Goal: Task Accomplishment & Management: Manage account settings

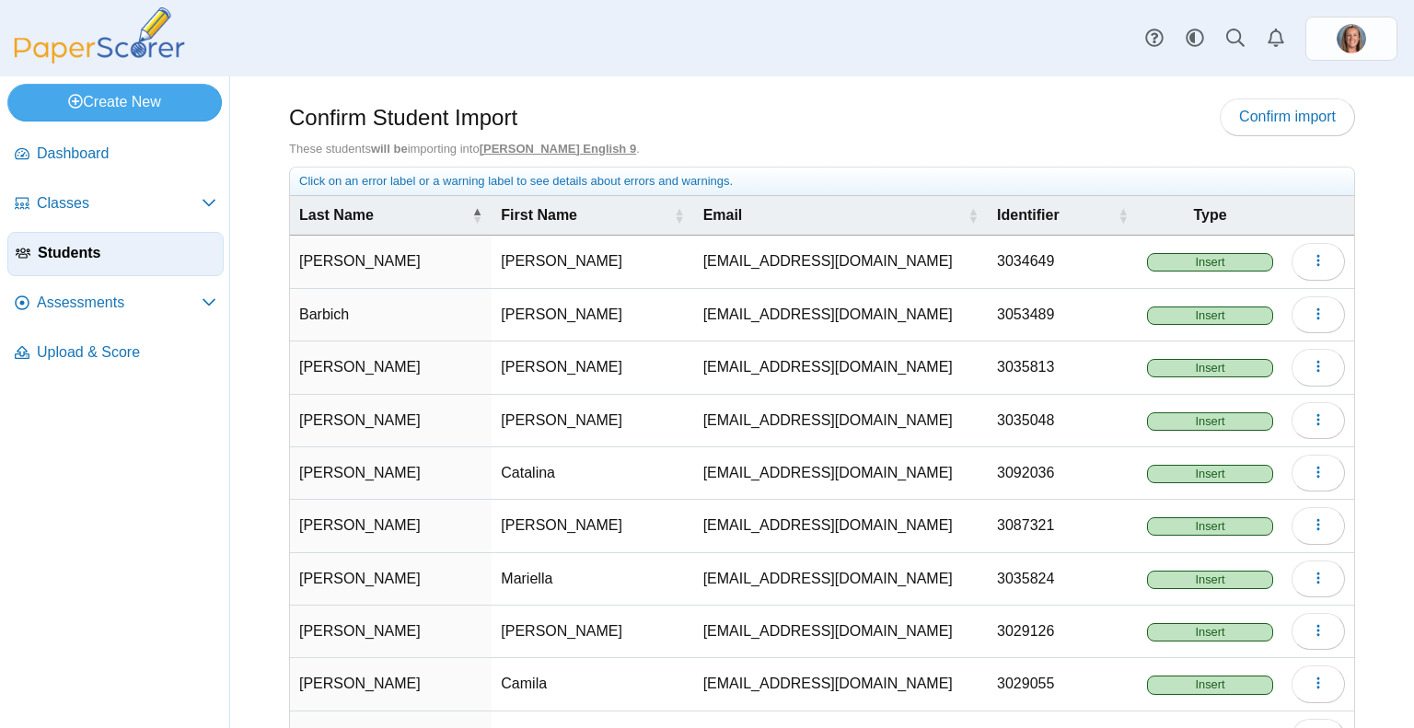
scroll to position [129, 0]
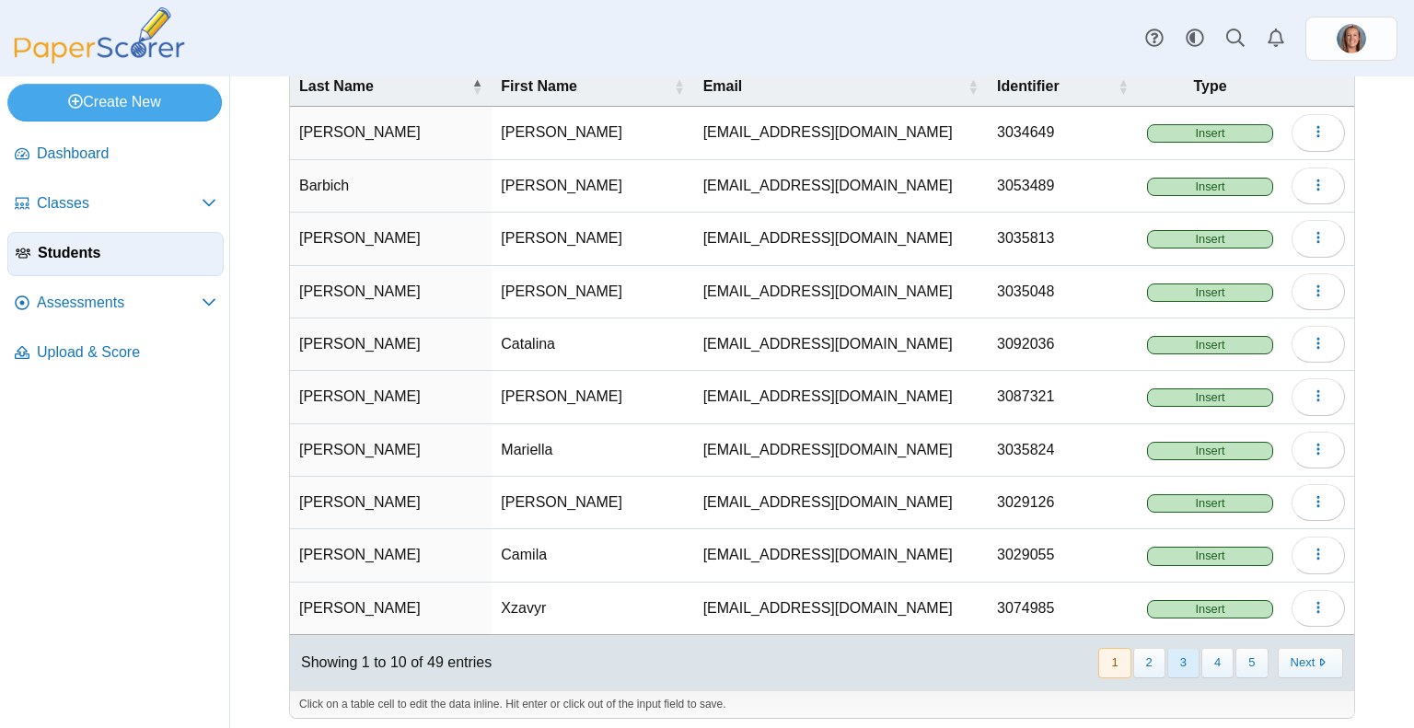
click at [1167, 649] on button "3" at bounding box center [1183, 663] width 32 height 30
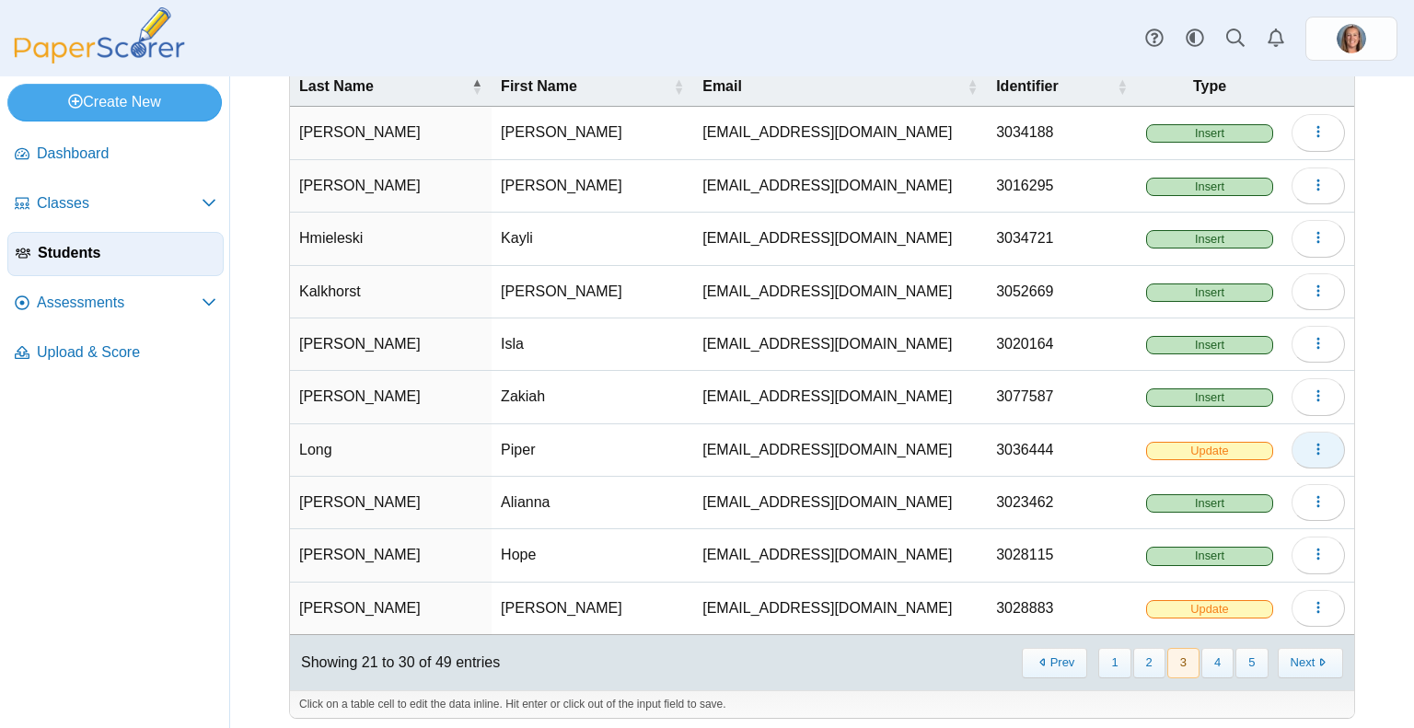
click at [1313, 444] on button "button" at bounding box center [1317, 450] width 53 height 37
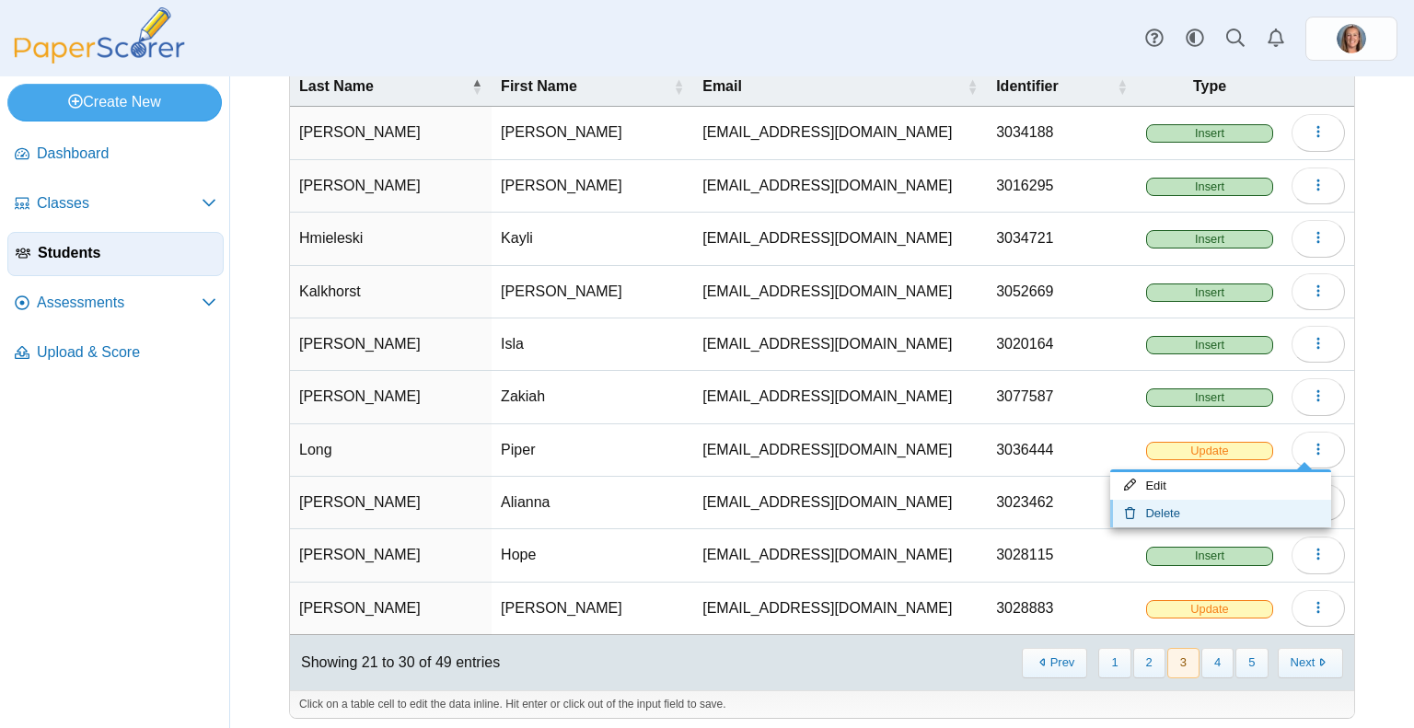
click at [1235, 511] on link "Delete" at bounding box center [1220, 514] width 221 height 28
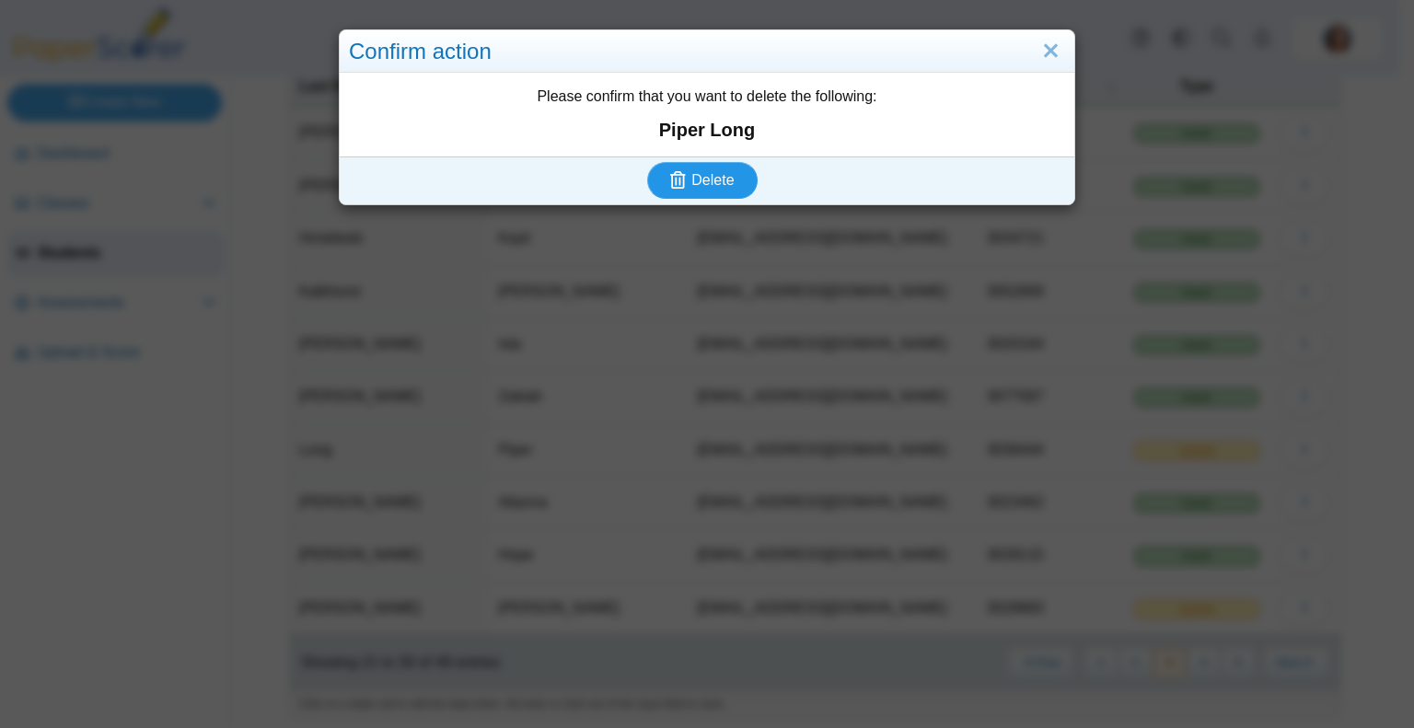
click at [673, 183] on use "submit" at bounding box center [678, 179] width 16 height 17
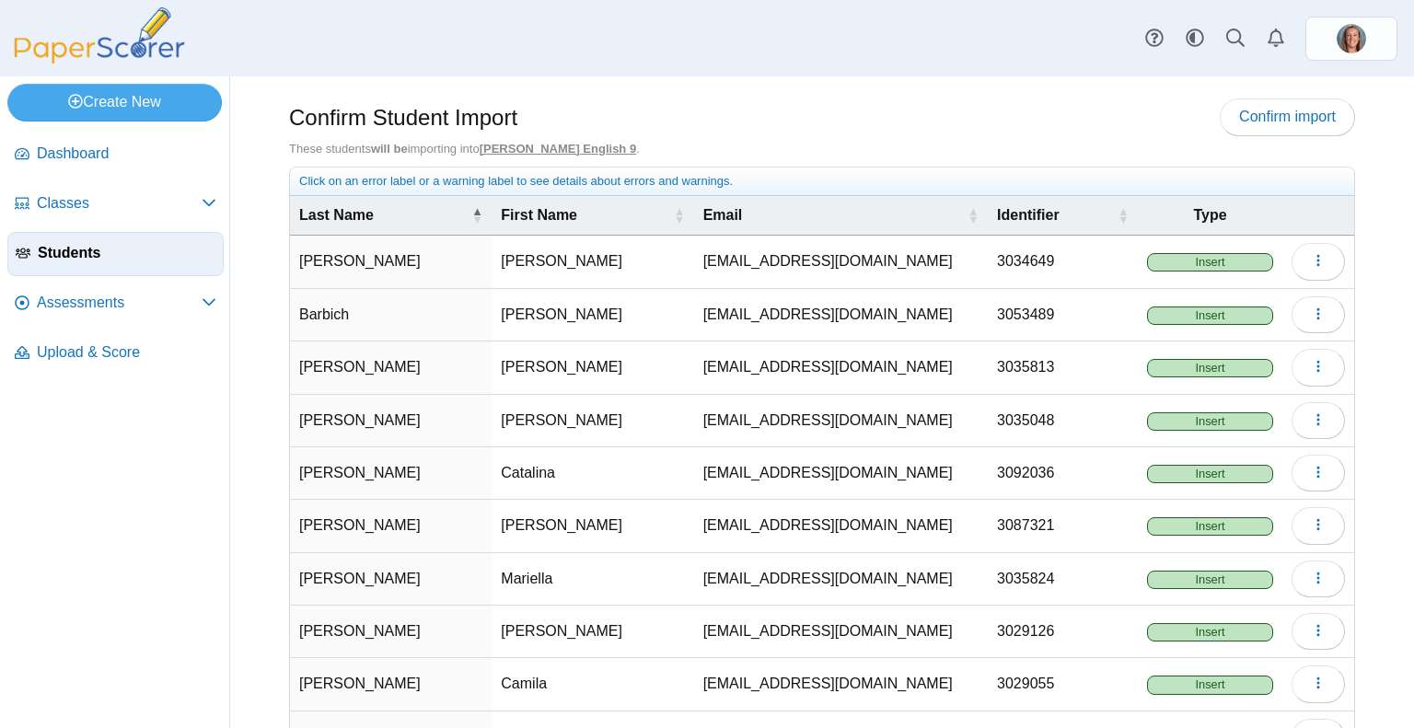
scroll to position [129, 0]
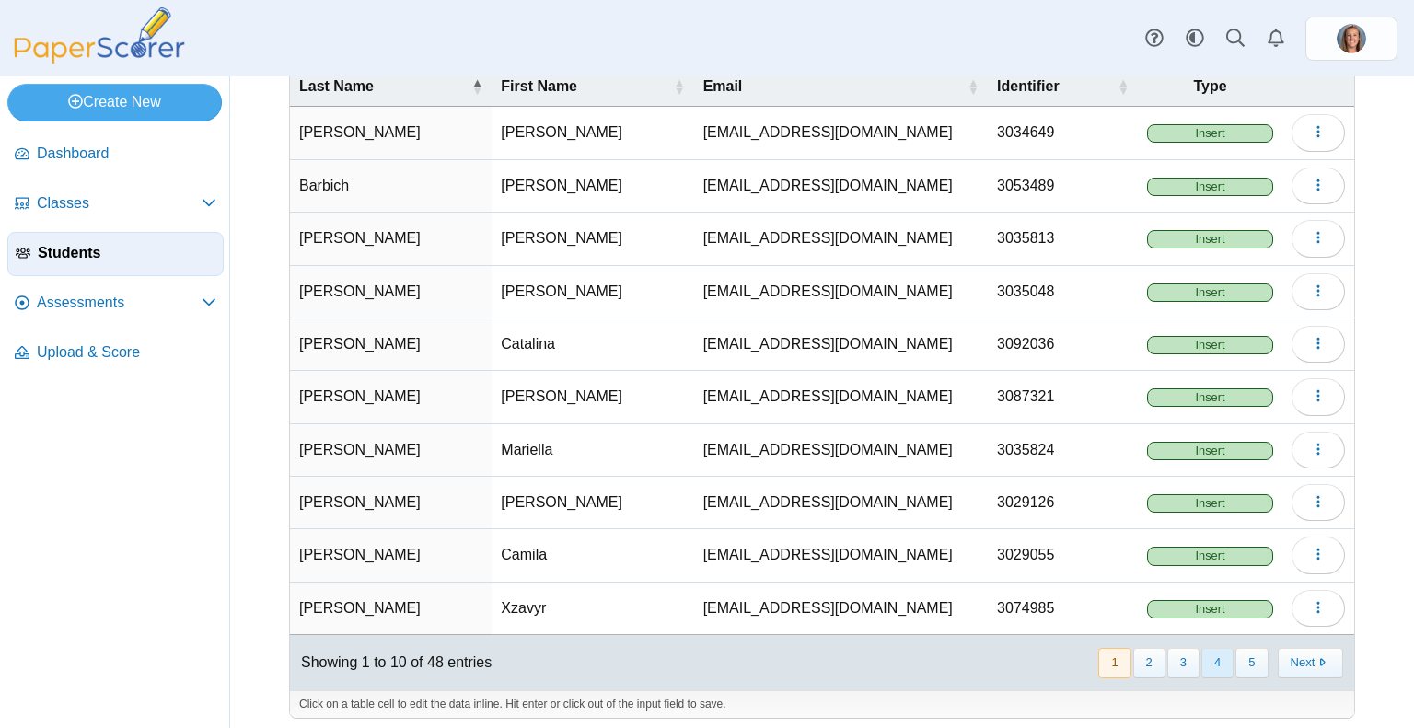
click at [1207, 665] on button "4" at bounding box center [1217, 663] width 32 height 30
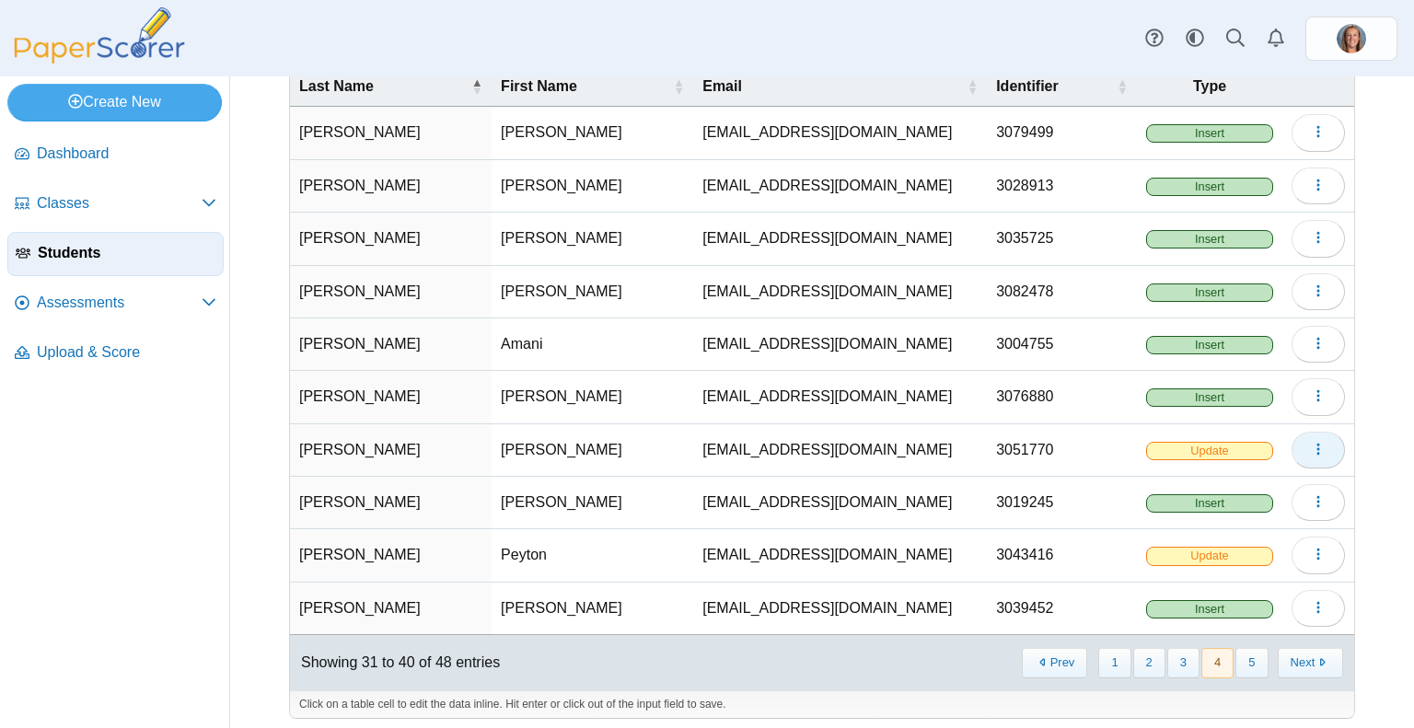
click at [1311, 447] on icon "button" at bounding box center [1318, 449] width 15 height 15
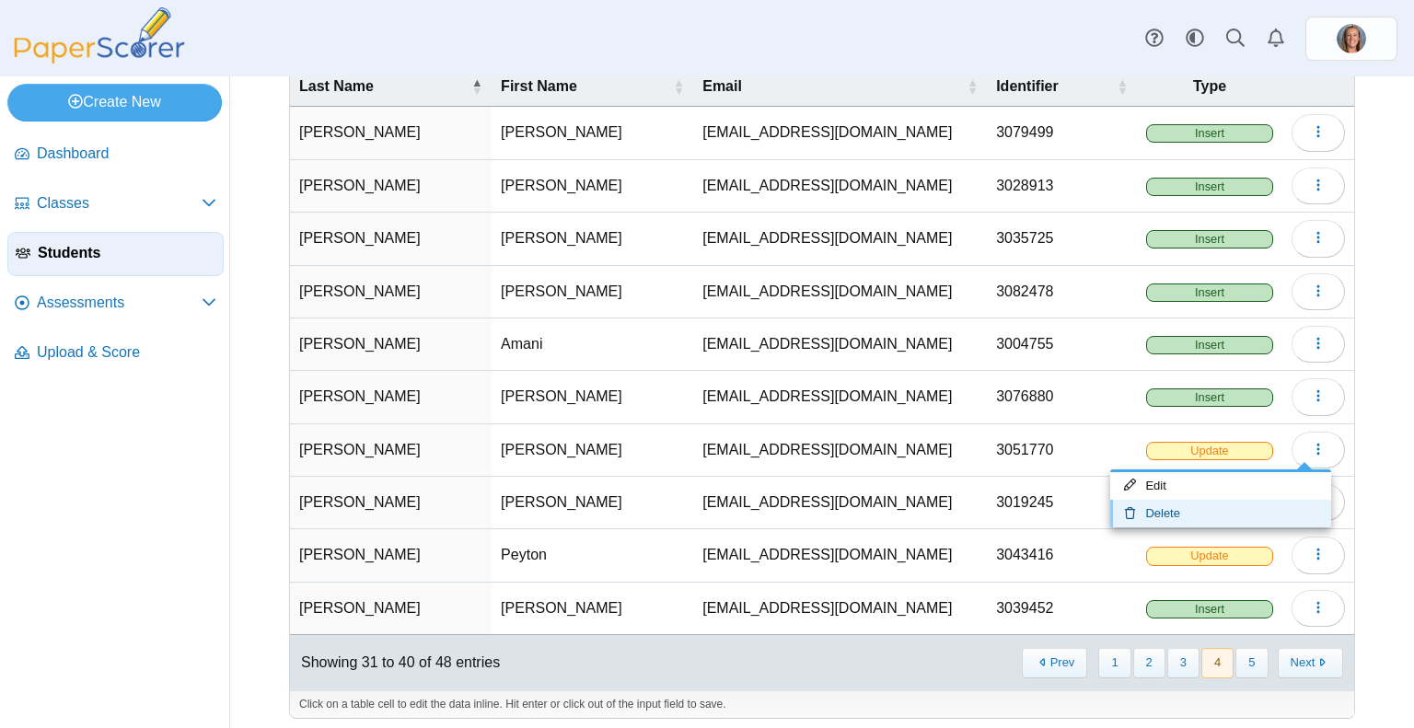
click at [1233, 509] on link "Delete" at bounding box center [1220, 514] width 221 height 28
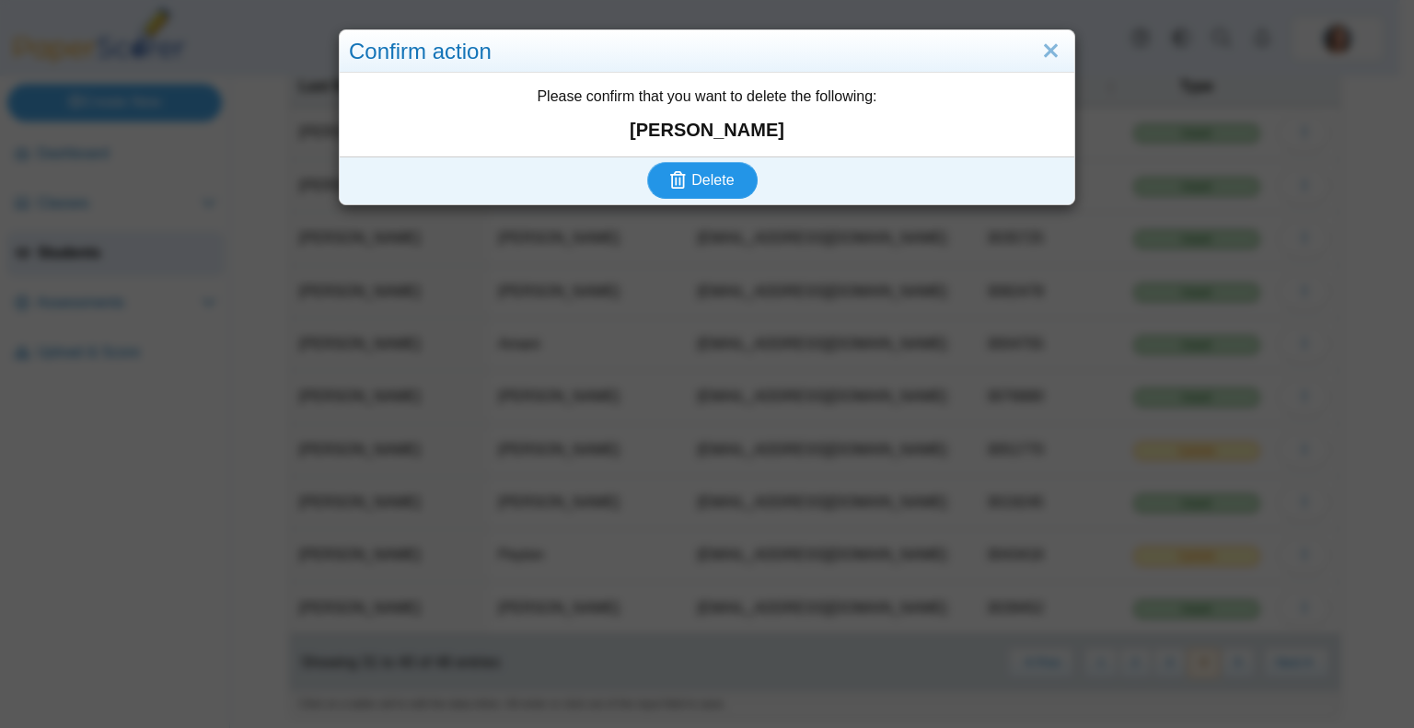
click at [730, 172] on button "Delete" at bounding box center [702, 180] width 110 height 37
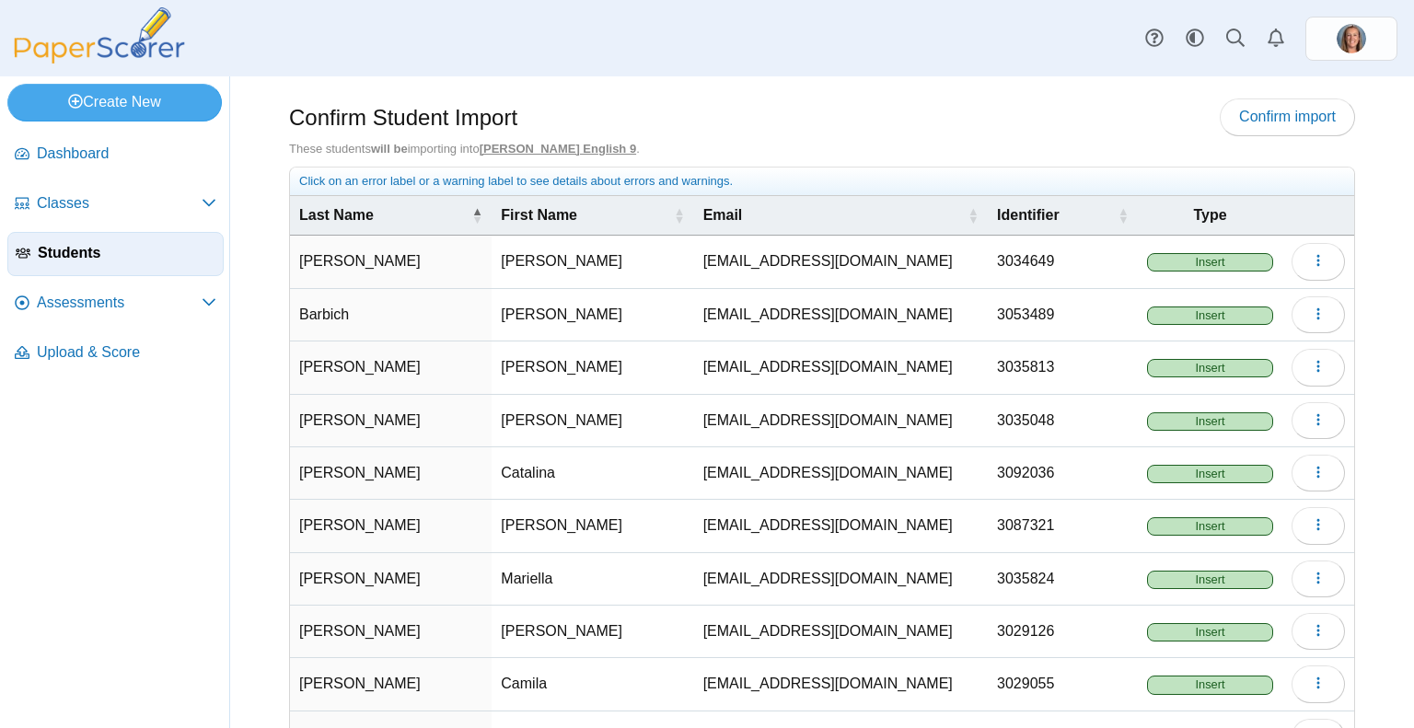
scroll to position [129, 0]
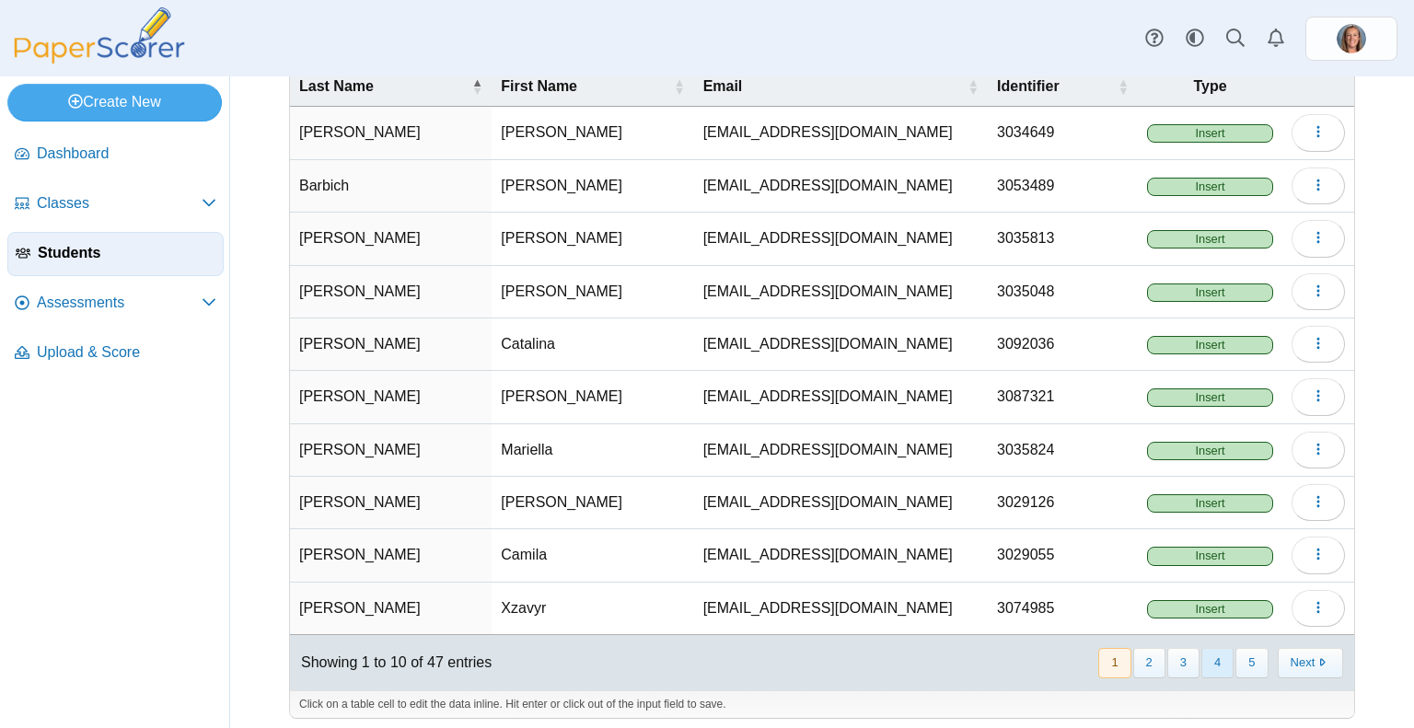
click at [1203, 652] on button "4" at bounding box center [1217, 663] width 32 height 30
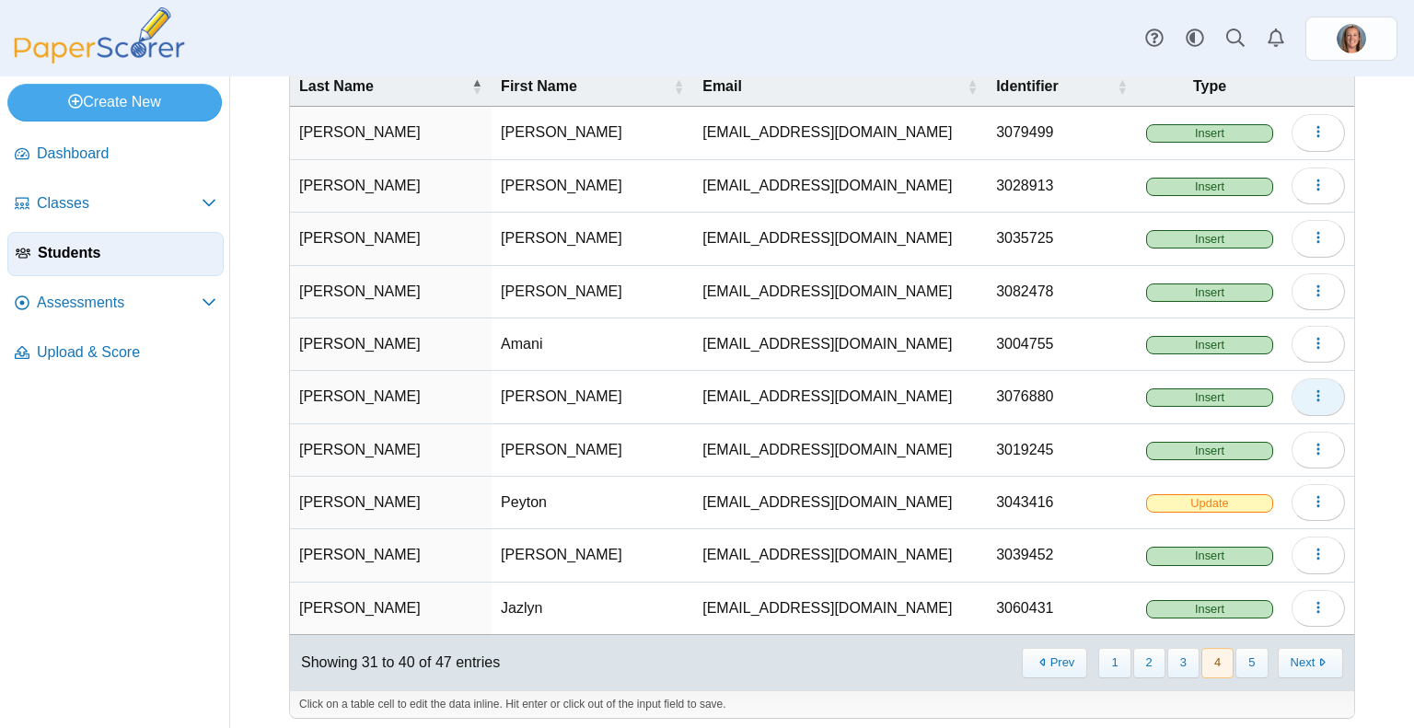
click at [1311, 391] on icon "button" at bounding box center [1318, 395] width 15 height 15
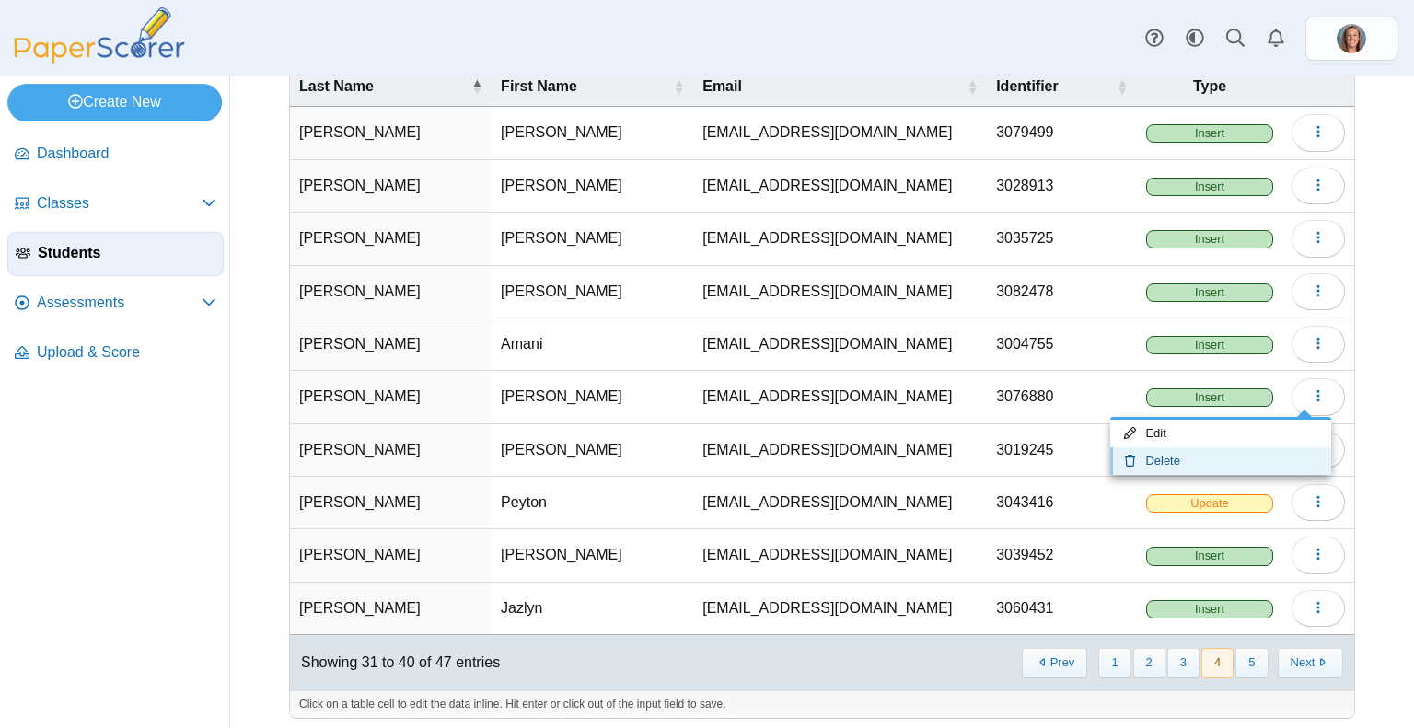
click at [1200, 463] on link "Delete" at bounding box center [1220, 461] width 221 height 28
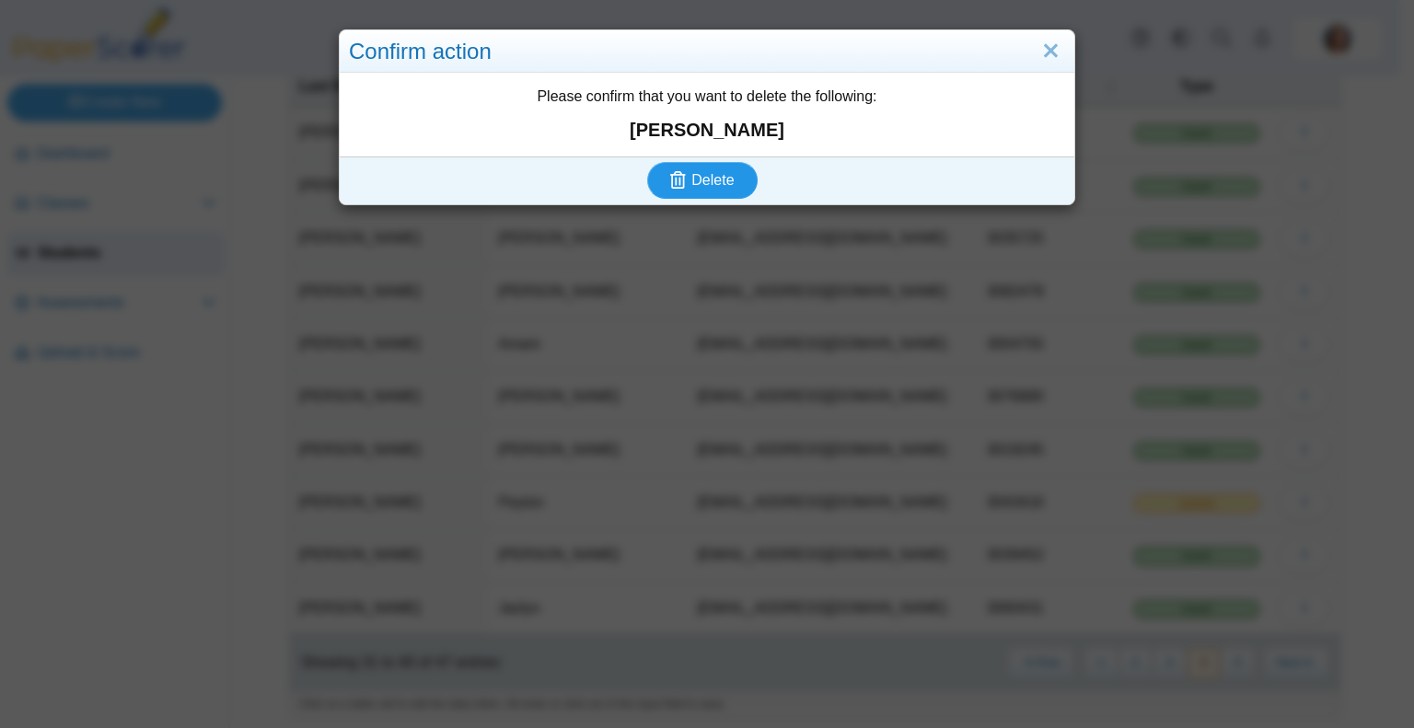
click at [729, 191] on button "Delete" at bounding box center [702, 180] width 110 height 37
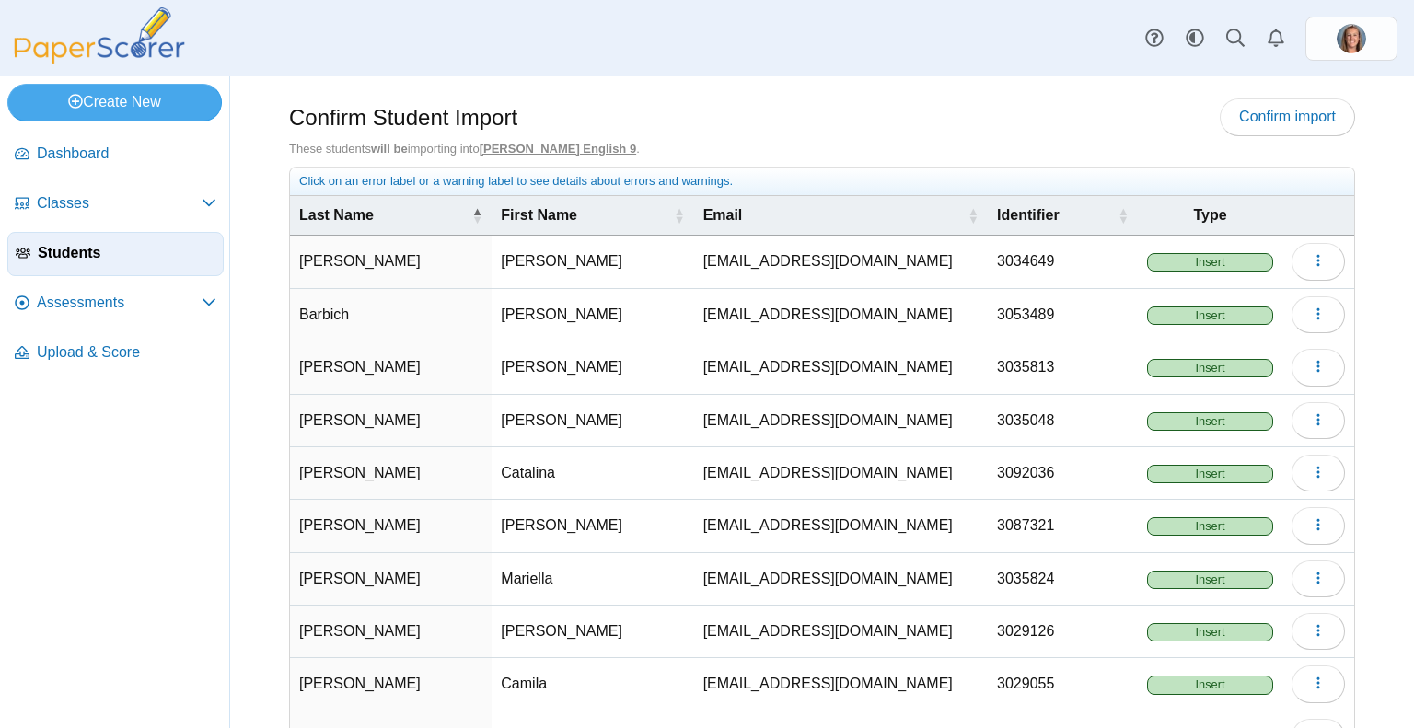
scroll to position [129, 0]
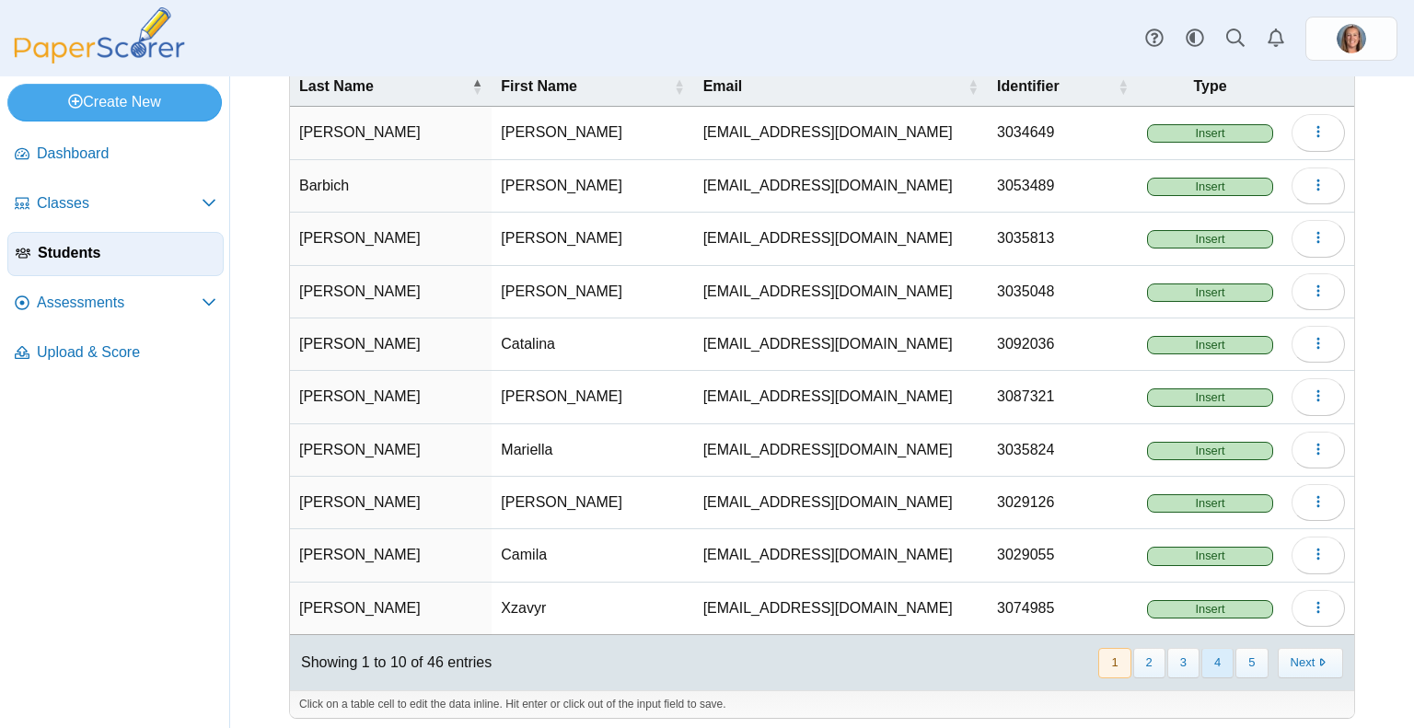
click at [1216, 654] on button "4" at bounding box center [1217, 663] width 32 height 30
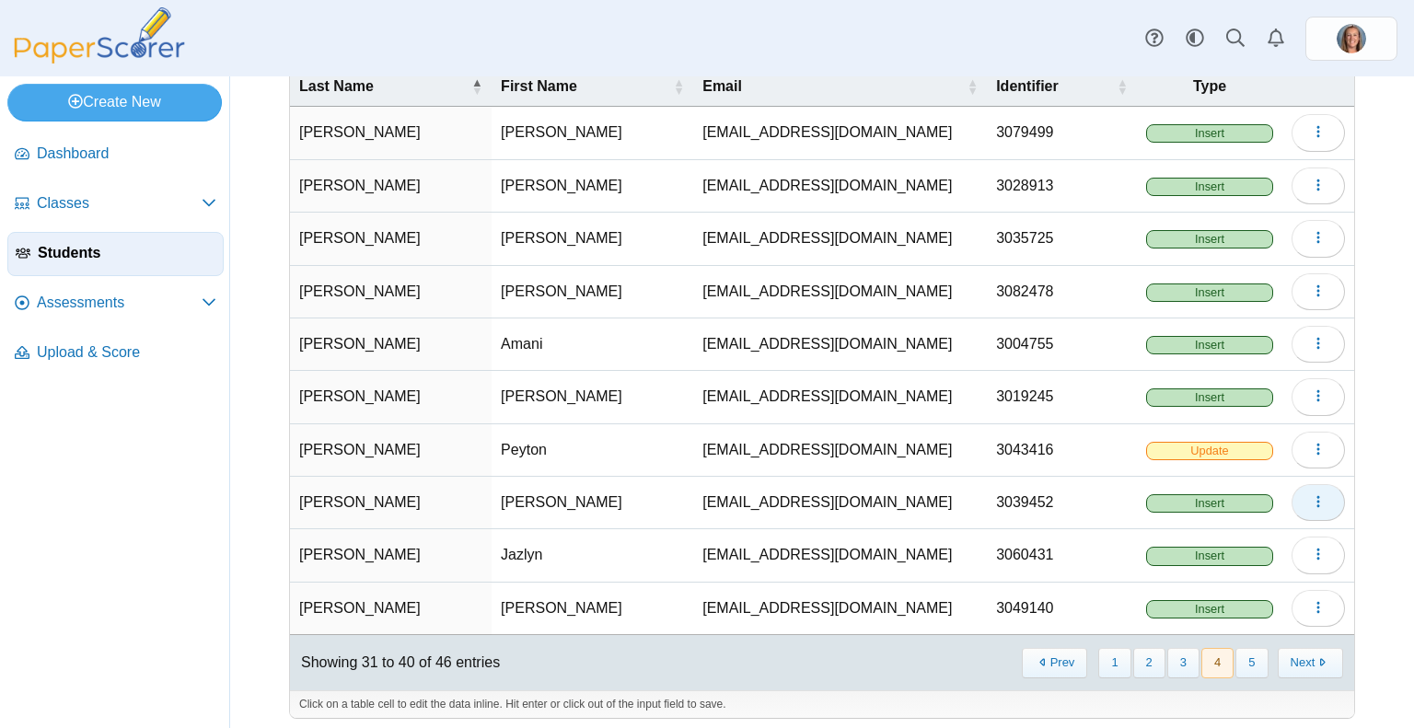
click at [1311, 494] on icon "button" at bounding box center [1318, 501] width 15 height 15
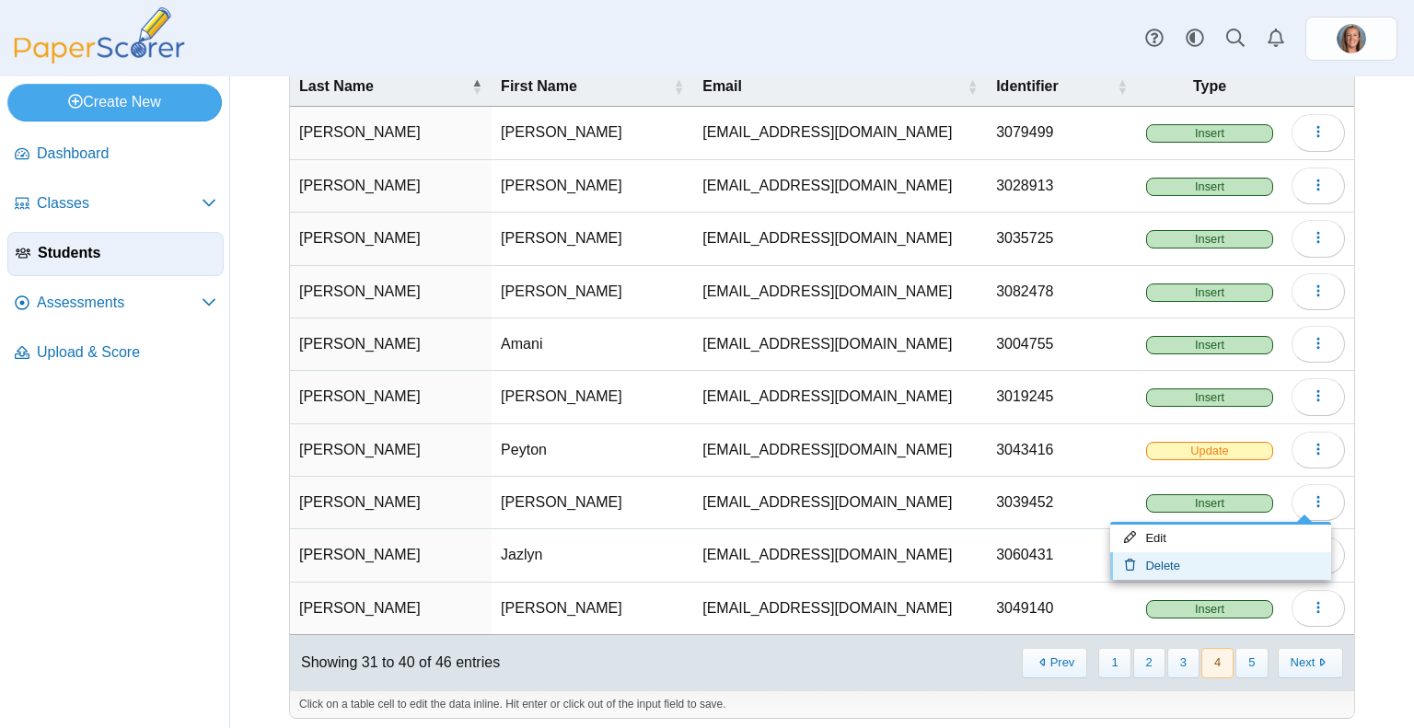
click at [1167, 562] on link "Delete" at bounding box center [1220, 566] width 221 height 28
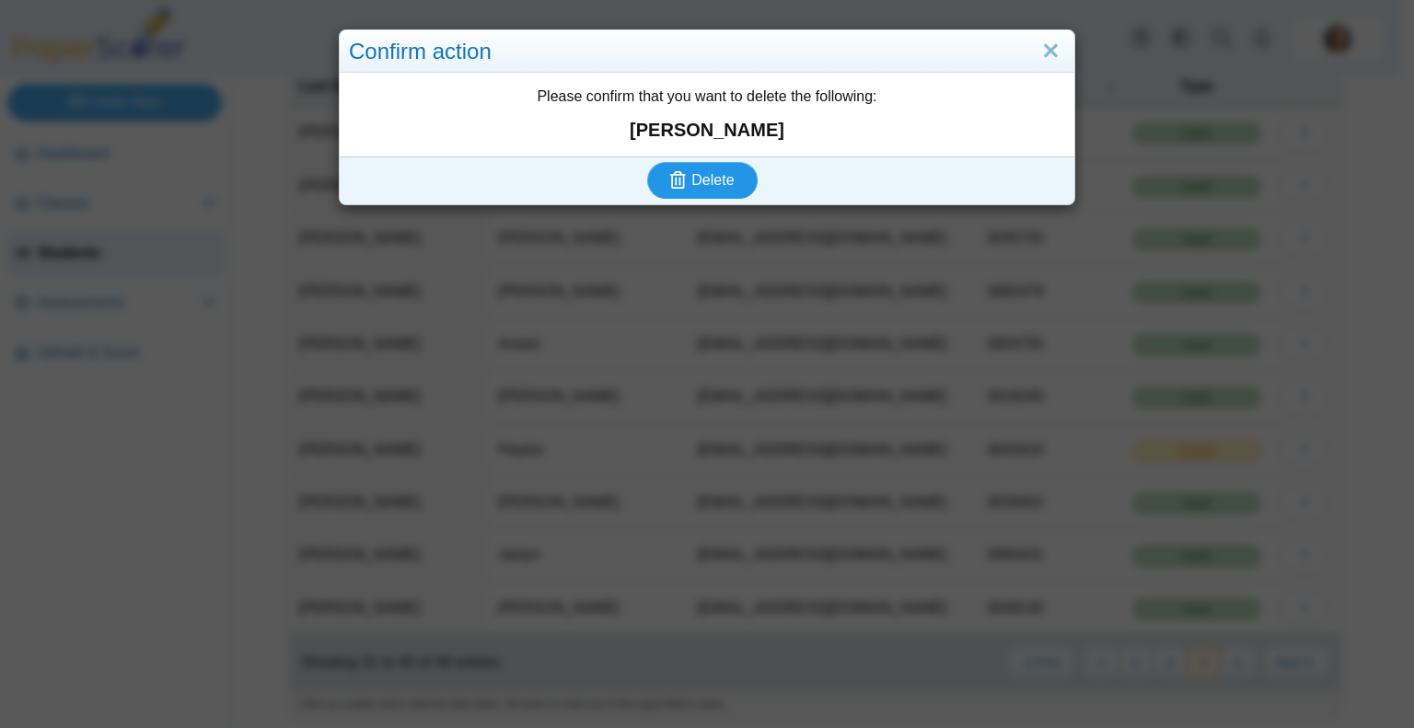
click at [693, 165] on button "Delete" at bounding box center [702, 180] width 110 height 37
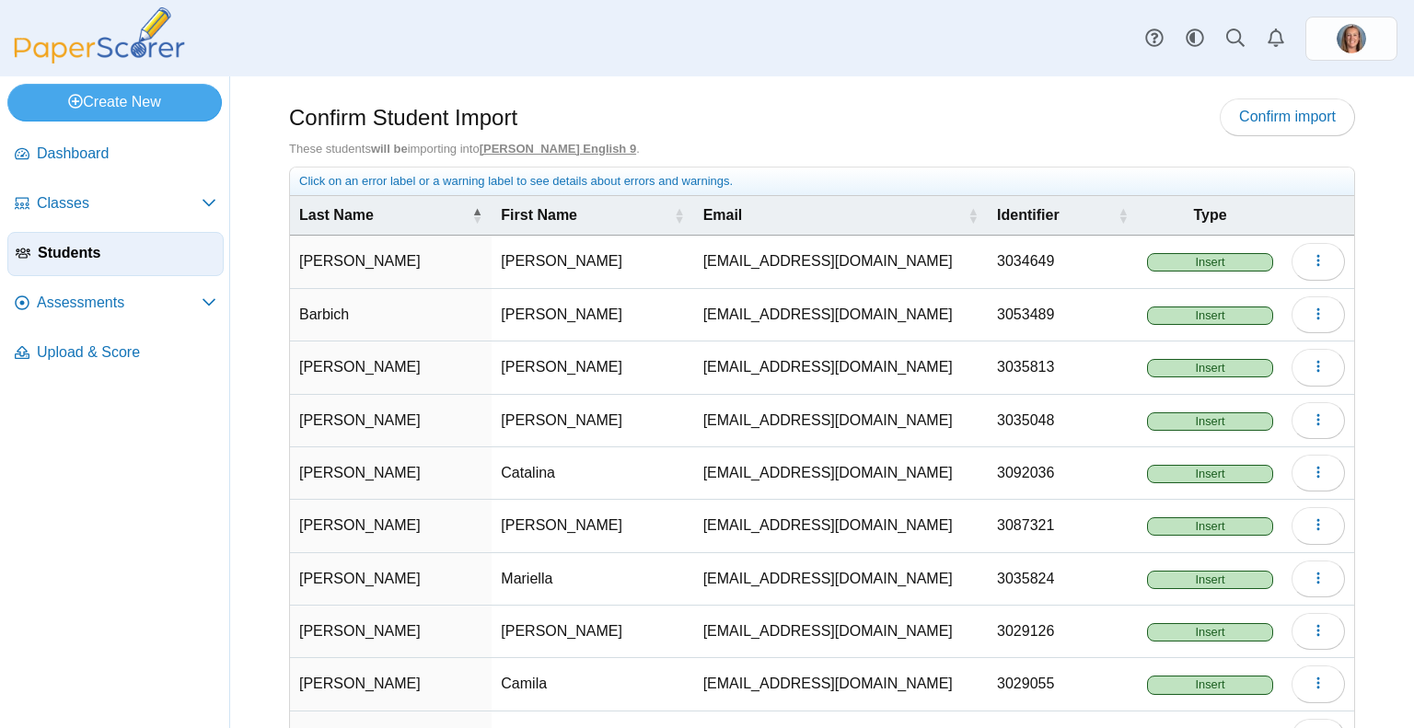
scroll to position [129, 0]
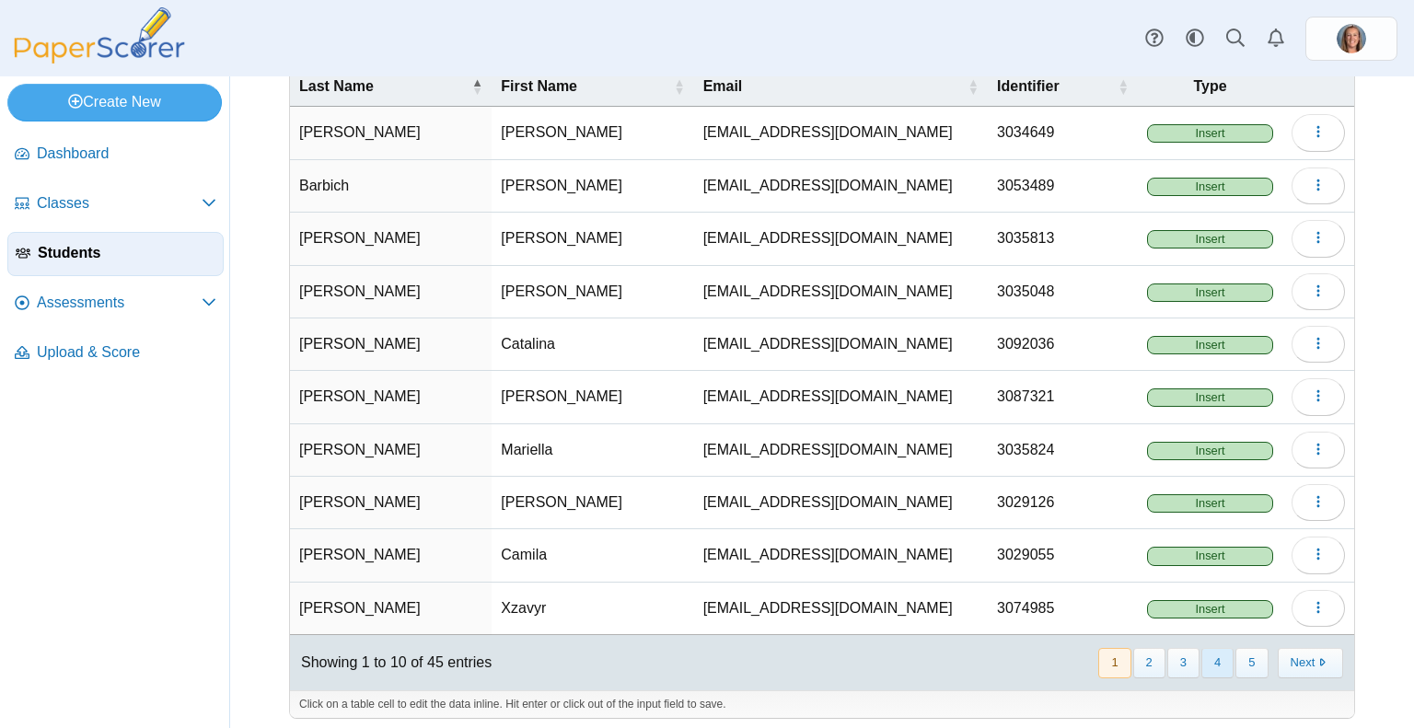
click at [1205, 653] on button "4" at bounding box center [1217, 663] width 32 height 30
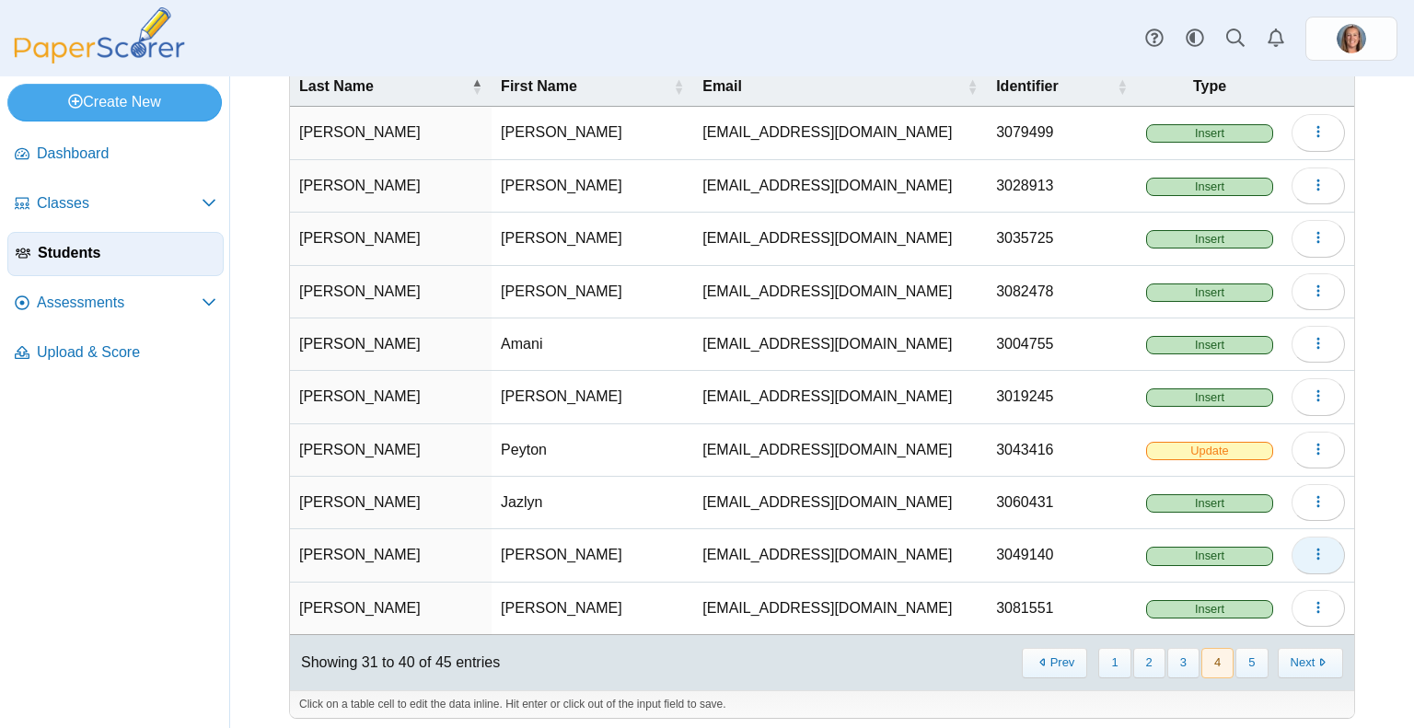
click at [1311, 549] on icon "button" at bounding box center [1318, 554] width 15 height 15
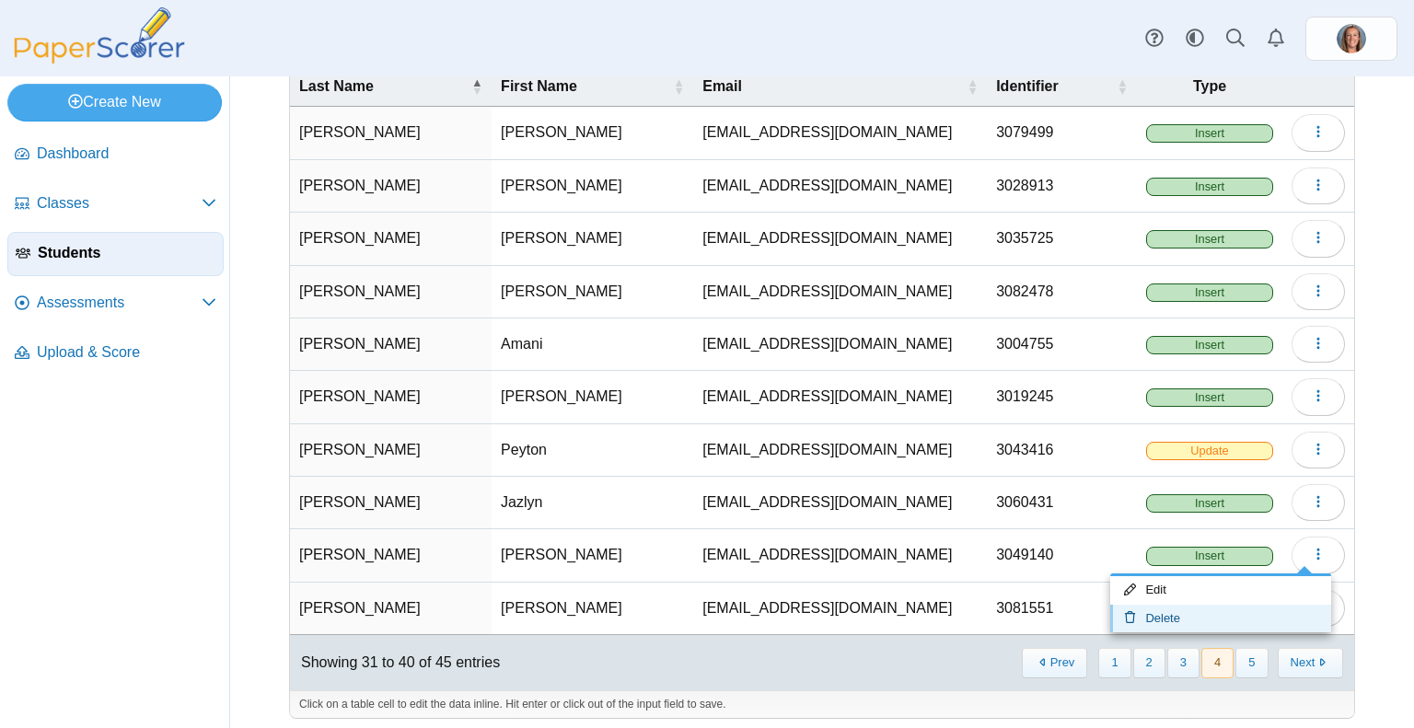
click at [1186, 618] on link "Delete" at bounding box center [1220, 619] width 221 height 28
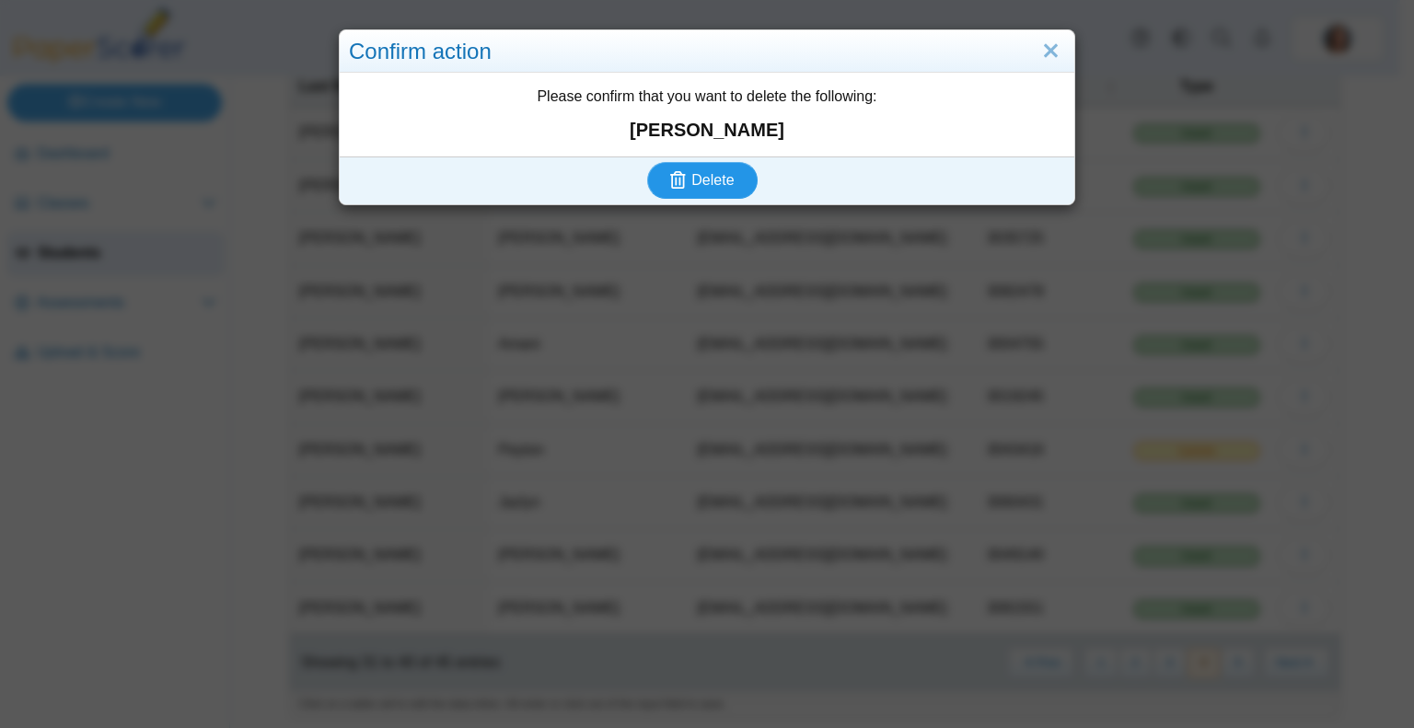
click at [707, 177] on span "Delete" at bounding box center [712, 180] width 42 height 16
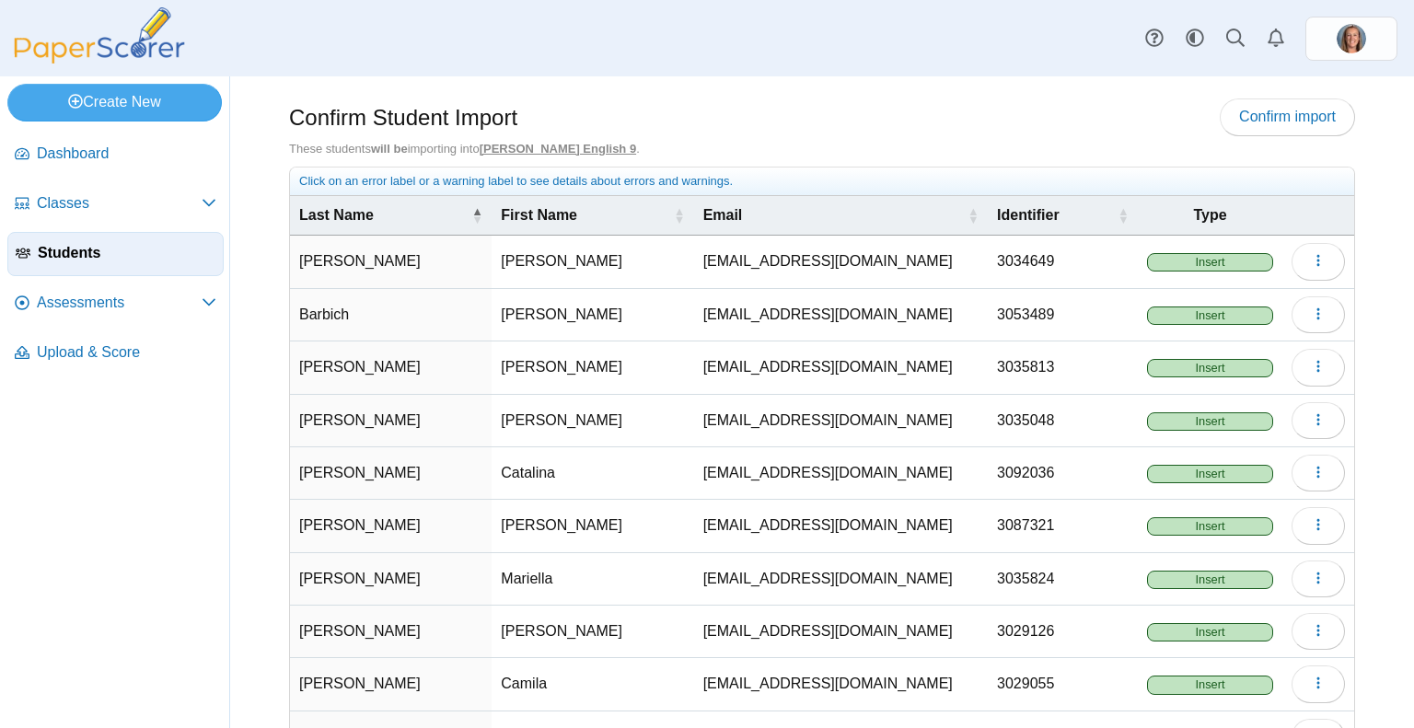
scroll to position [129, 0]
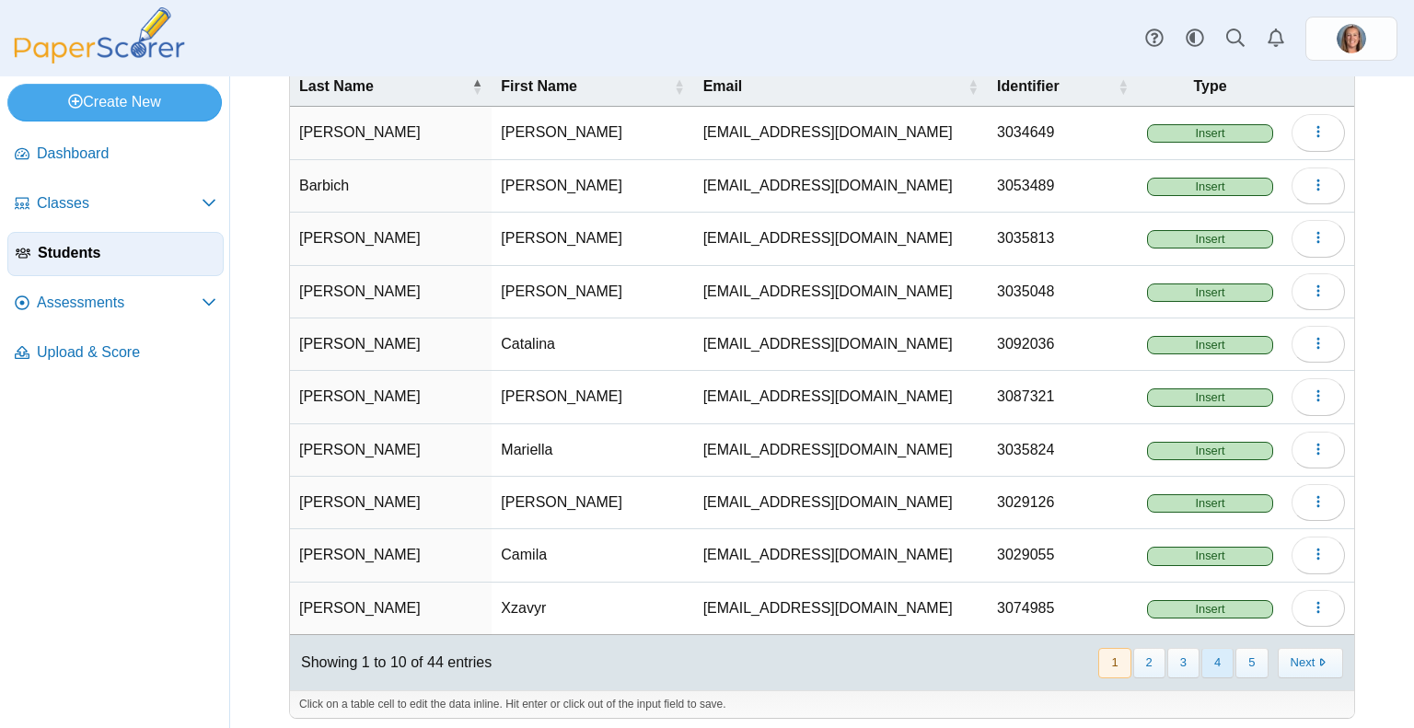
click at [1208, 658] on button "4" at bounding box center [1217, 663] width 32 height 30
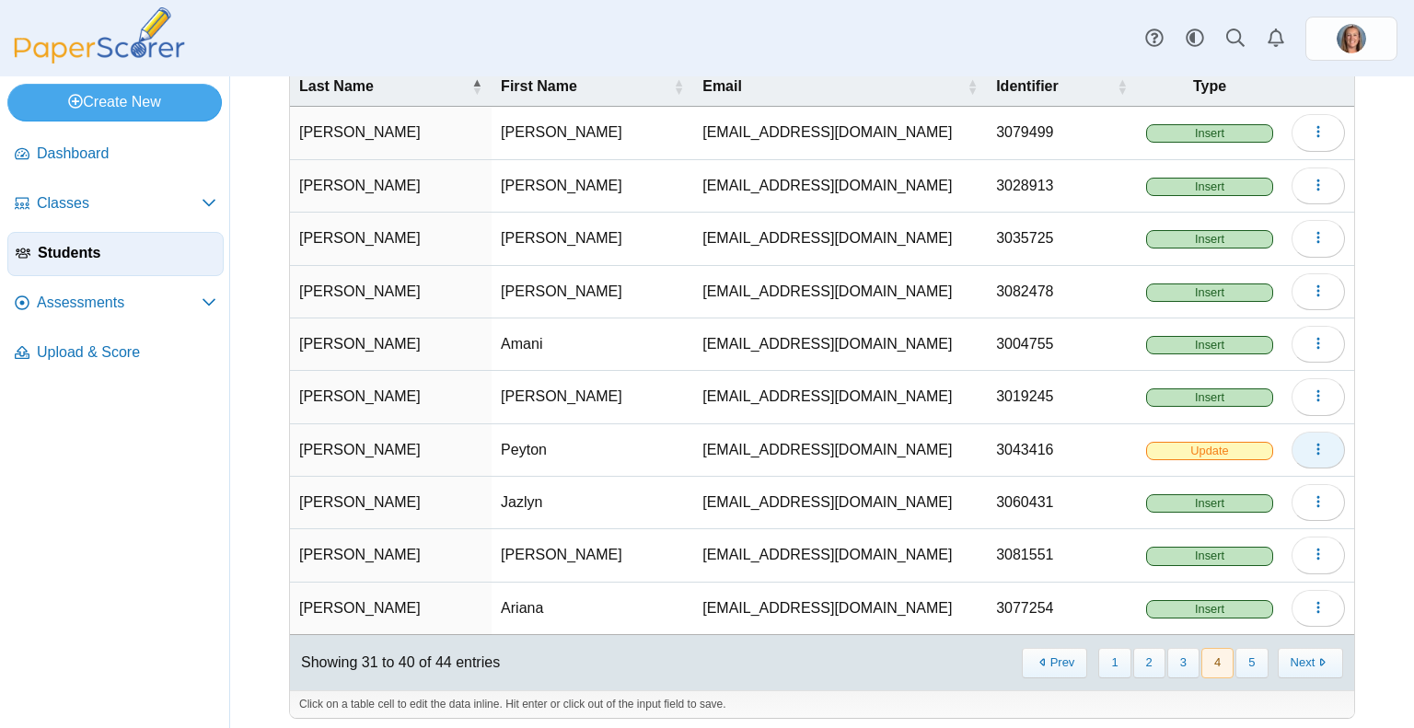
click at [1311, 449] on icon "button" at bounding box center [1318, 449] width 15 height 15
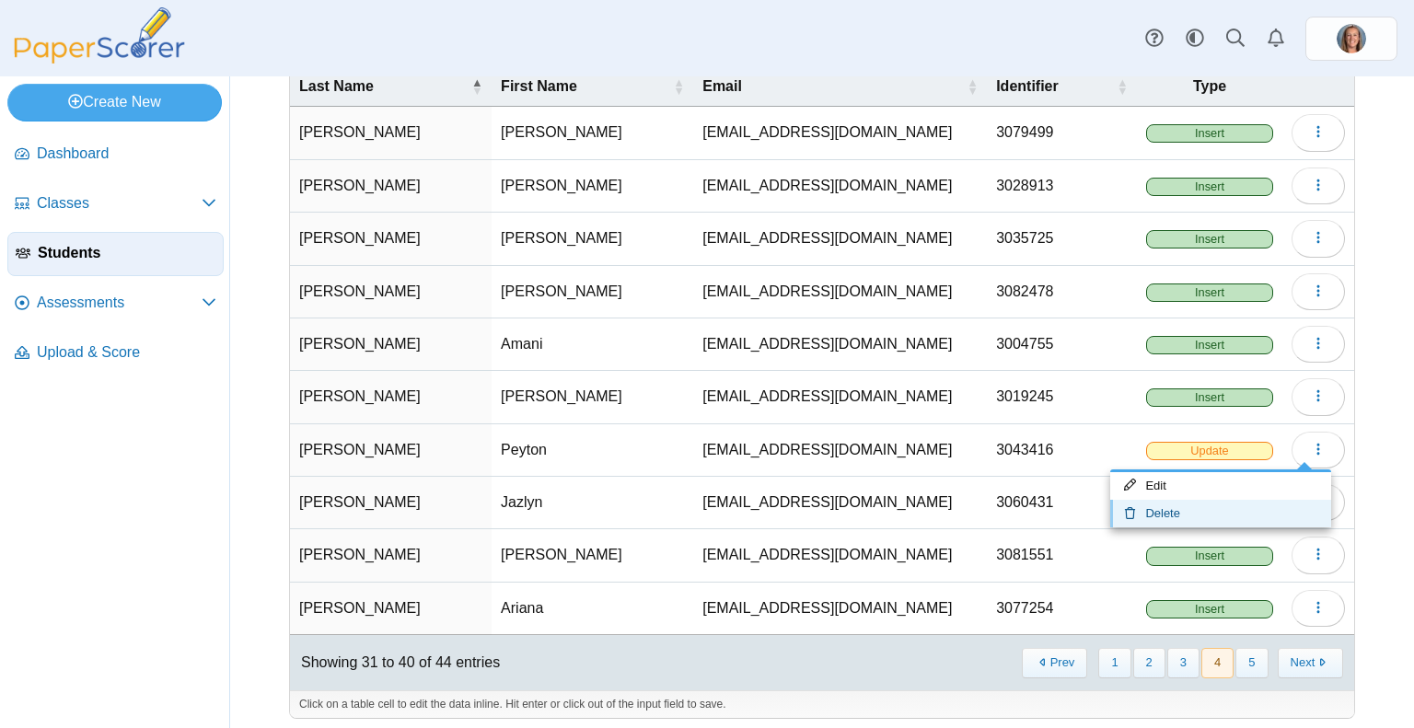
click at [1207, 511] on link "Delete" at bounding box center [1220, 514] width 221 height 28
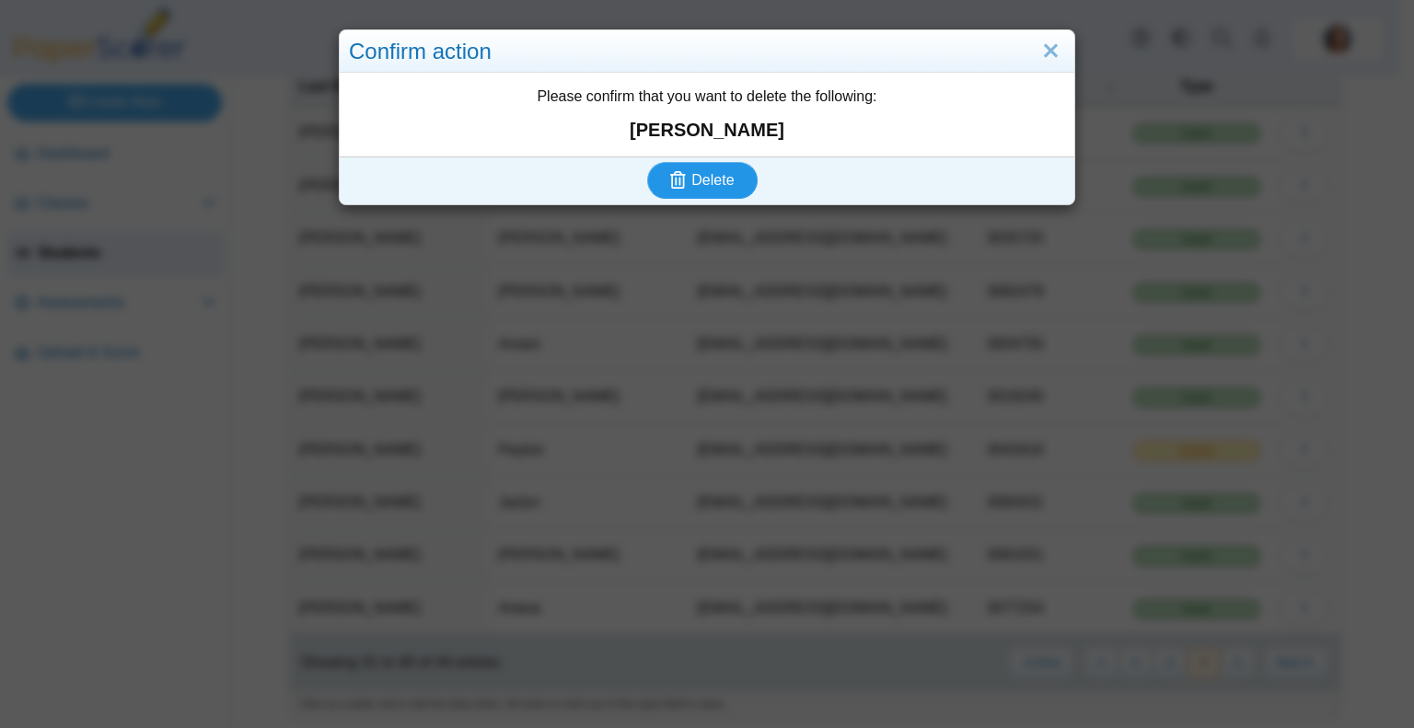
click at [667, 191] on button "Delete" at bounding box center [702, 180] width 110 height 37
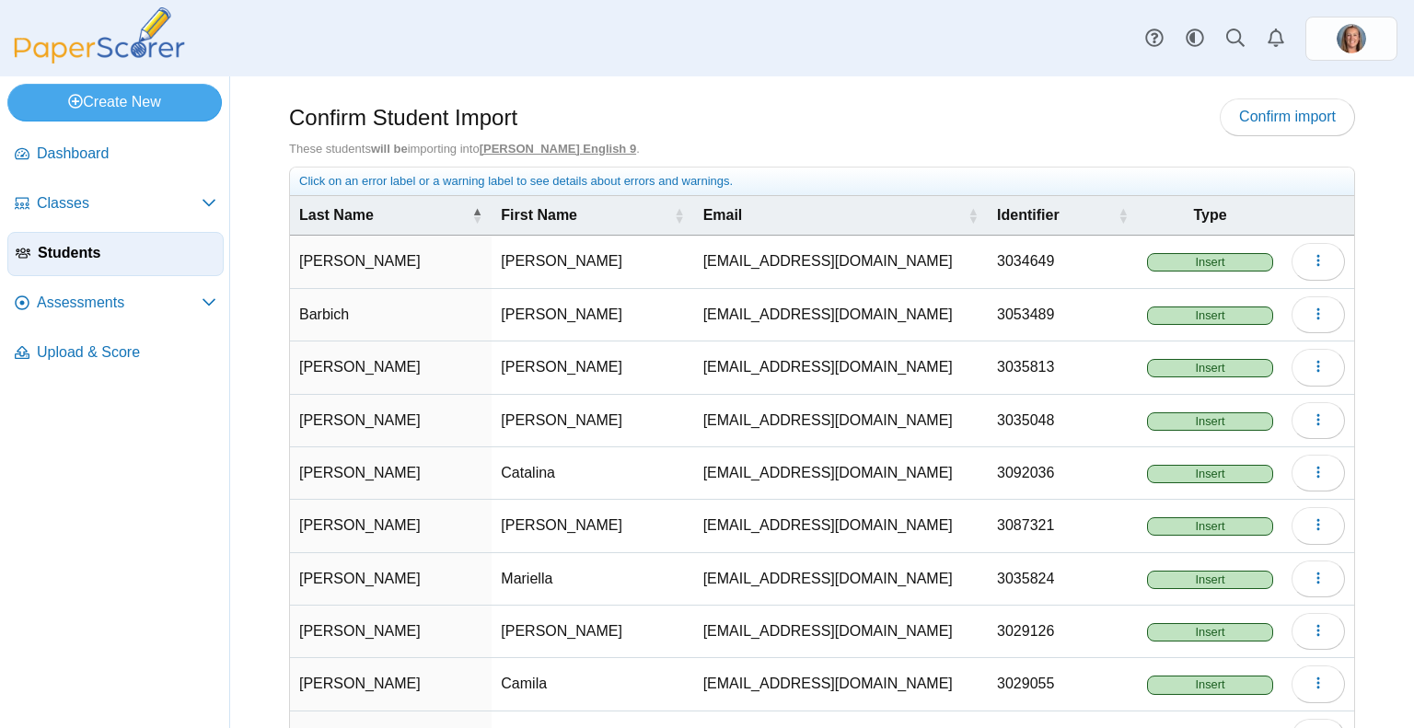
scroll to position [129, 0]
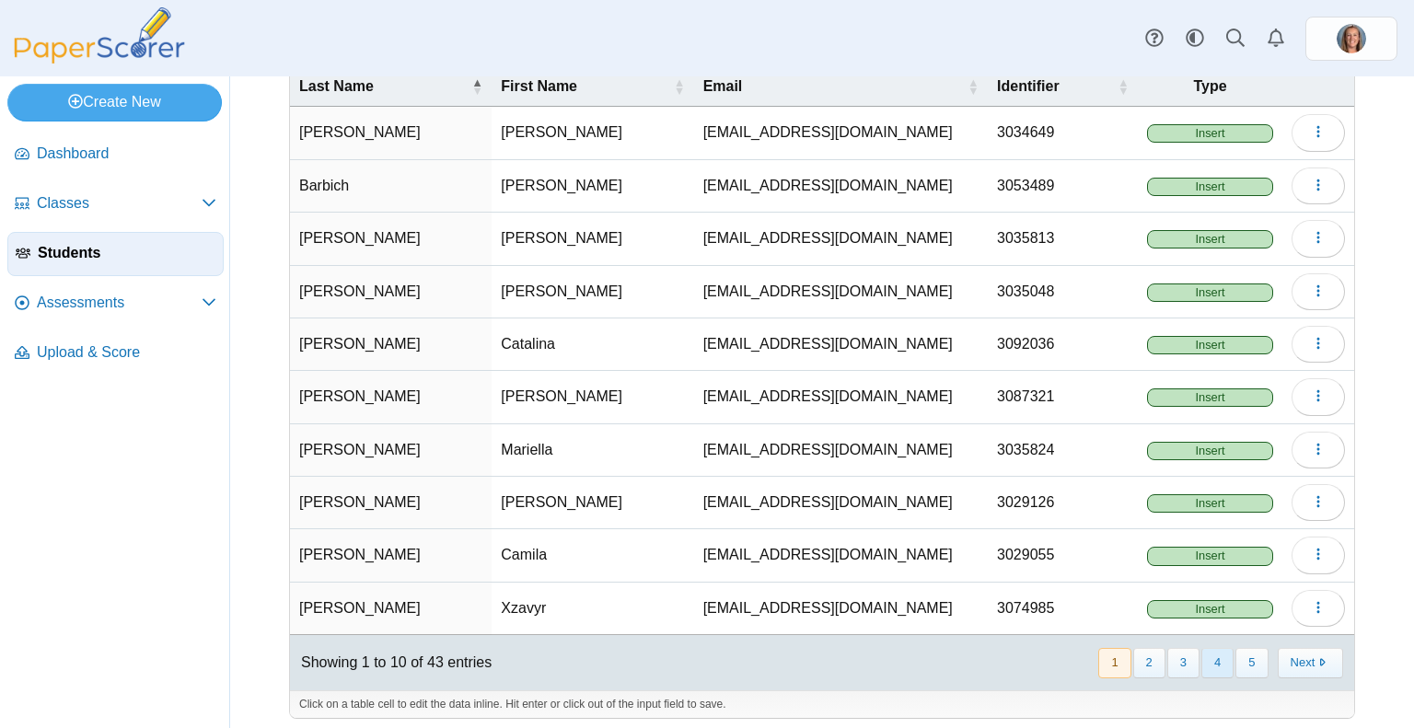
click at [1204, 653] on button "4" at bounding box center [1217, 663] width 32 height 30
click at [1312, 380] on button "button" at bounding box center [1317, 396] width 53 height 37
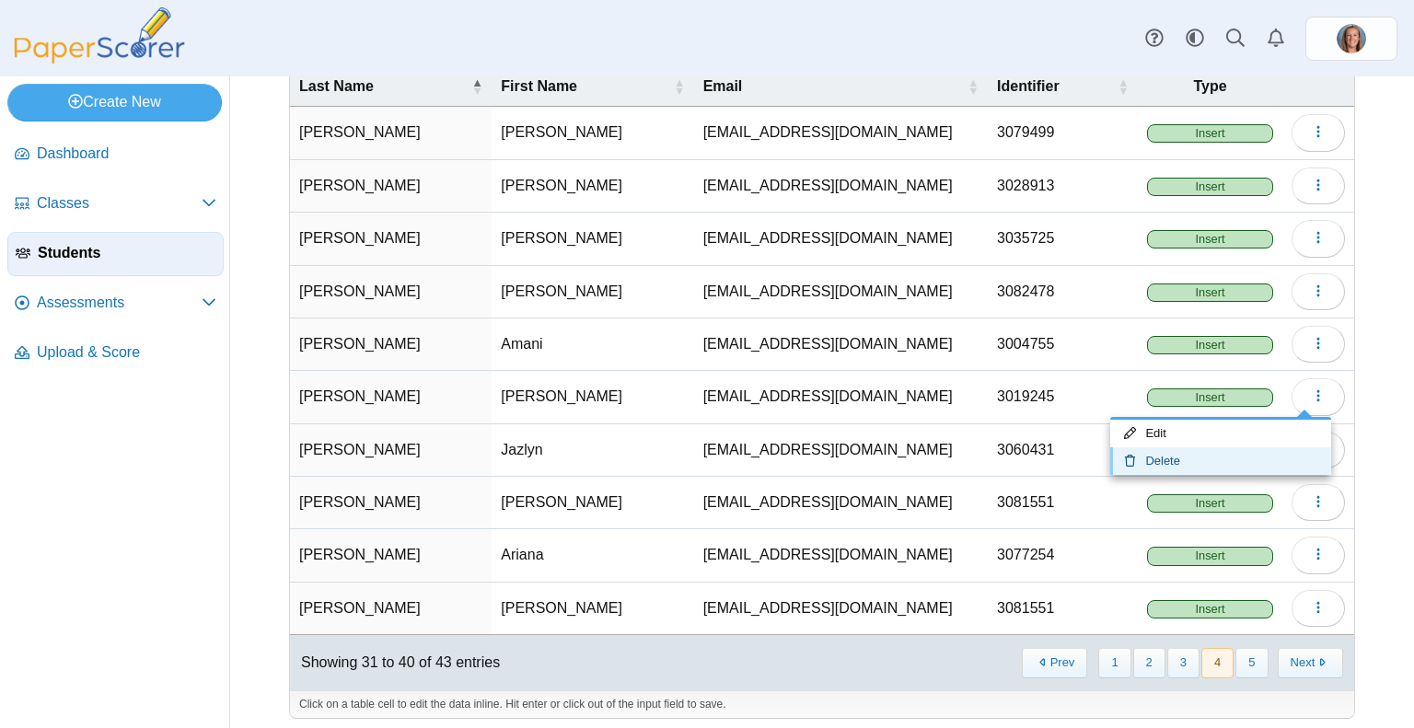
click at [1212, 453] on link "Delete" at bounding box center [1220, 461] width 221 height 28
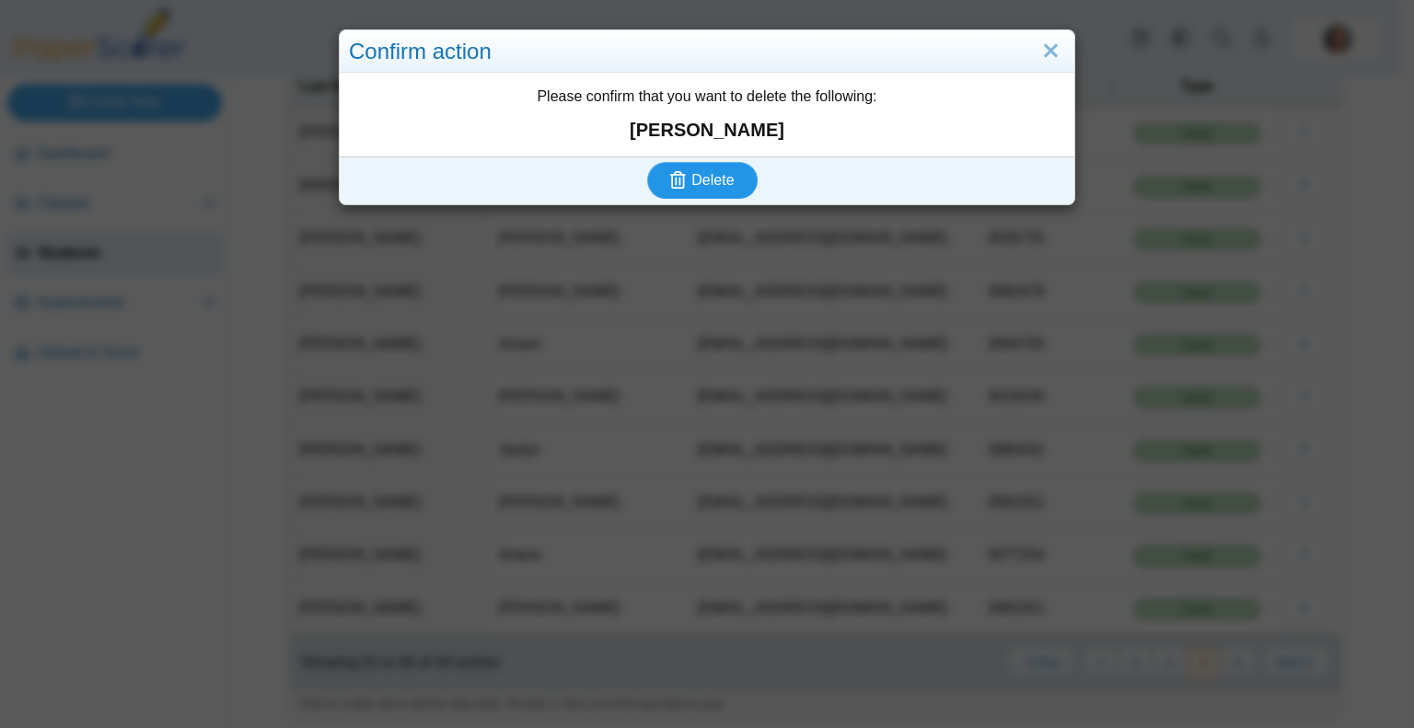
click at [711, 180] on span "Delete" at bounding box center [712, 180] width 42 height 16
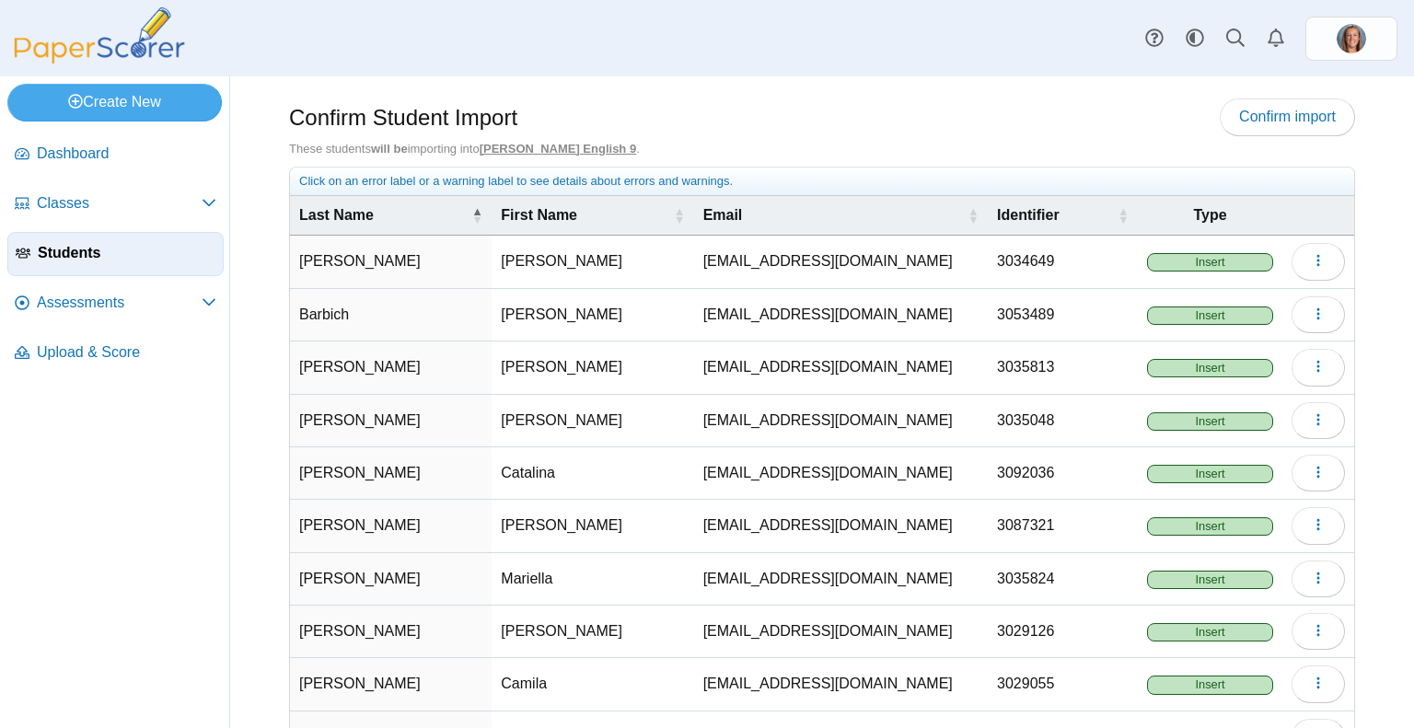
scroll to position [129, 0]
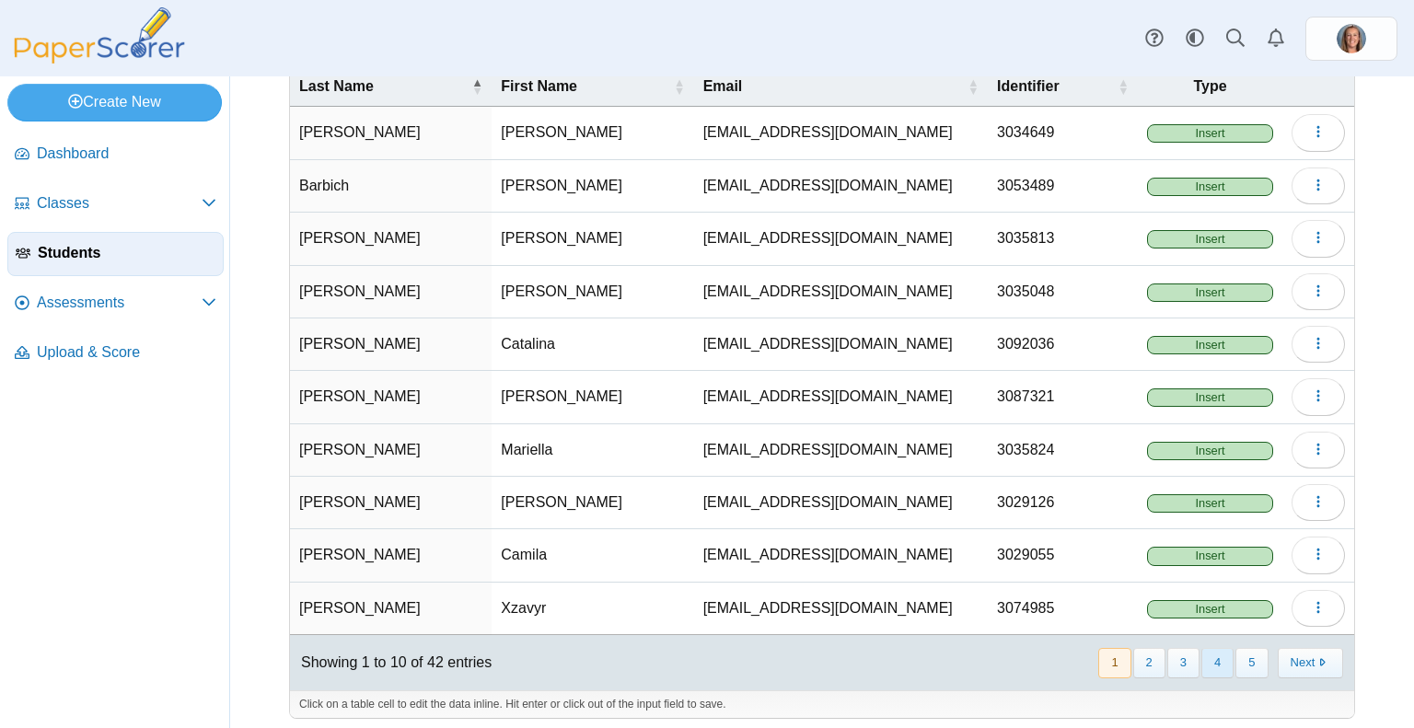
click at [1201, 658] on button "4" at bounding box center [1217, 663] width 32 height 30
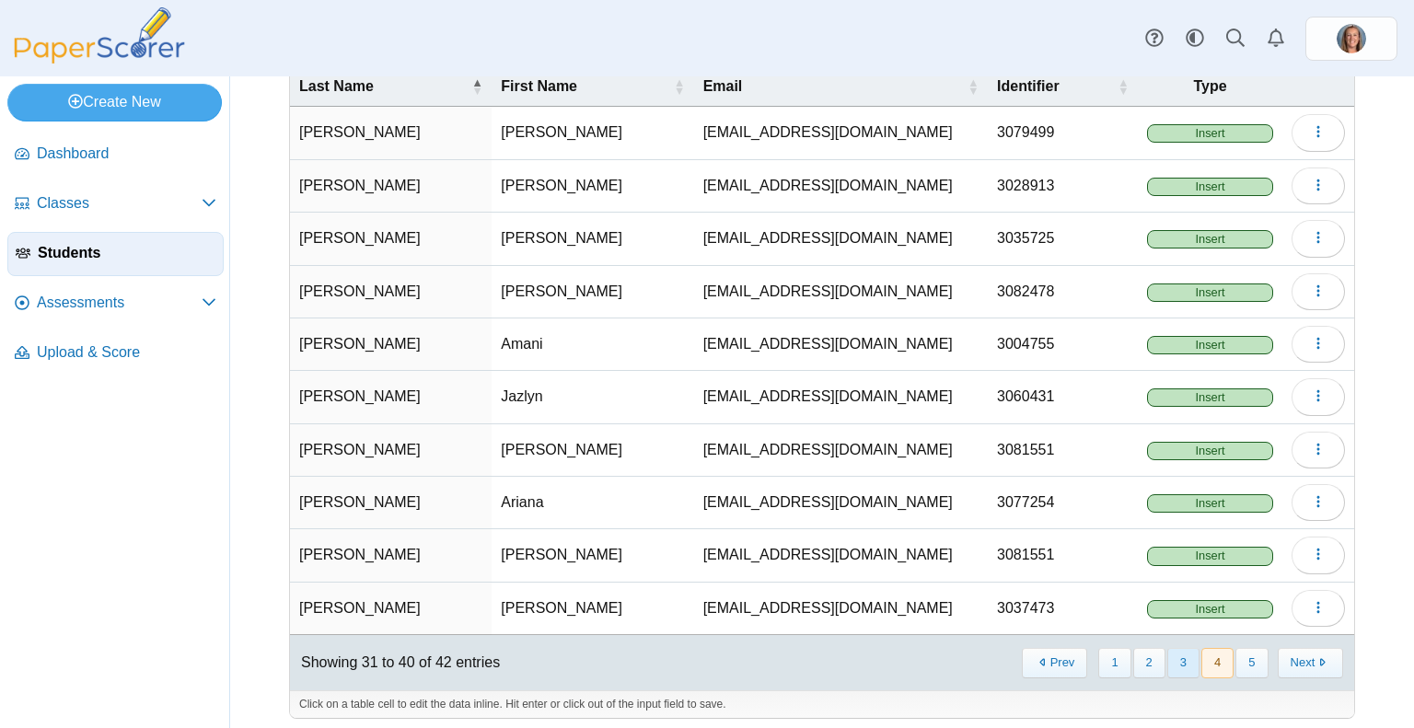
click at [1167, 663] on button "3" at bounding box center [1183, 663] width 32 height 30
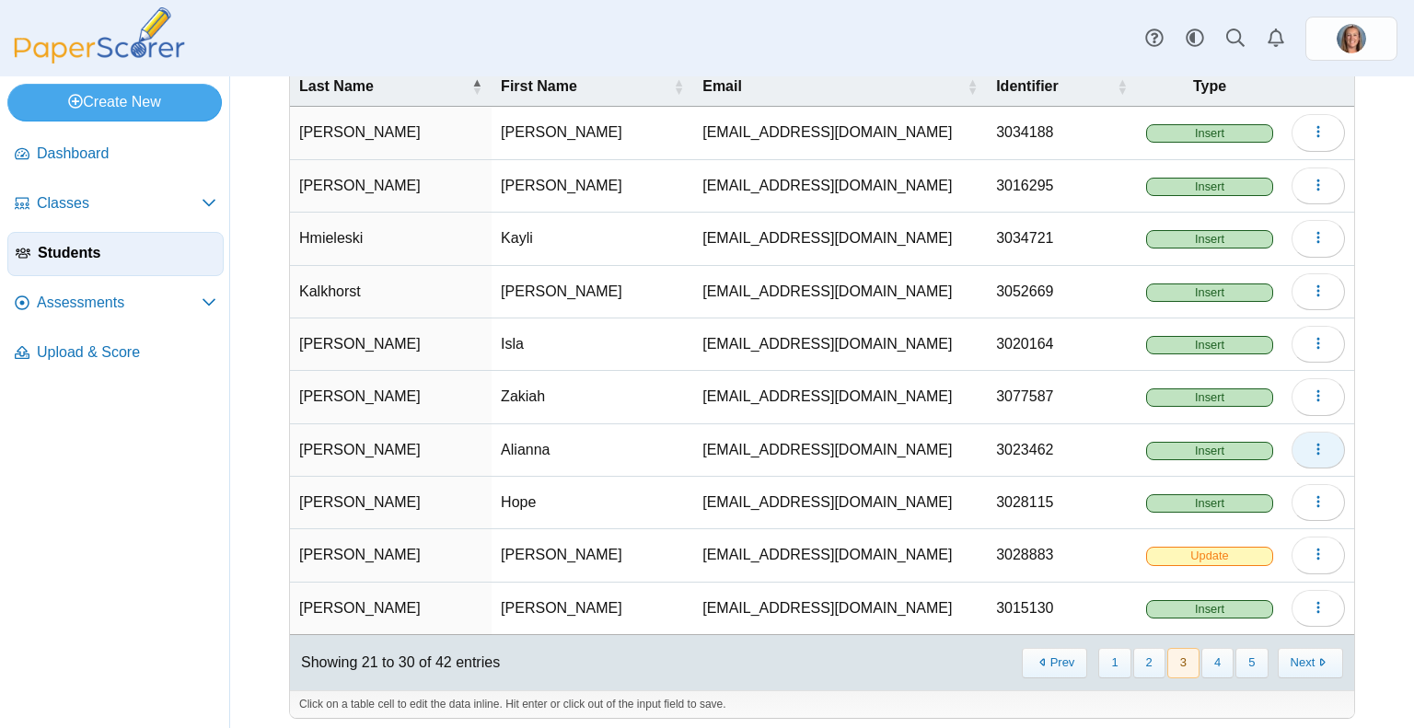
click at [1311, 452] on span "button" at bounding box center [1318, 450] width 15 height 16
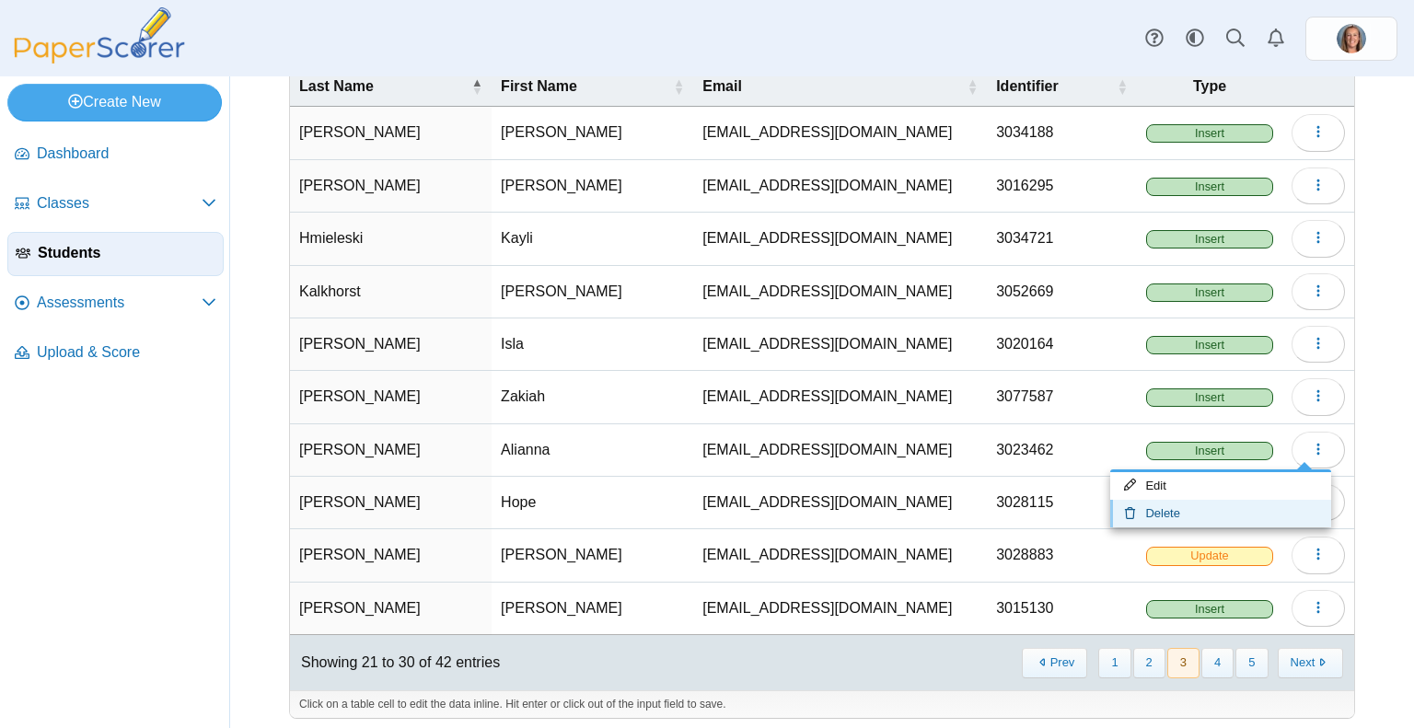
click at [1179, 504] on link "Delete" at bounding box center [1220, 514] width 221 height 28
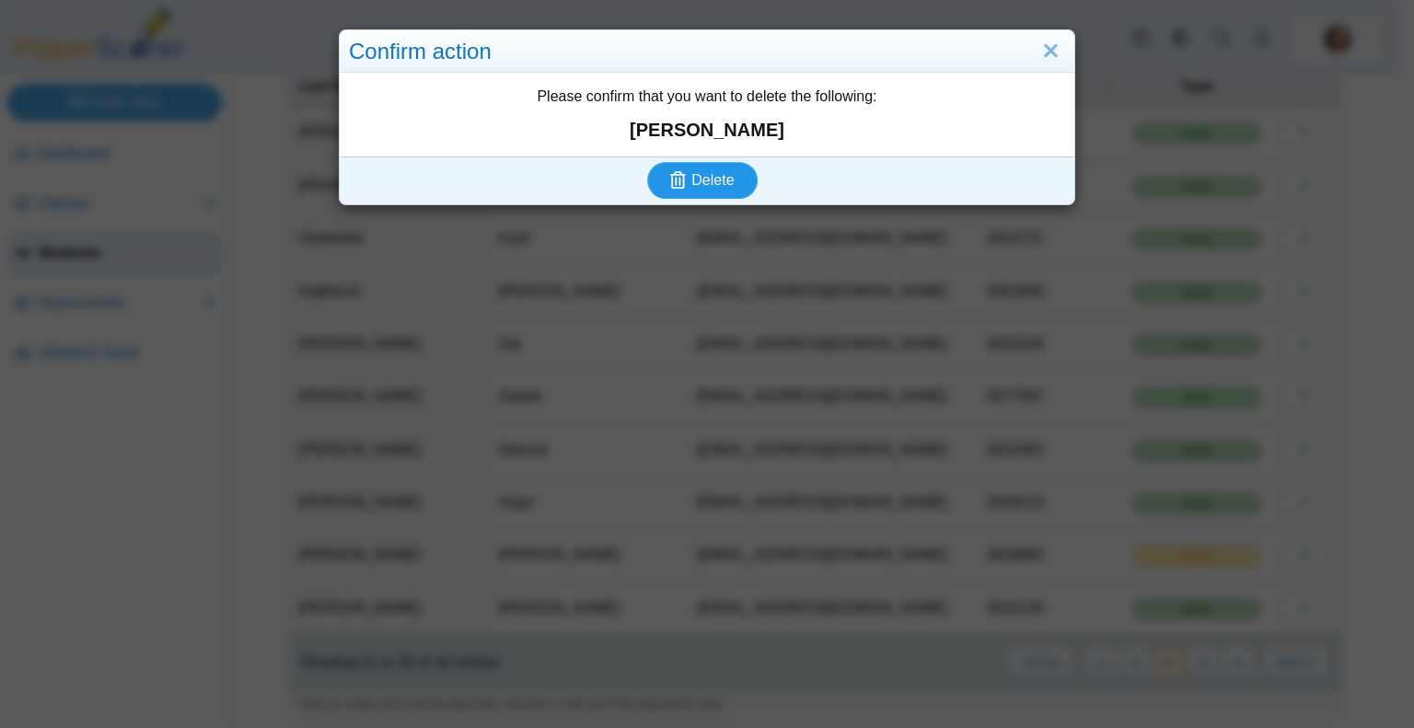
click at [718, 182] on span "Delete" at bounding box center [712, 180] width 42 height 16
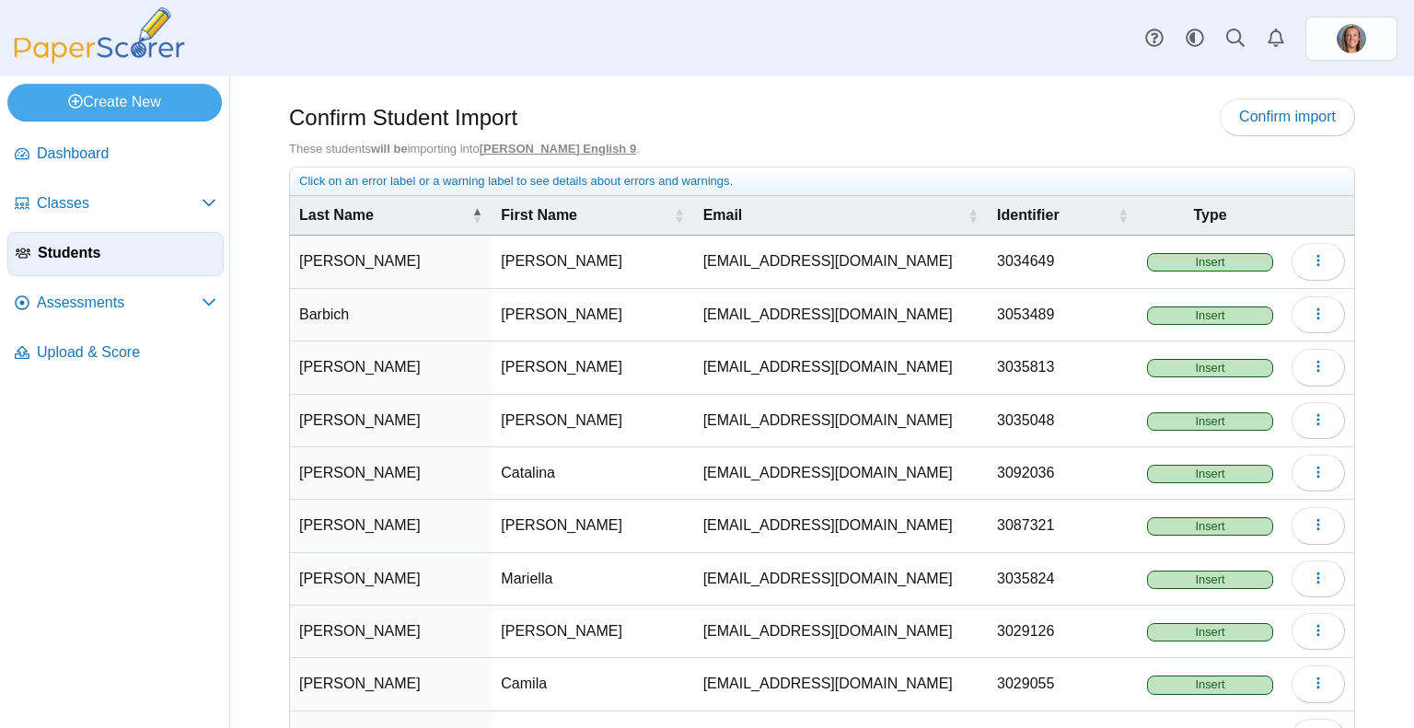
scroll to position [129, 0]
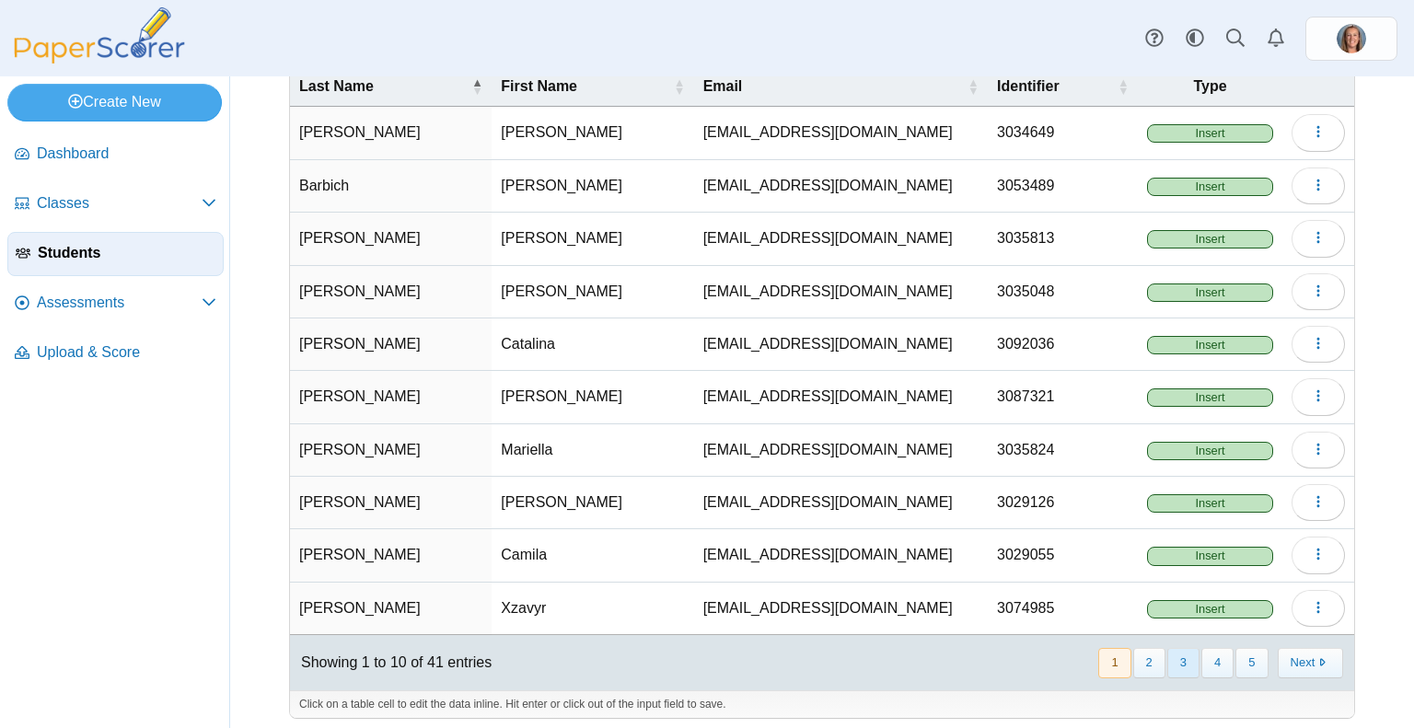
click at [1167, 666] on button "3" at bounding box center [1183, 663] width 32 height 30
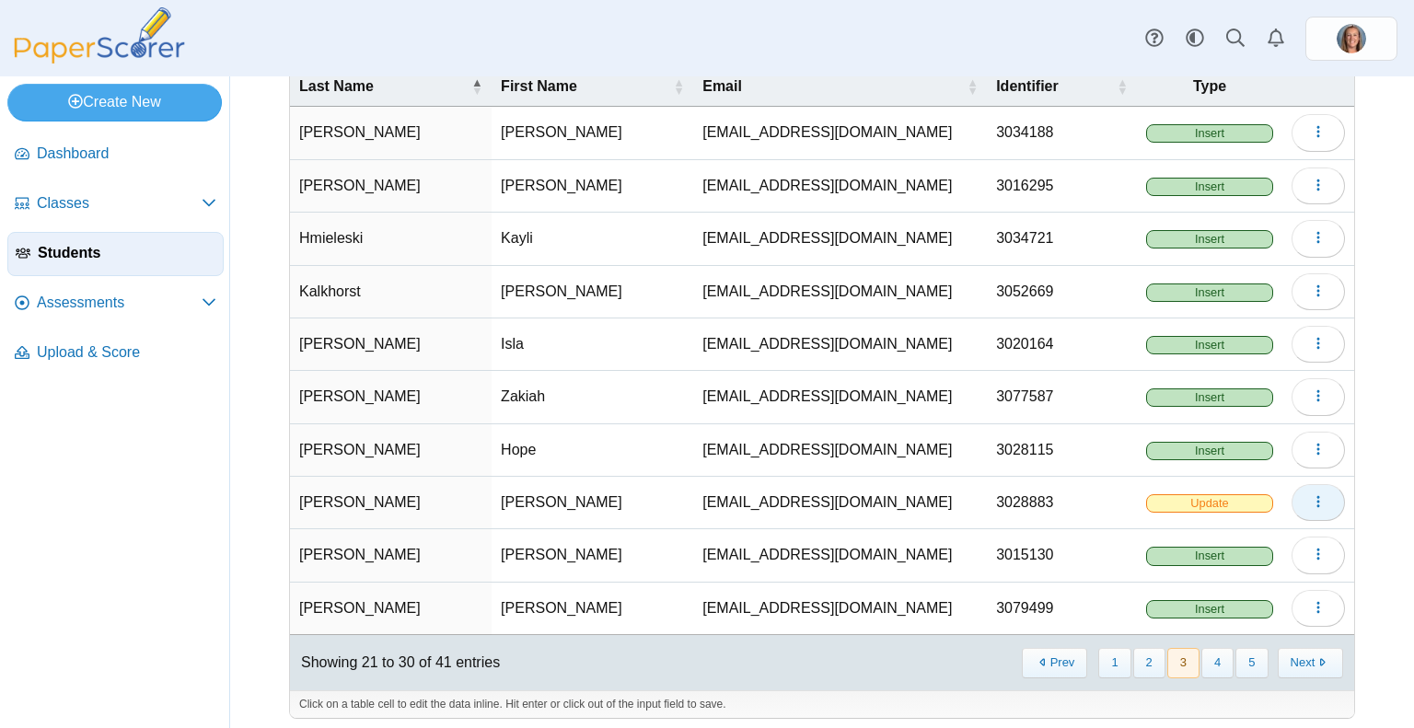
click at [1311, 496] on icon "button" at bounding box center [1318, 501] width 15 height 15
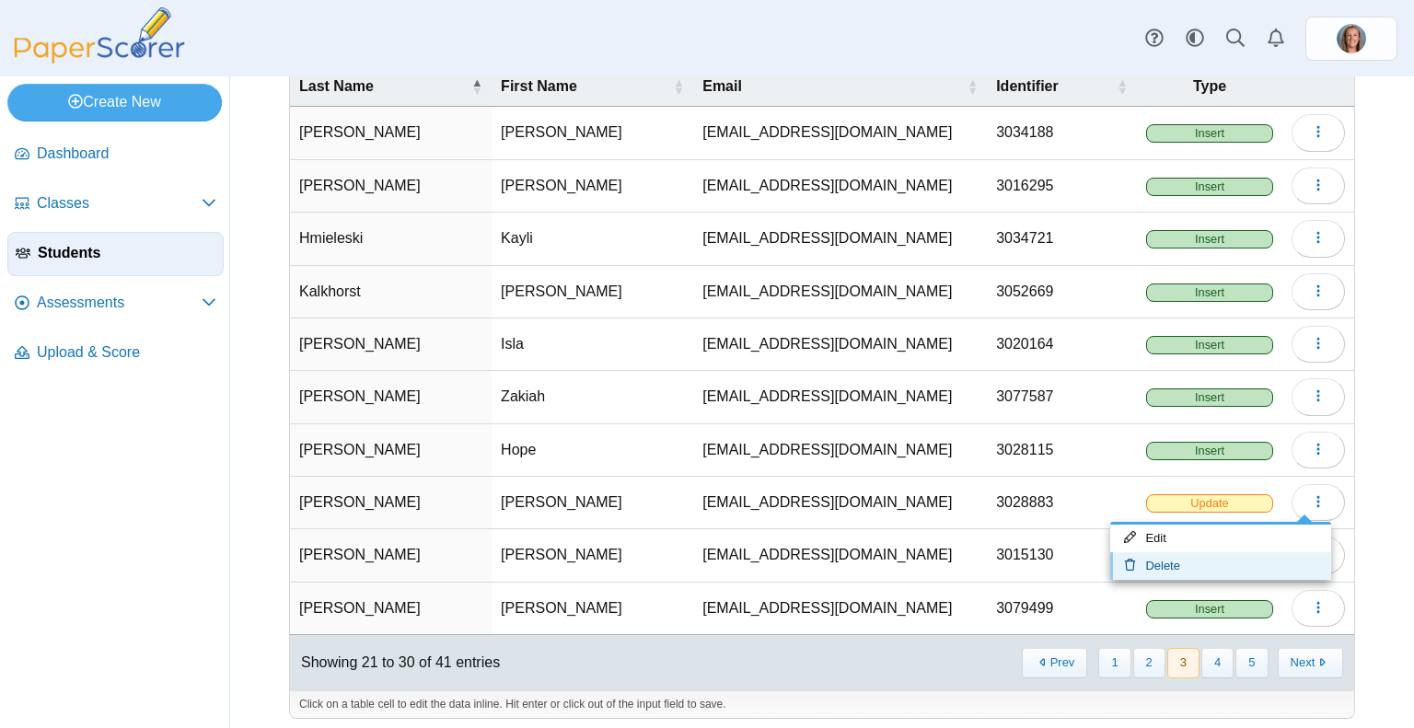
click at [1208, 561] on link "Delete" at bounding box center [1220, 566] width 221 height 28
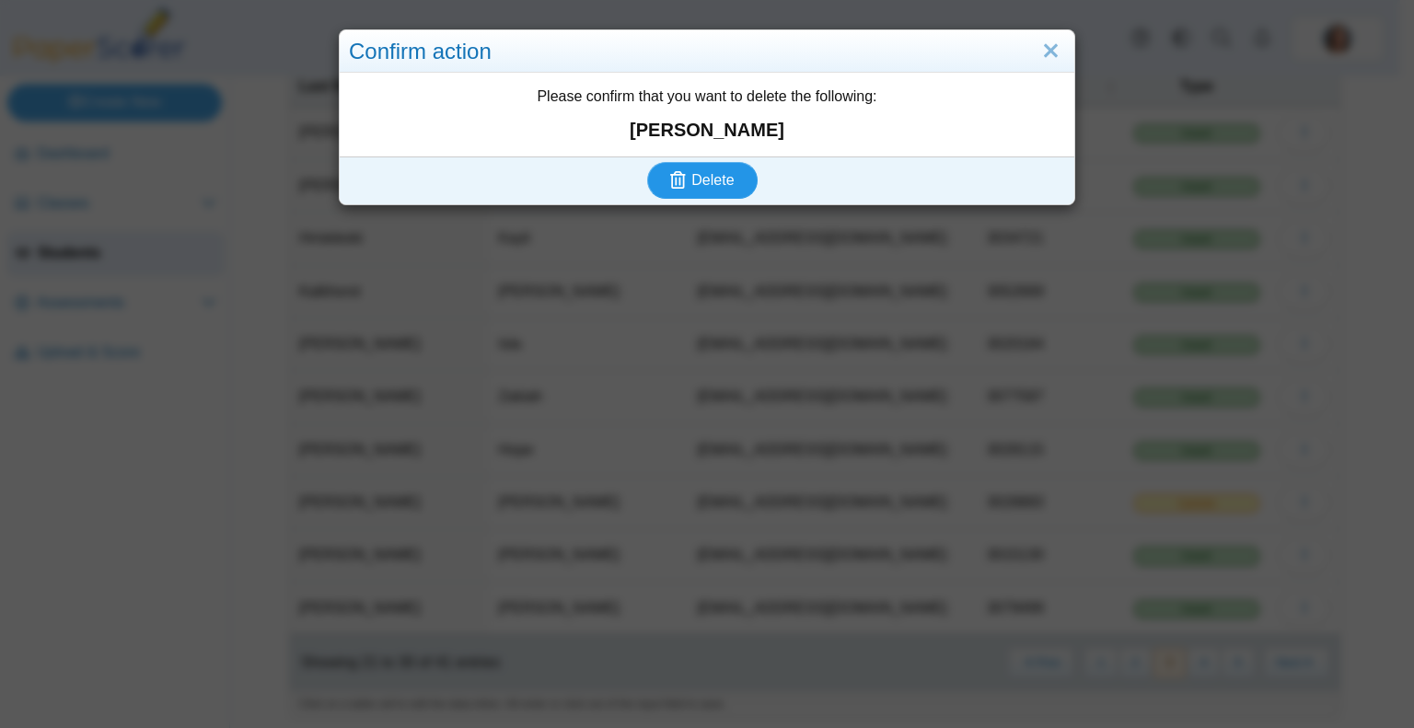
click at [728, 186] on button "Delete" at bounding box center [702, 180] width 110 height 37
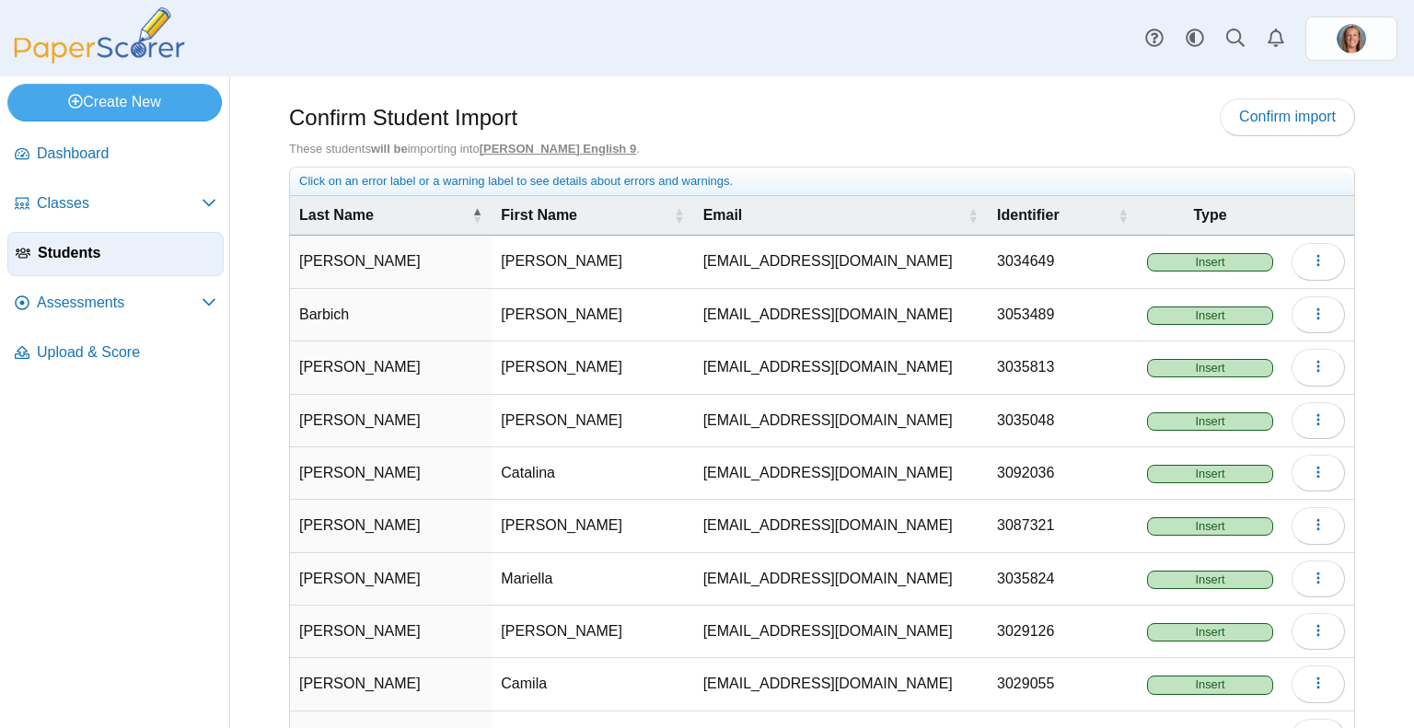
scroll to position [129, 0]
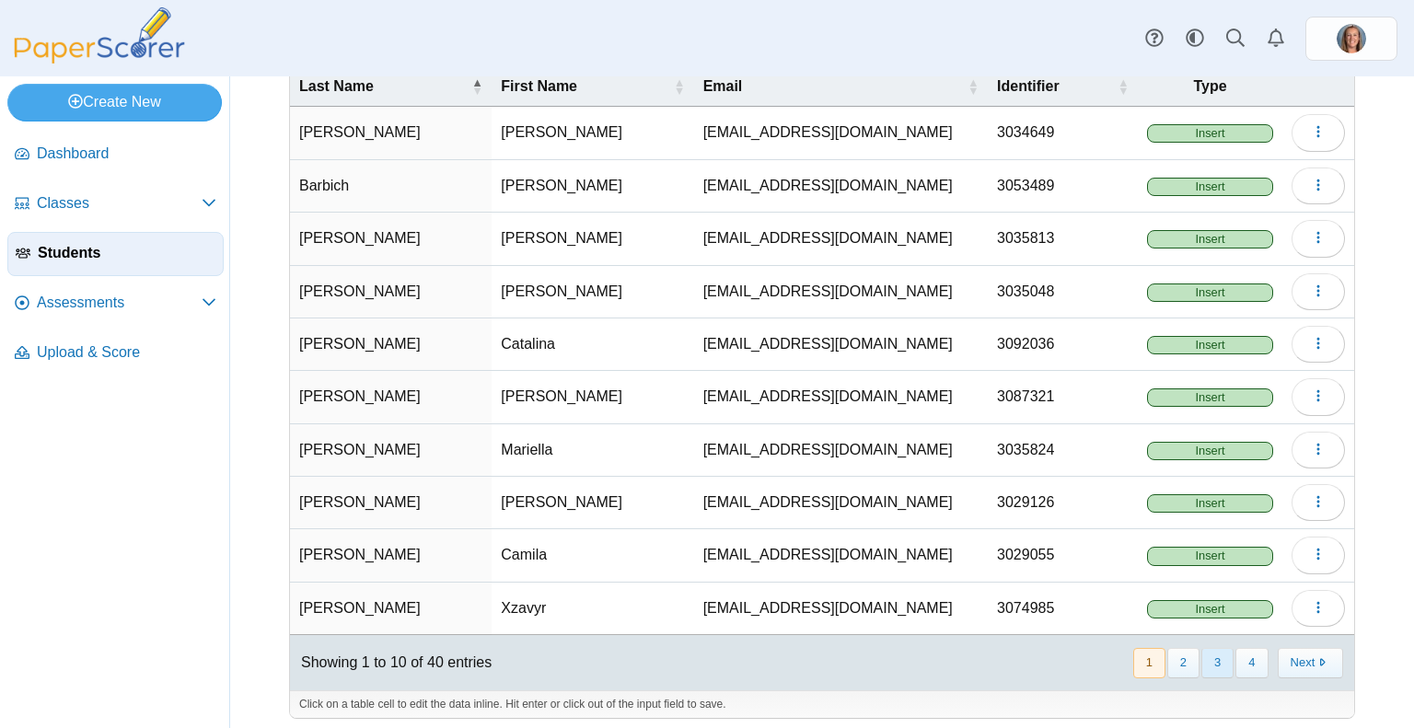
click at [1201, 654] on button "3" at bounding box center [1217, 663] width 32 height 30
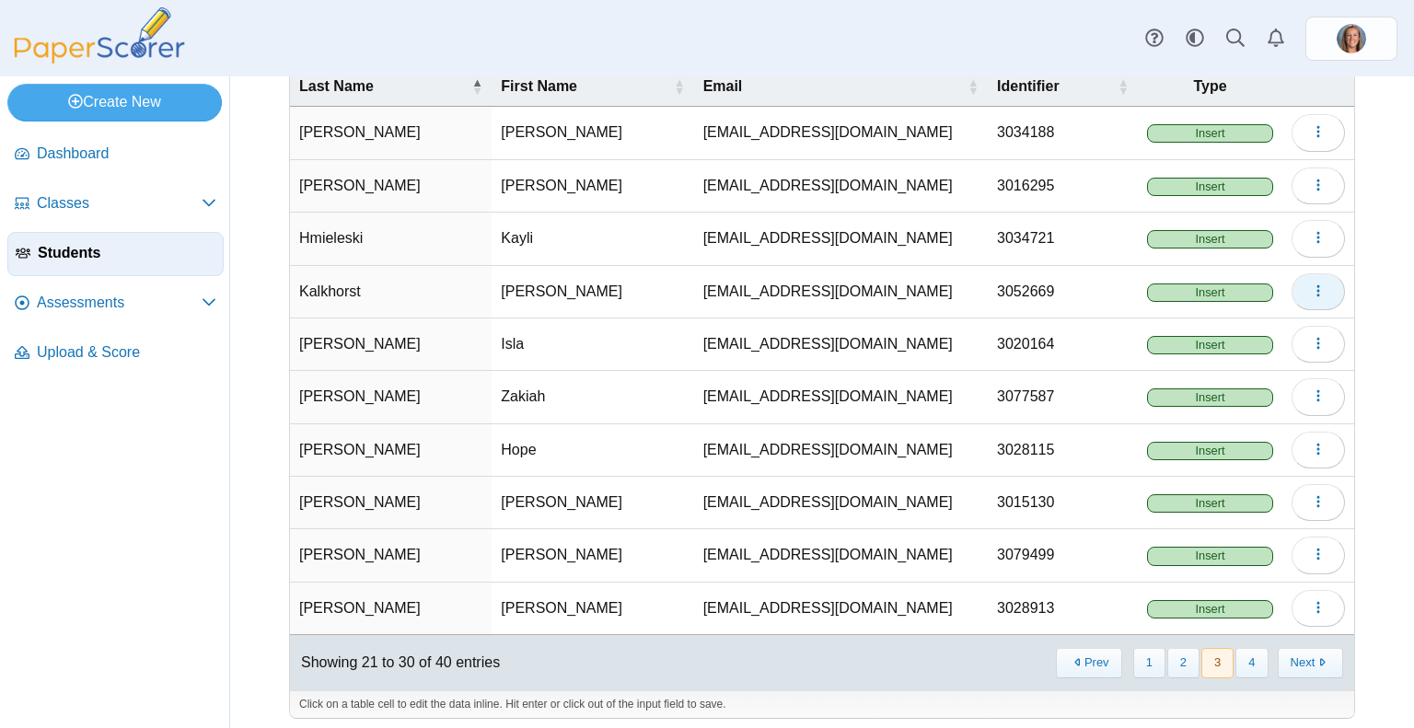
click at [1316, 300] on button "button" at bounding box center [1317, 291] width 53 height 37
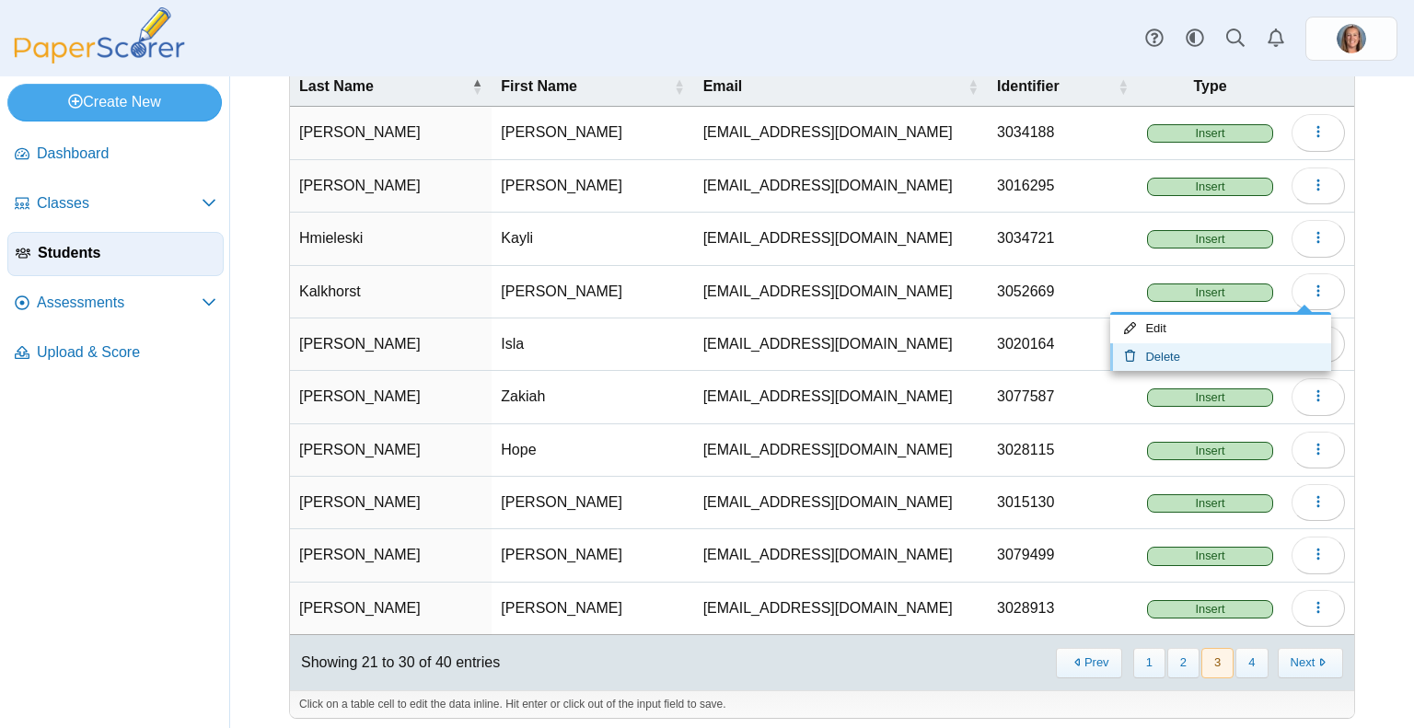
click at [1215, 353] on link "Delete" at bounding box center [1220, 357] width 221 height 28
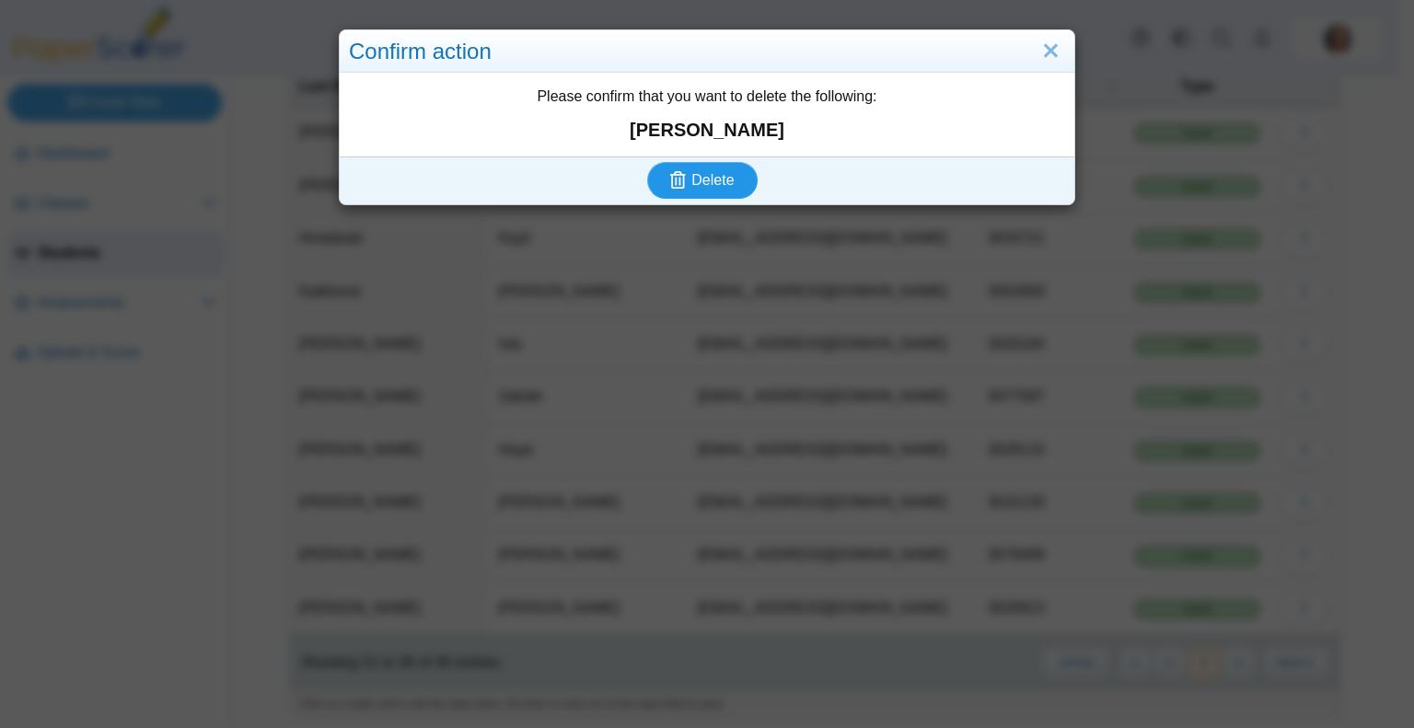
click at [691, 187] on span "Delete" at bounding box center [712, 180] width 42 height 16
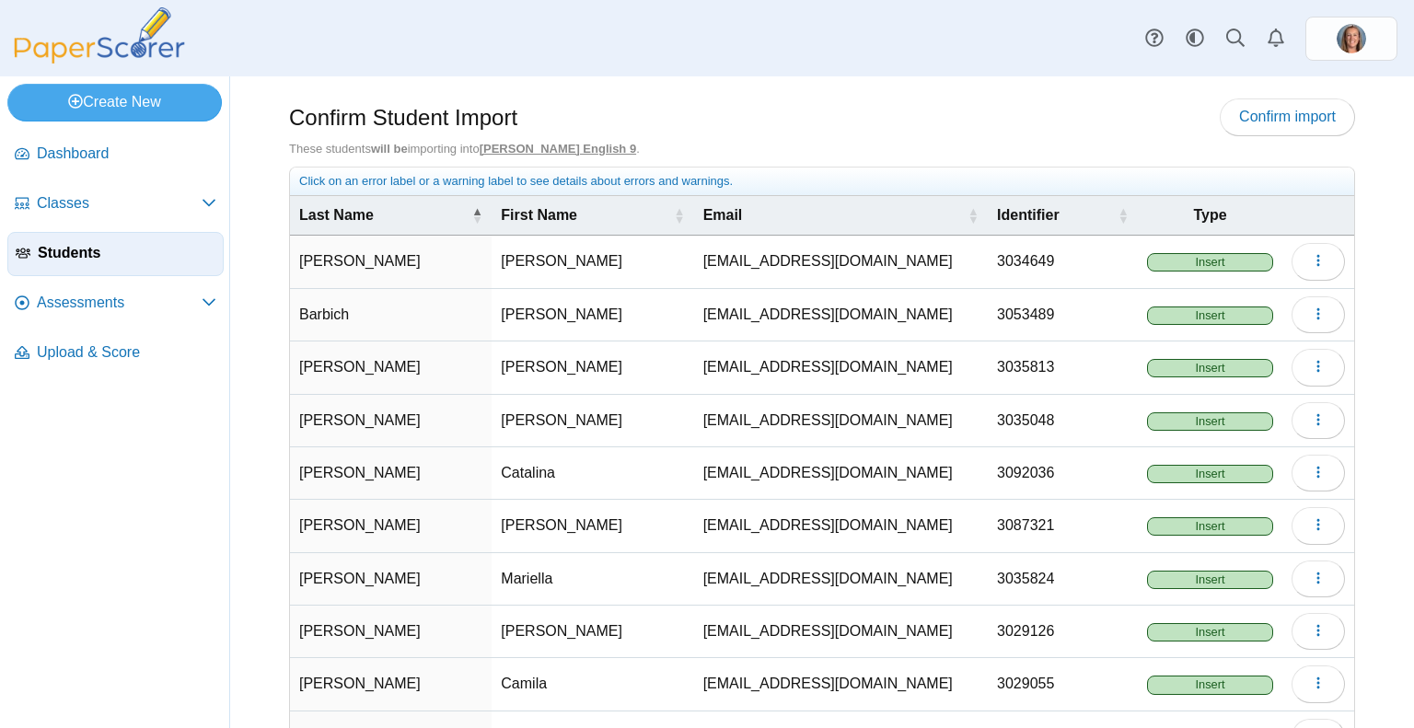
scroll to position [129, 0]
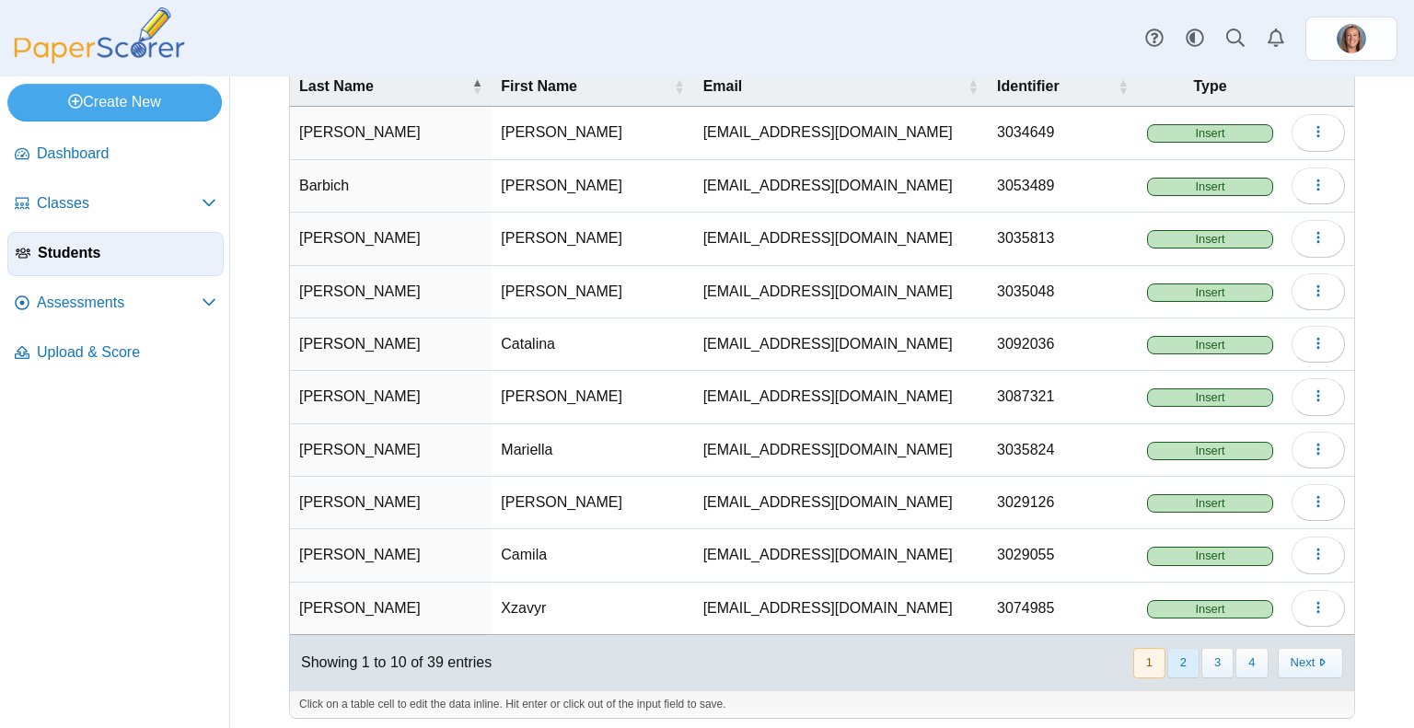
click at [1171, 655] on button "2" at bounding box center [1183, 663] width 32 height 30
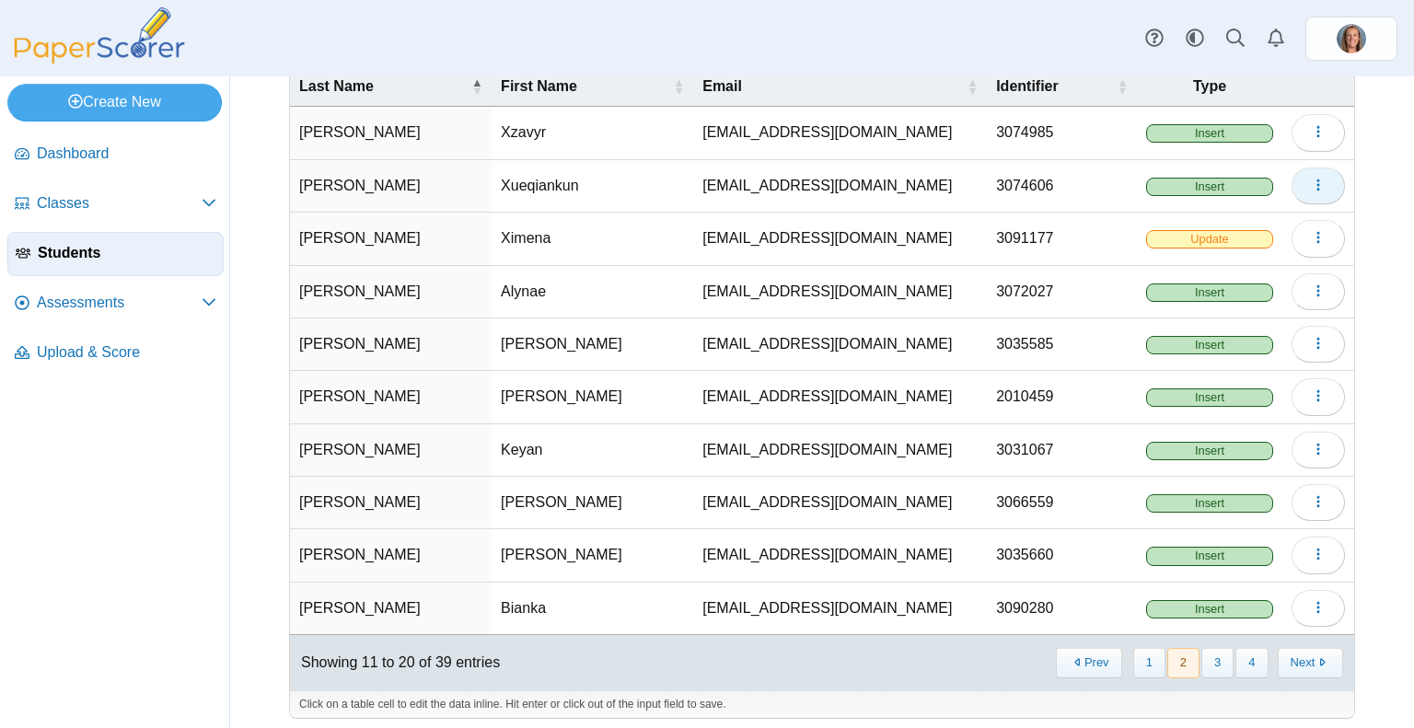
click at [1296, 187] on button "button" at bounding box center [1317, 186] width 53 height 37
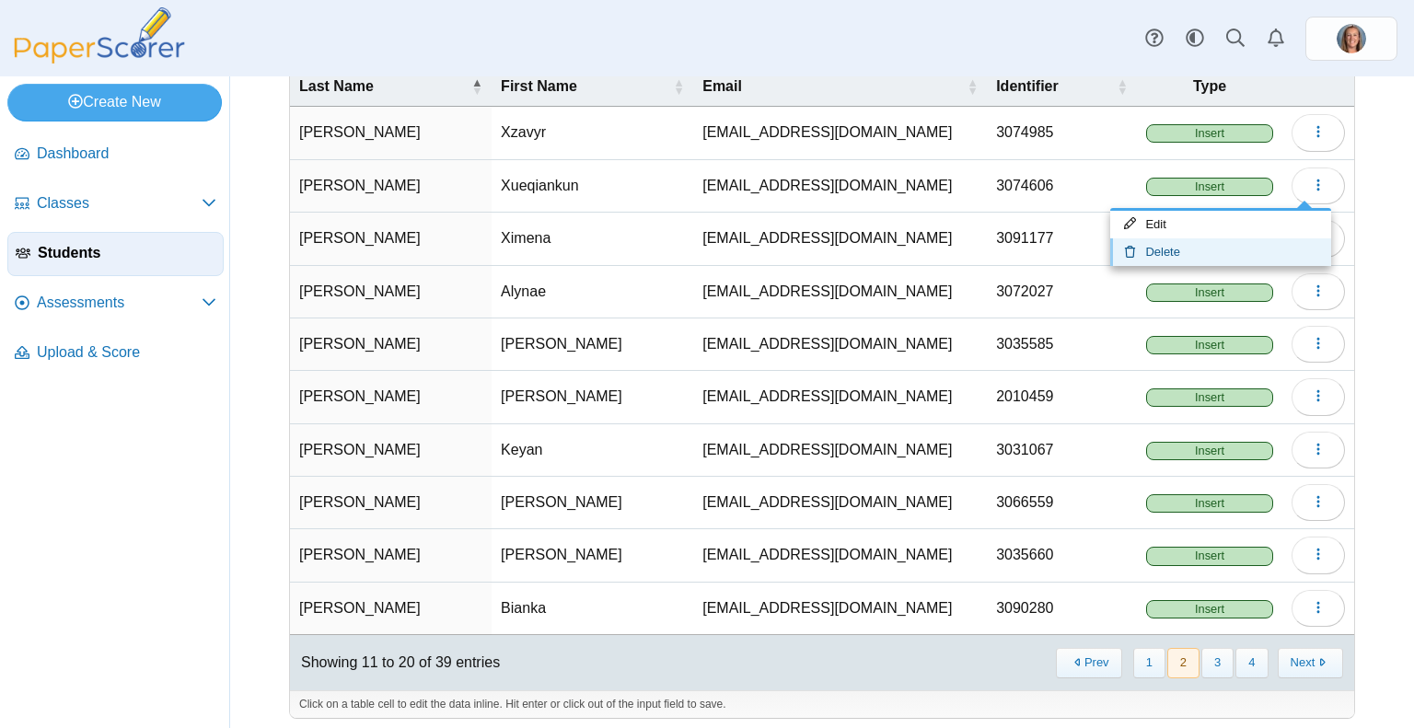
click at [1188, 261] on link "Delete" at bounding box center [1220, 252] width 221 height 28
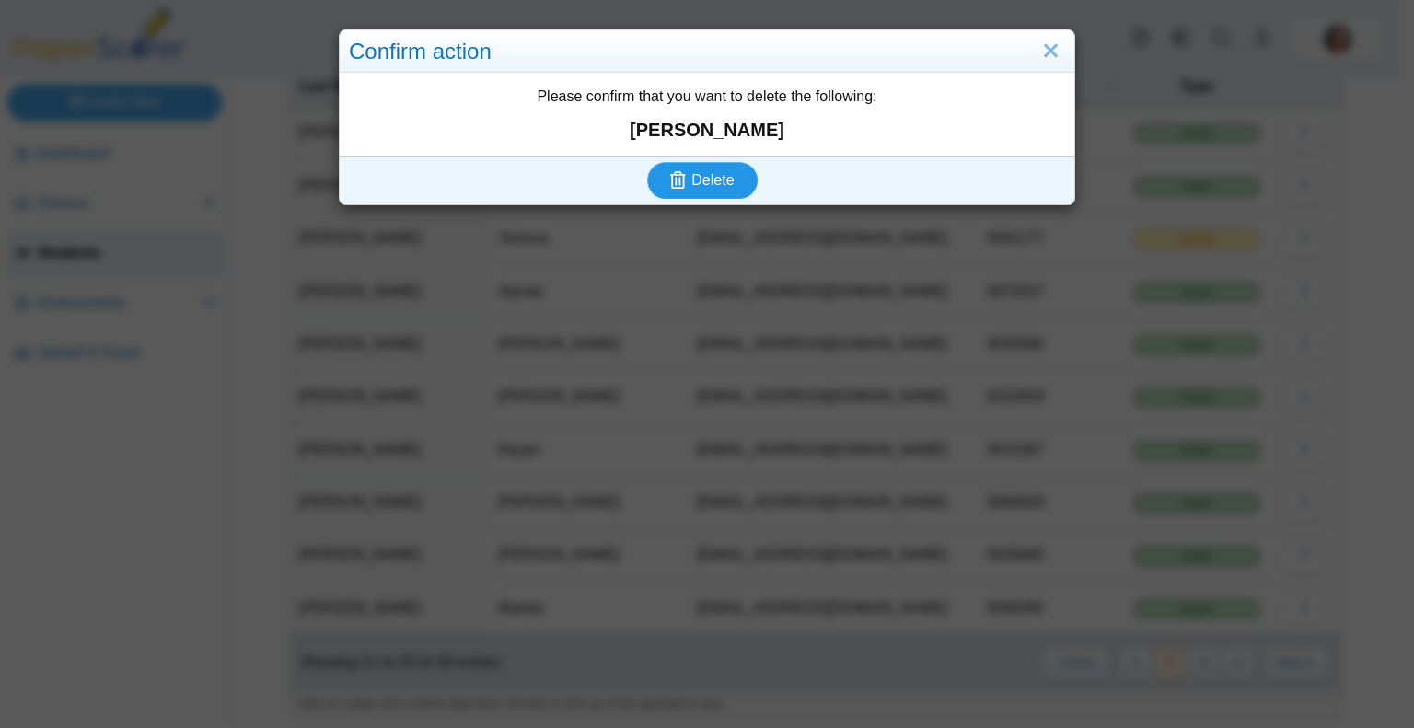
click at [708, 176] on span "Delete" at bounding box center [712, 180] width 42 height 16
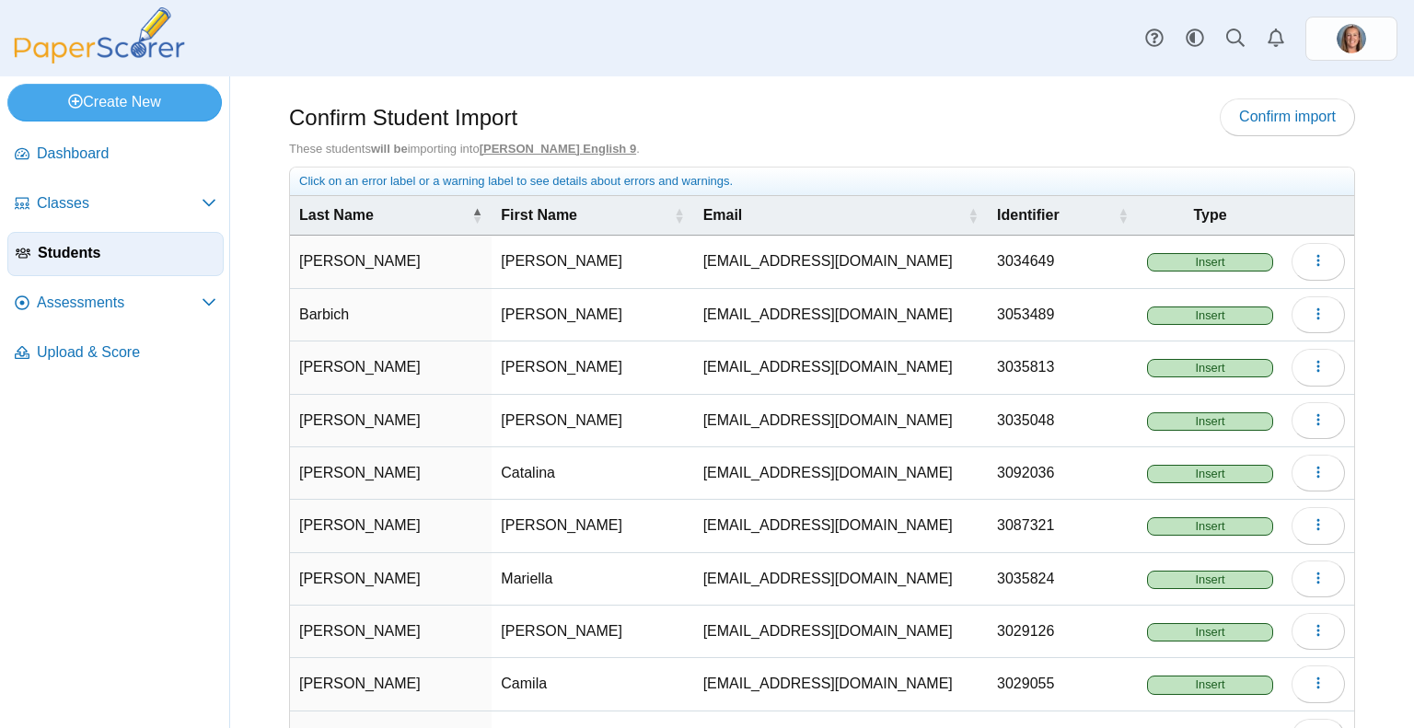
scroll to position [129, 0]
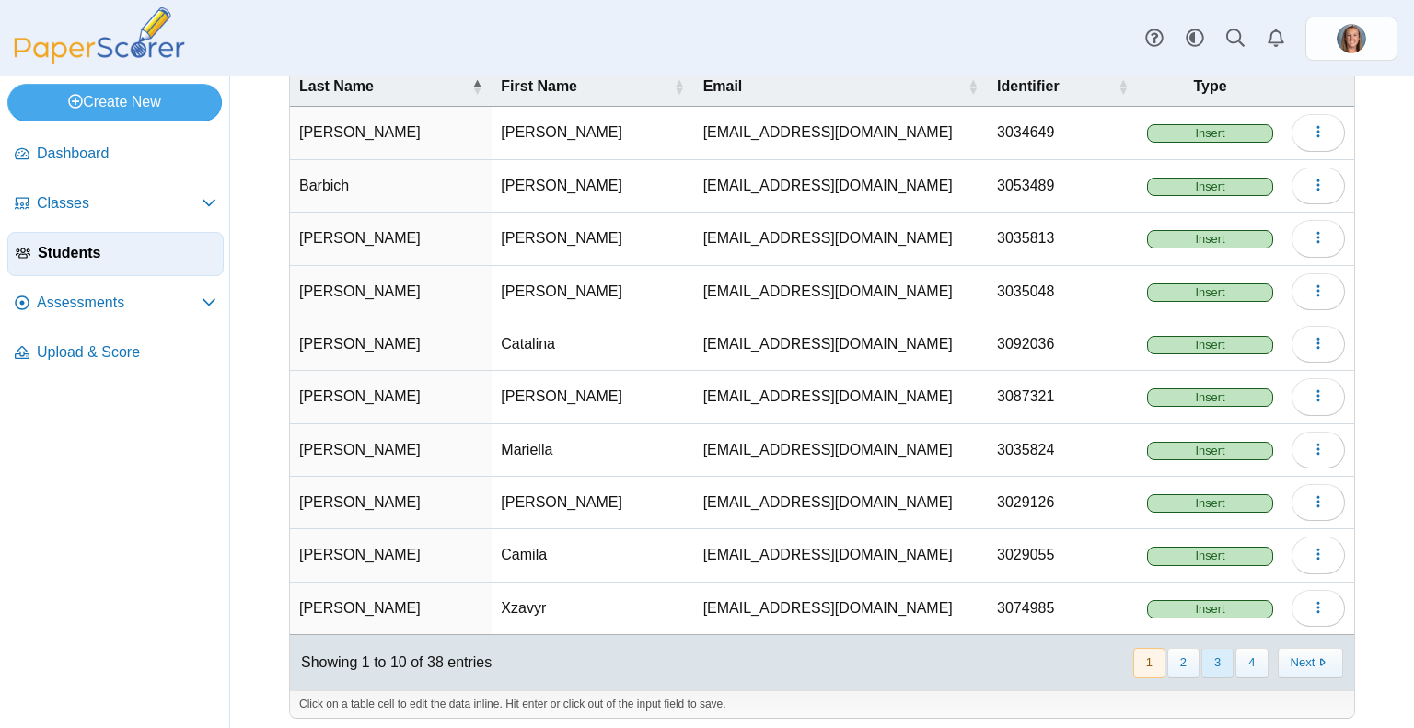
click at [1205, 663] on button "3" at bounding box center [1217, 663] width 32 height 30
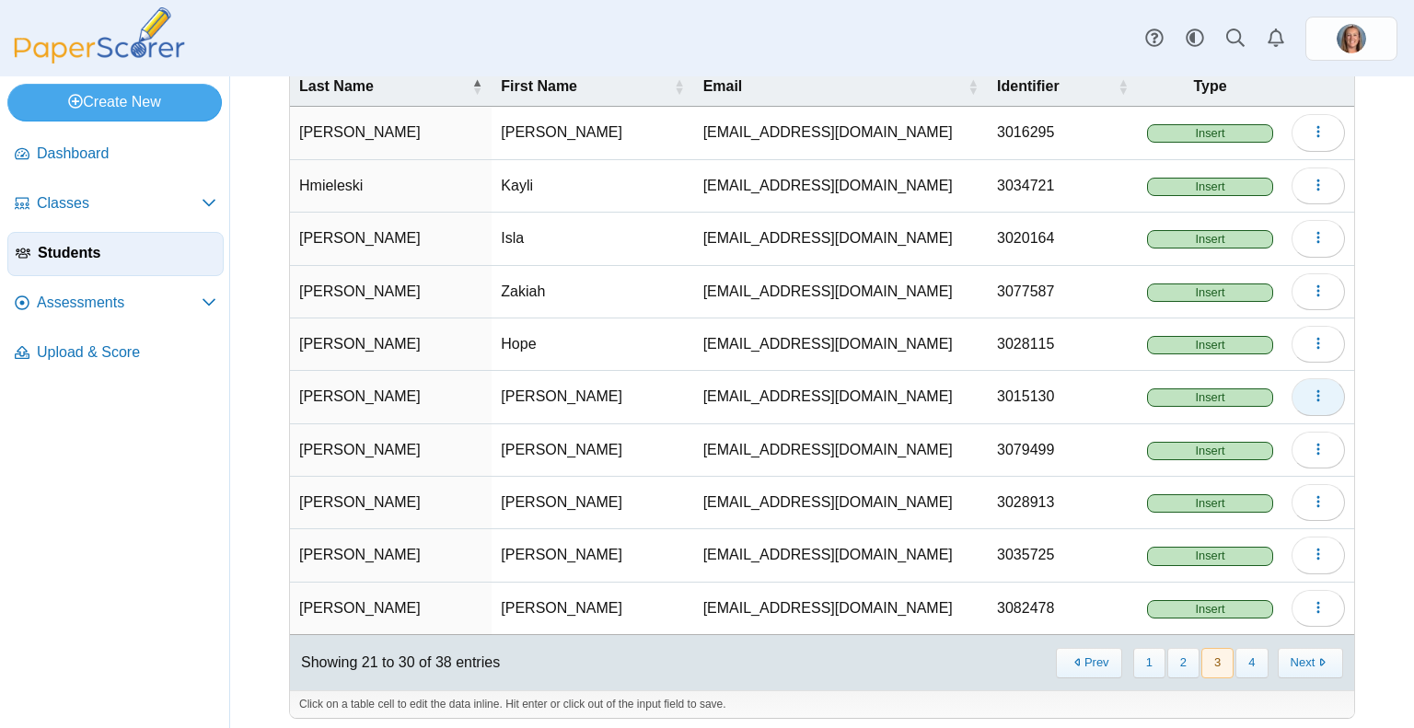
click at [1311, 390] on icon "button" at bounding box center [1318, 395] width 15 height 15
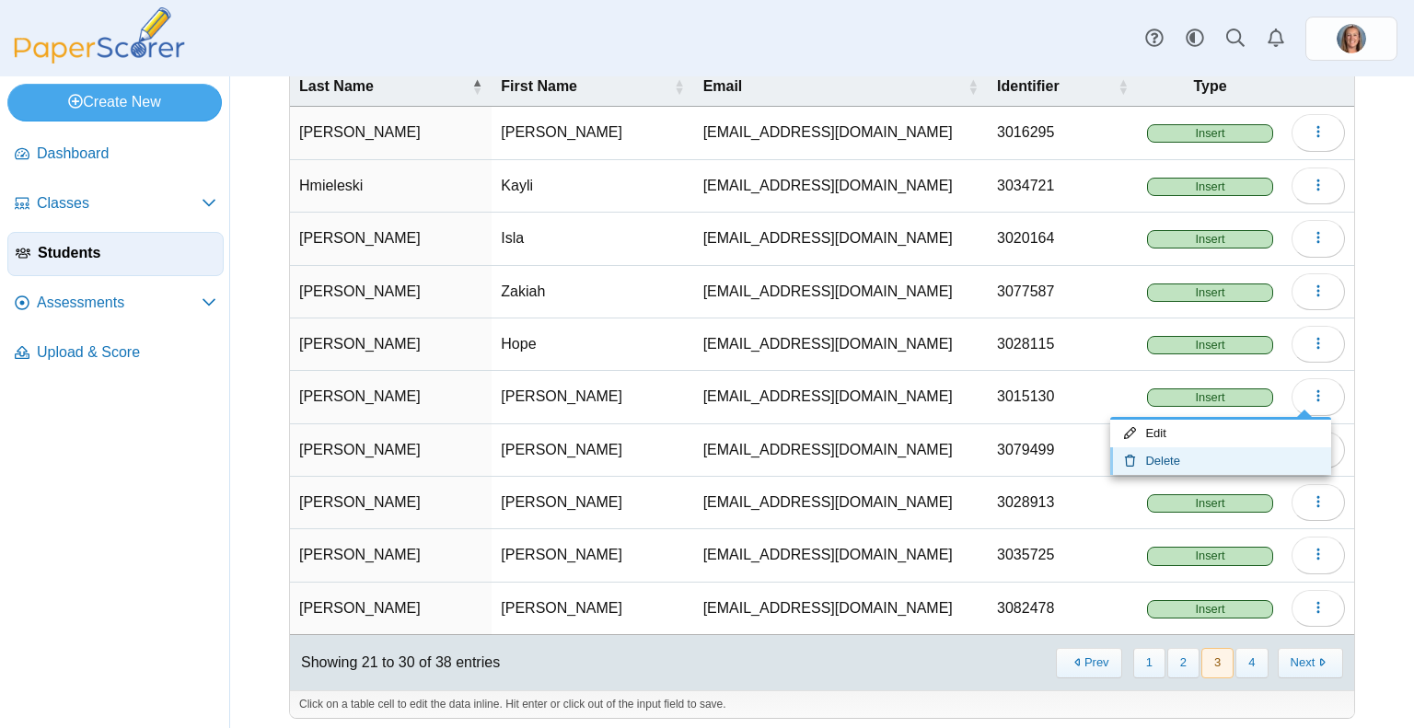
click at [1201, 455] on link "Delete" at bounding box center [1220, 461] width 221 height 28
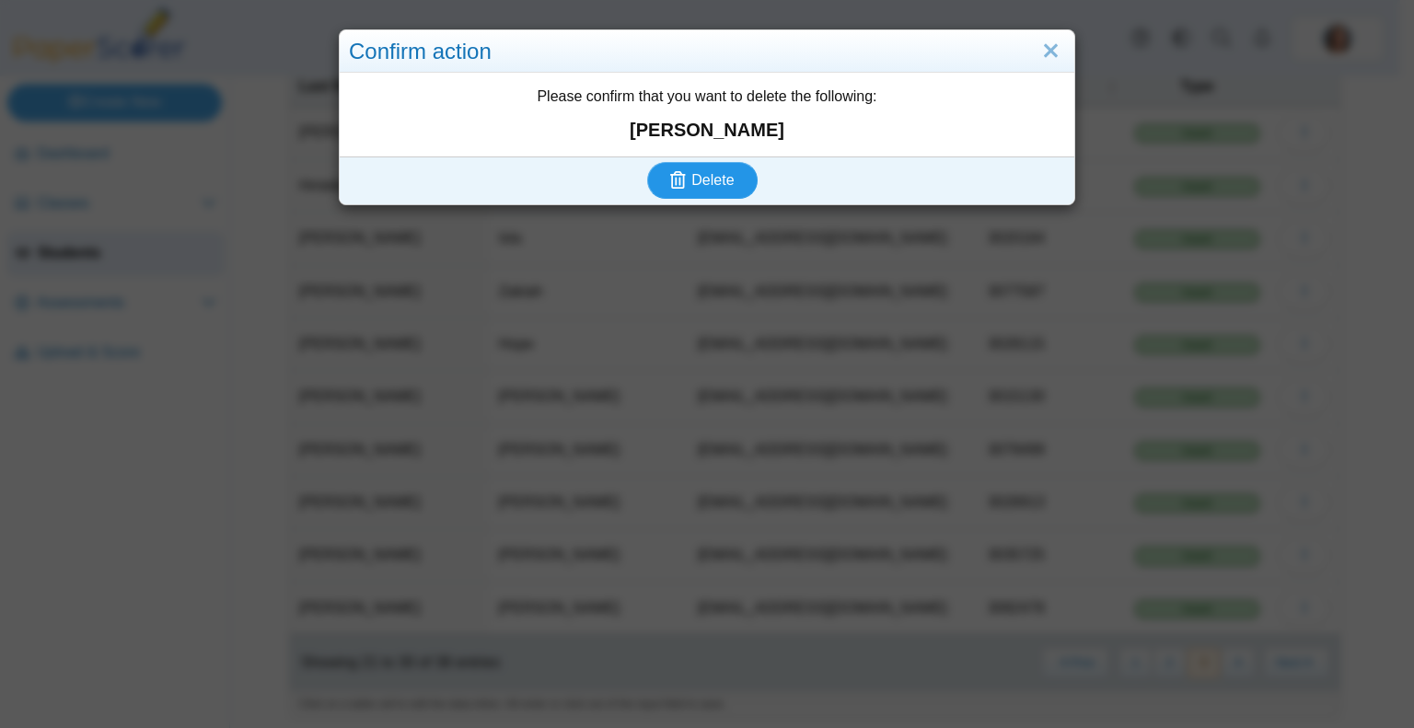
click at [670, 171] on icon "submit" at bounding box center [678, 179] width 16 height 17
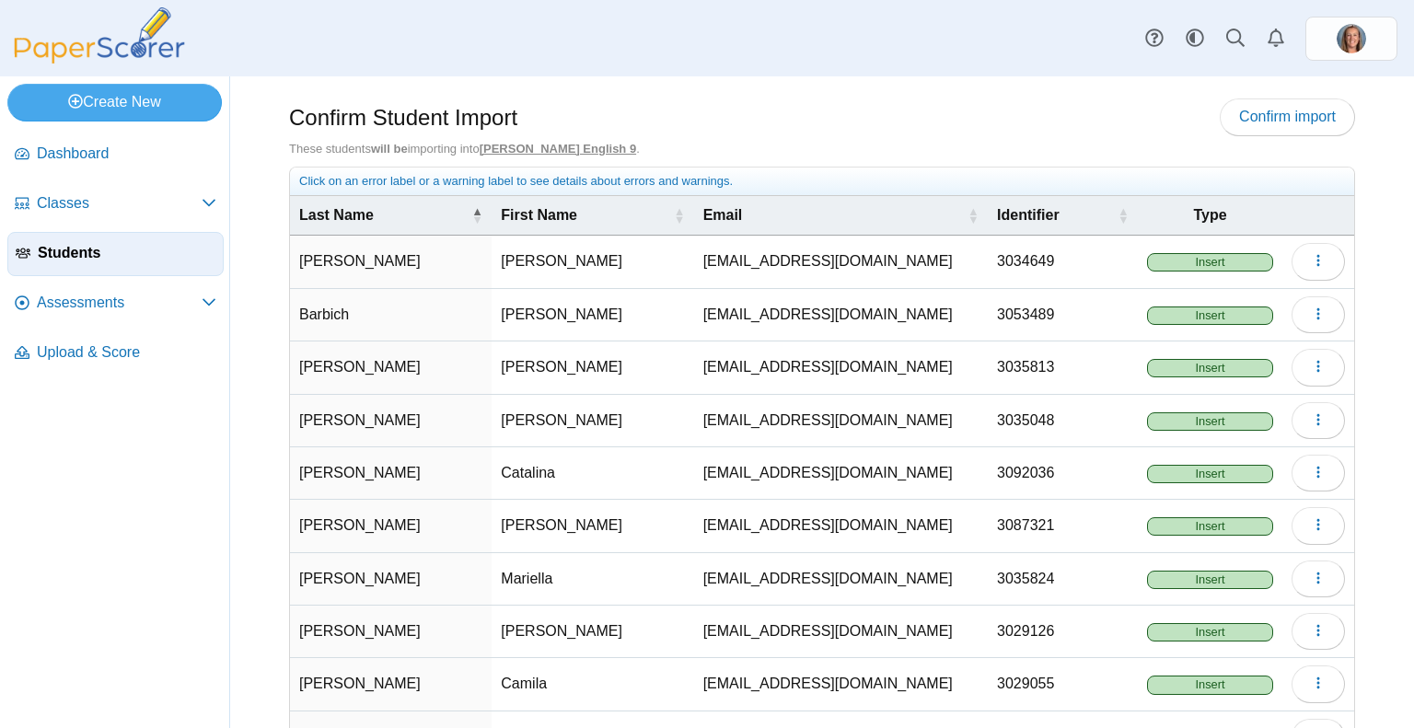
scroll to position [129, 0]
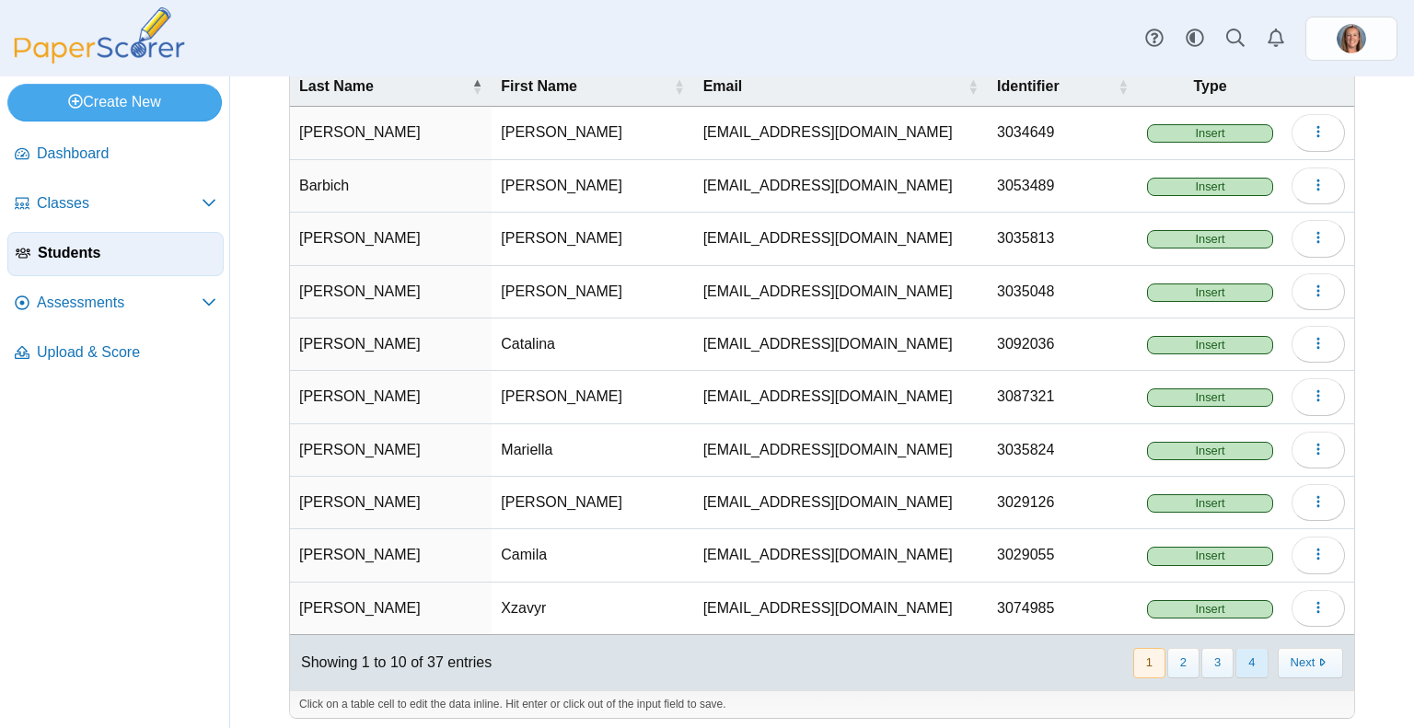
click at [1235, 666] on button "4" at bounding box center [1251, 663] width 32 height 30
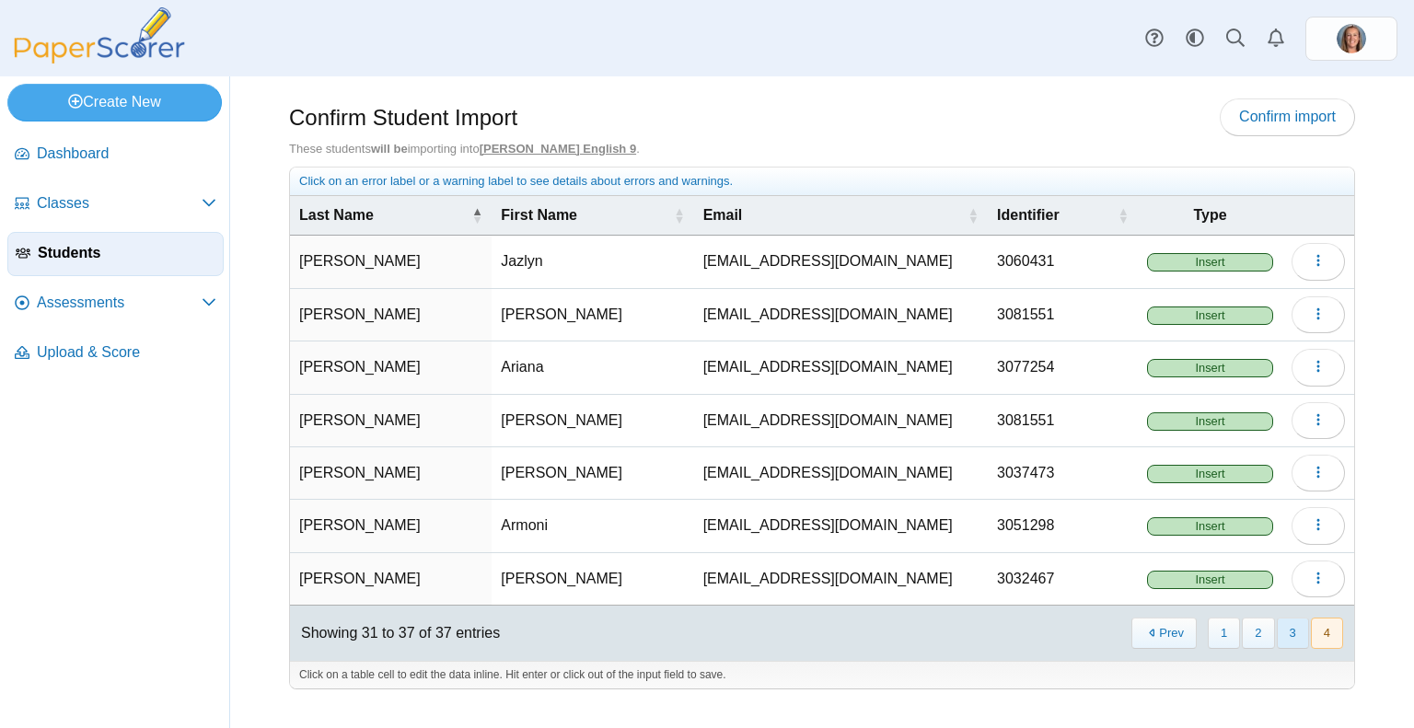
click at [1294, 635] on button "3" at bounding box center [1293, 633] width 32 height 30
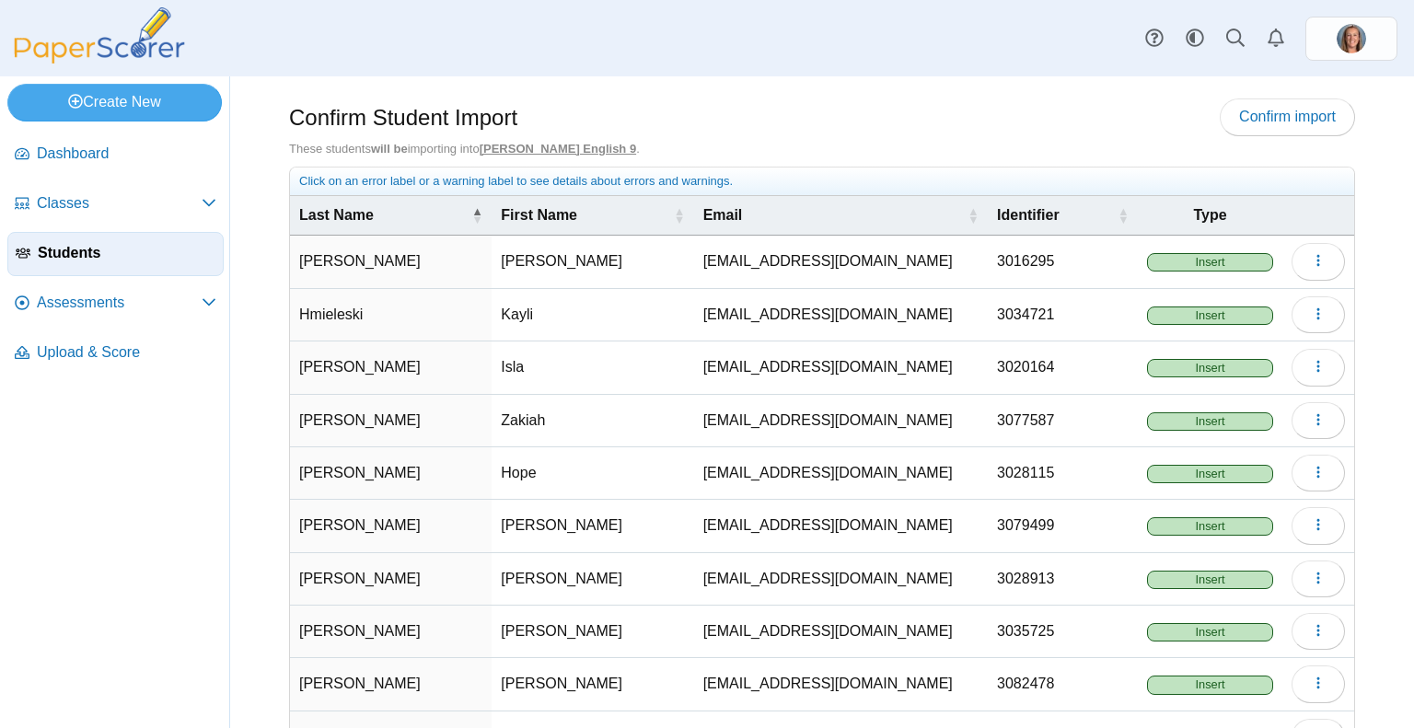
scroll to position [129, 0]
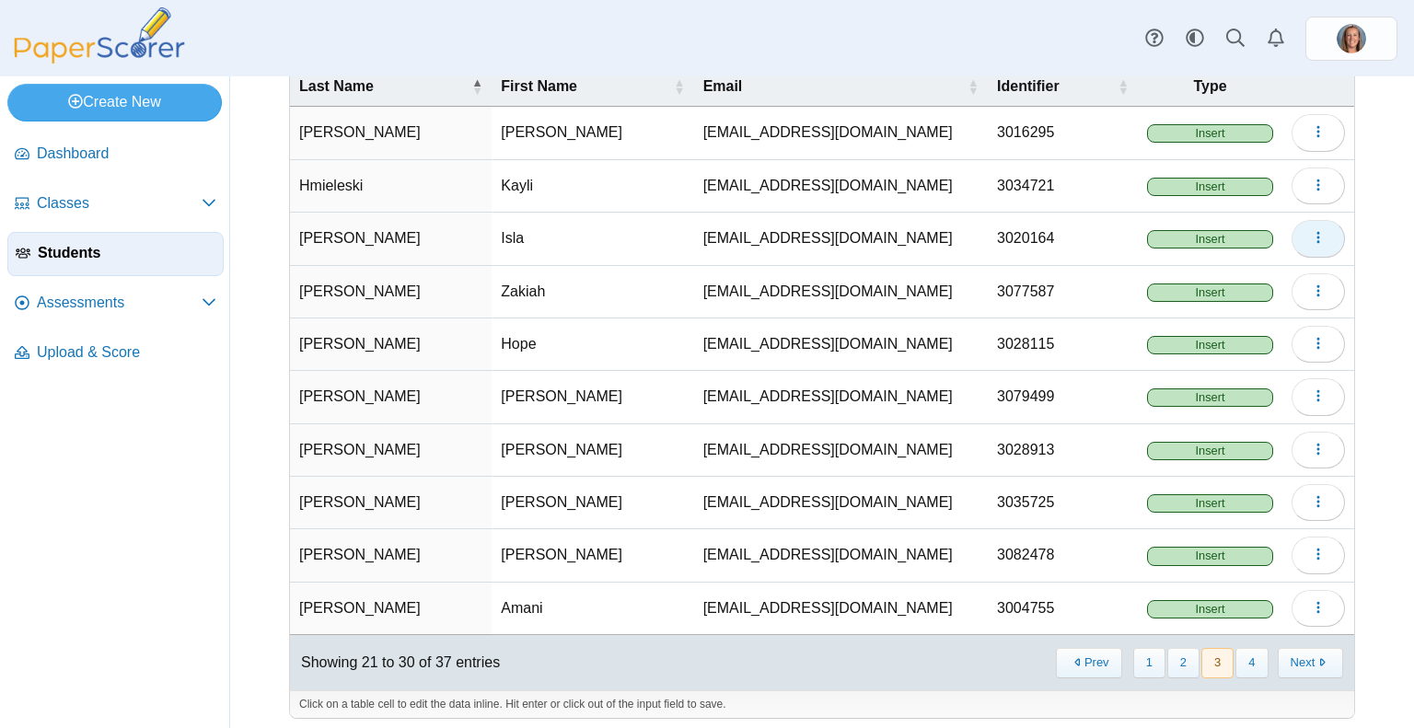
click at [1311, 235] on icon "button" at bounding box center [1318, 237] width 15 height 15
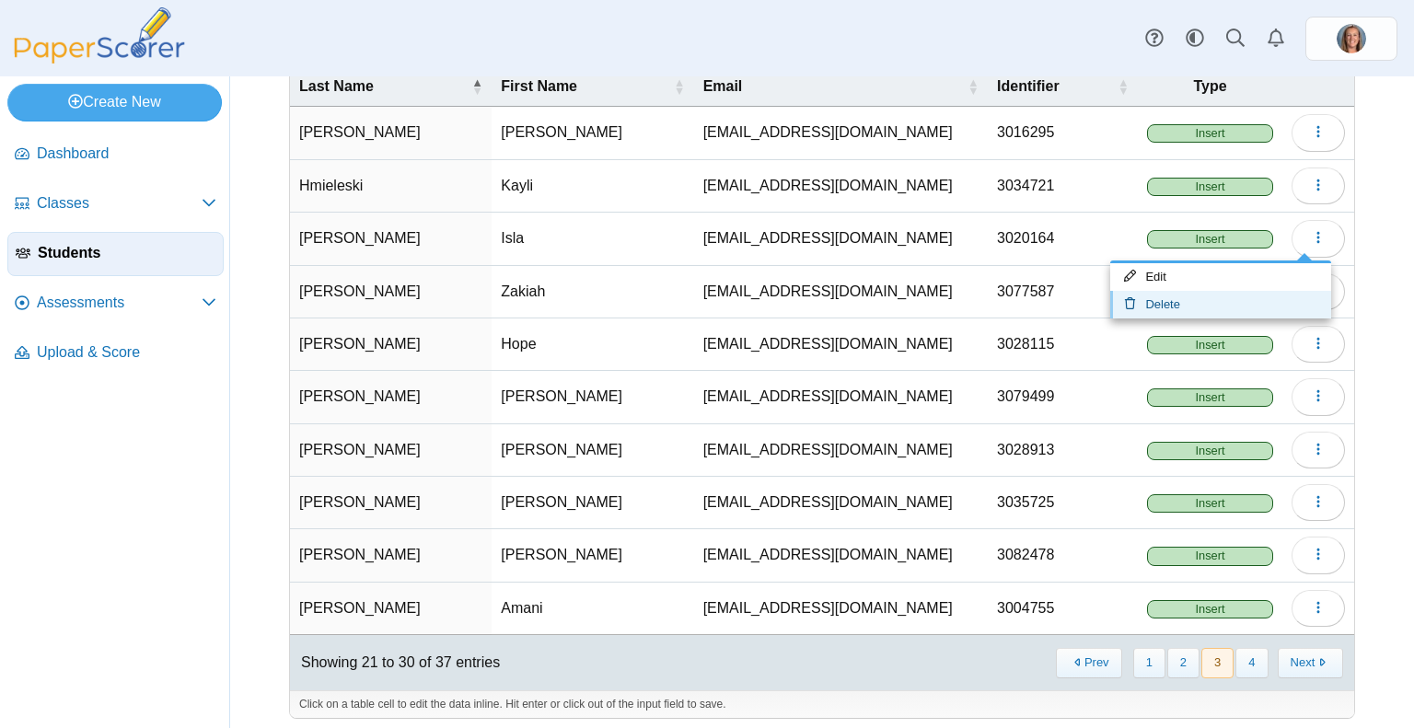
click at [1204, 297] on link "Delete" at bounding box center [1220, 305] width 221 height 28
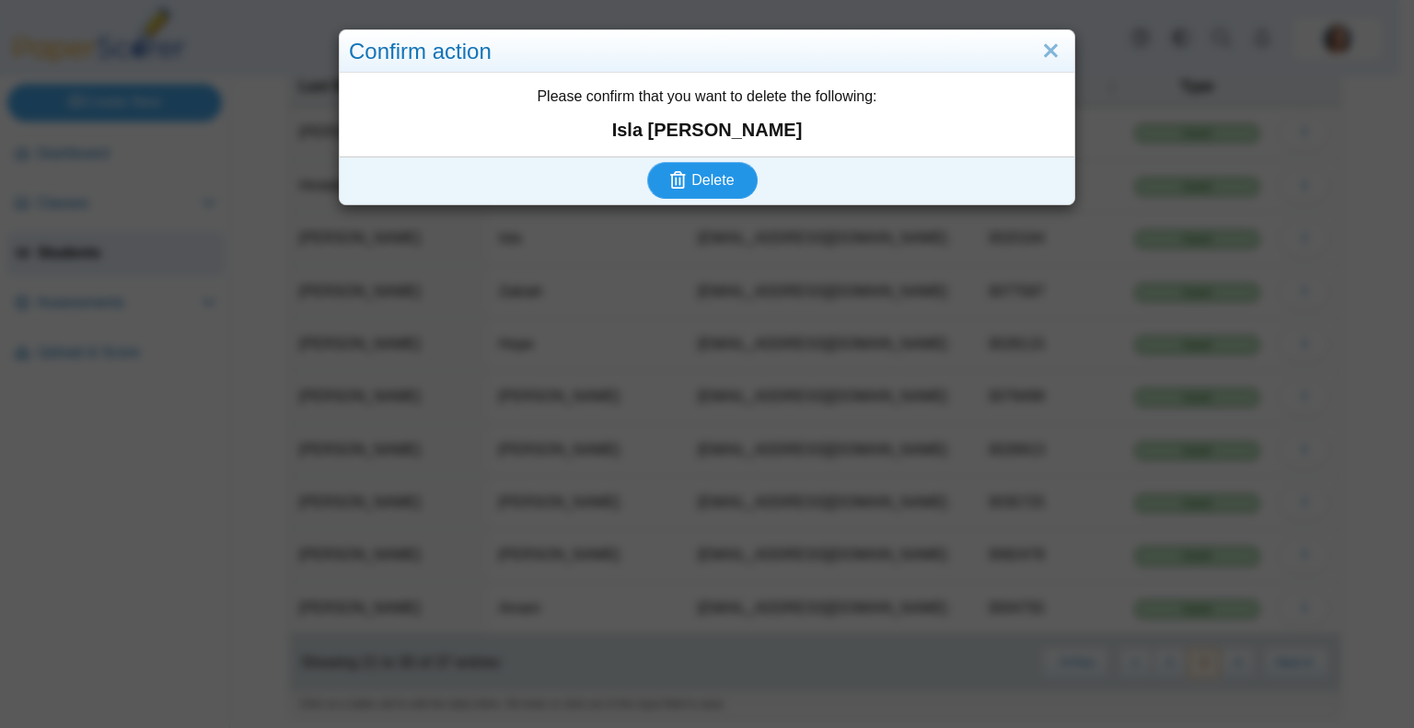
click at [744, 182] on button "Delete" at bounding box center [702, 180] width 110 height 37
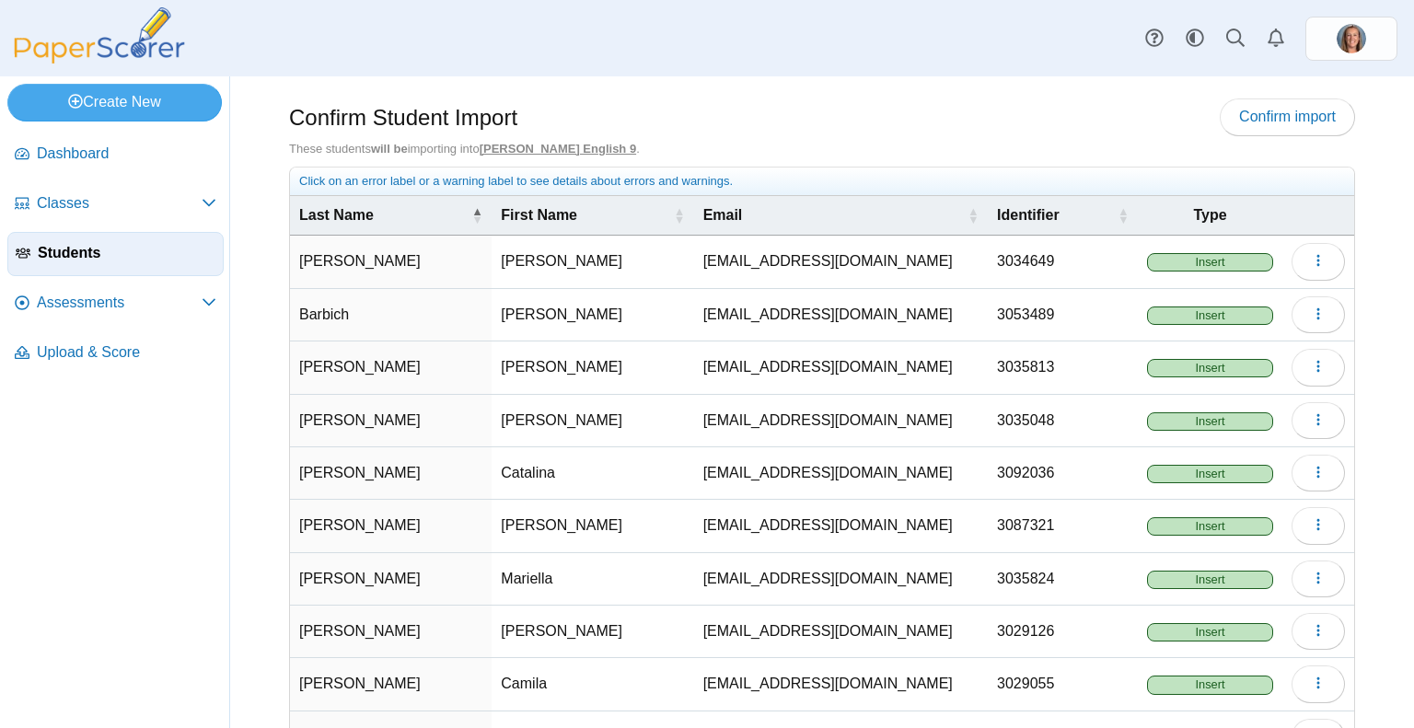
scroll to position [129, 0]
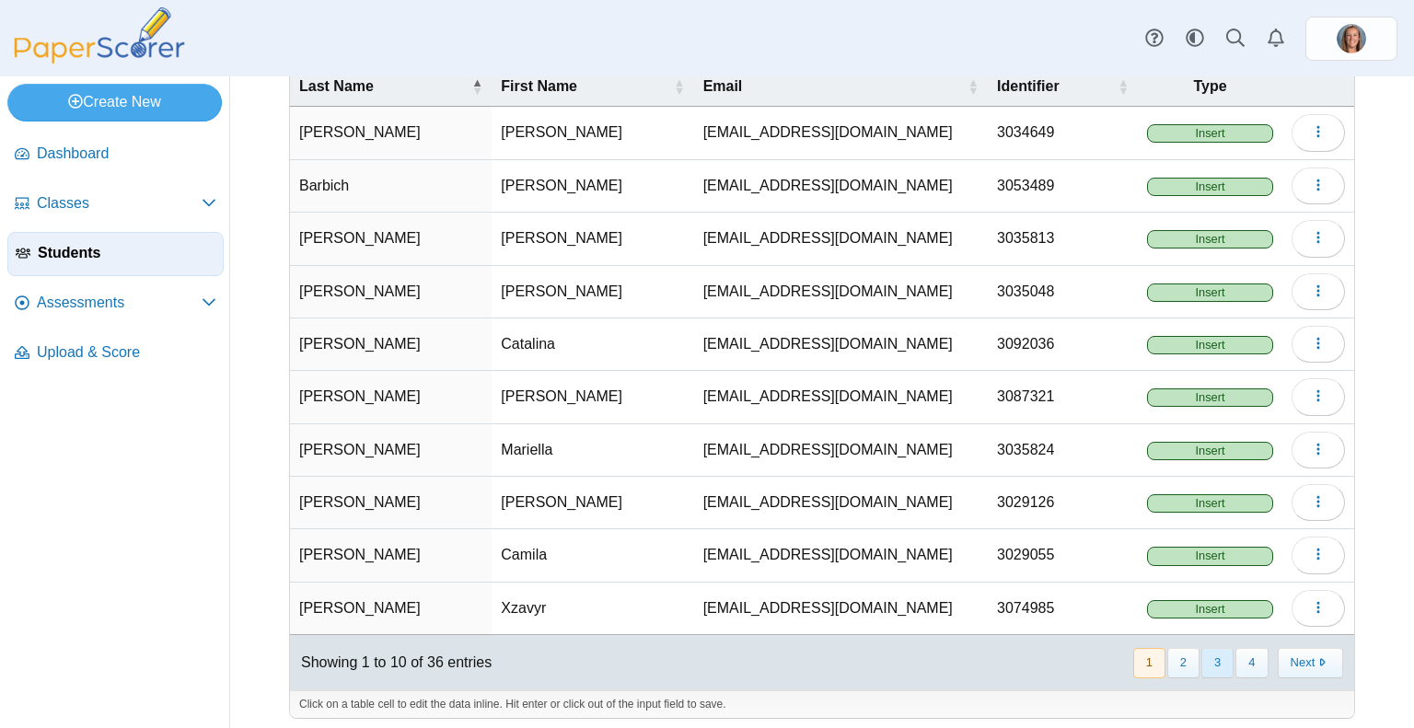
click at [1206, 665] on button "3" at bounding box center [1217, 663] width 32 height 30
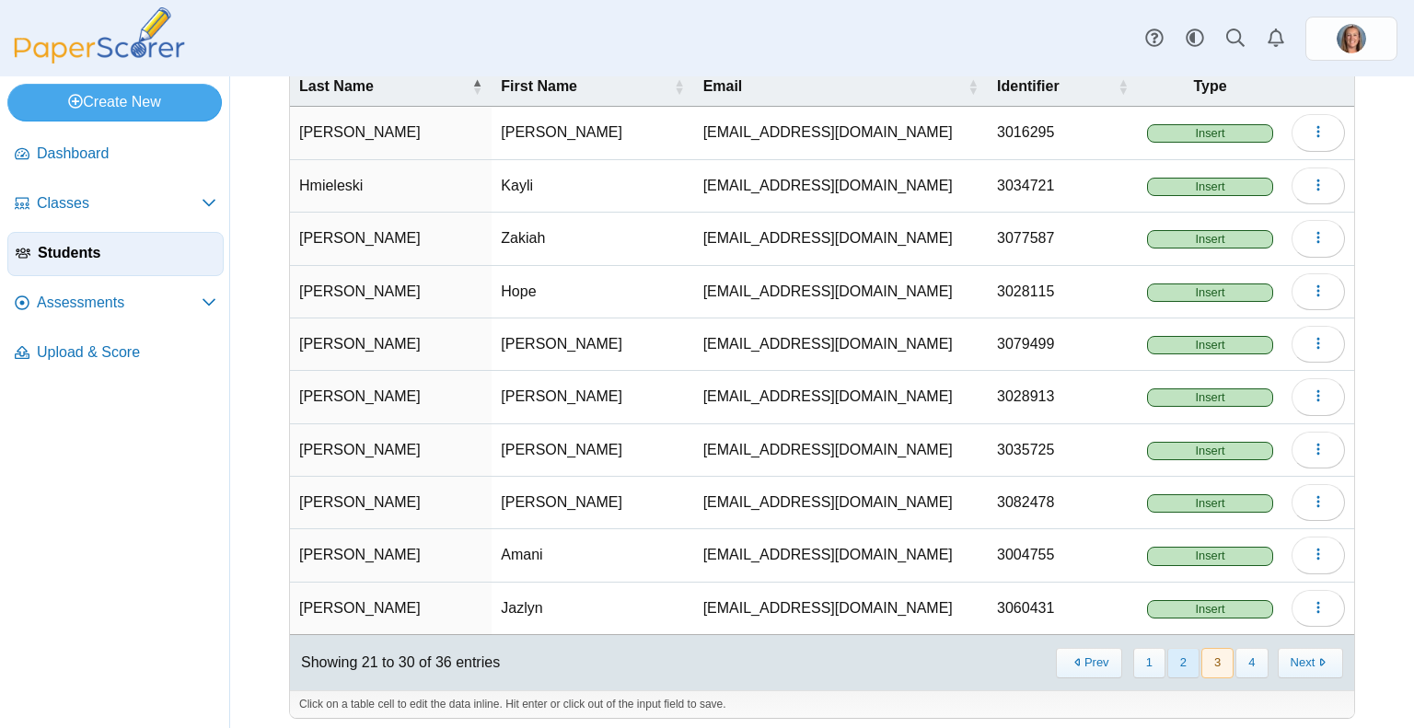
click at [1175, 654] on button "2" at bounding box center [1183, 663] width 32 height 30
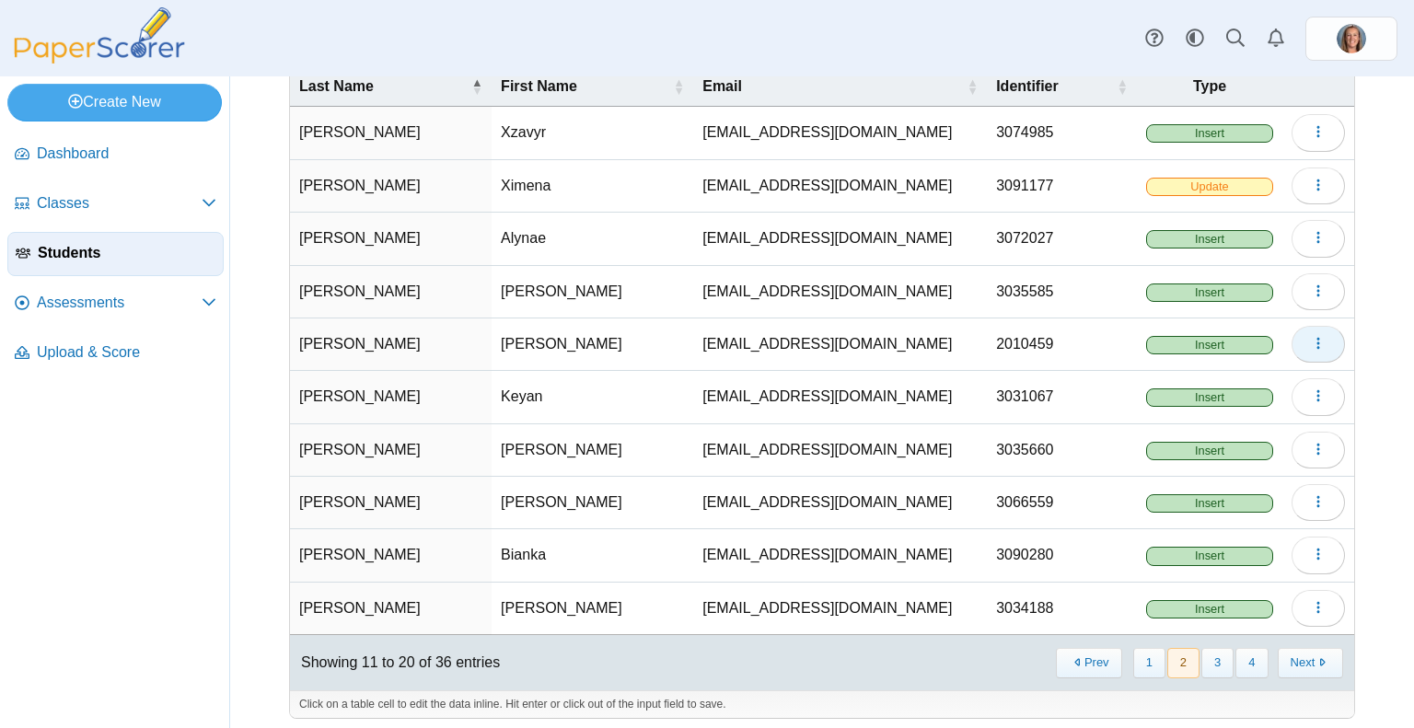
click at [1311, 336] on icon "button" at bounding box center [1318, 344] width 15 height 16
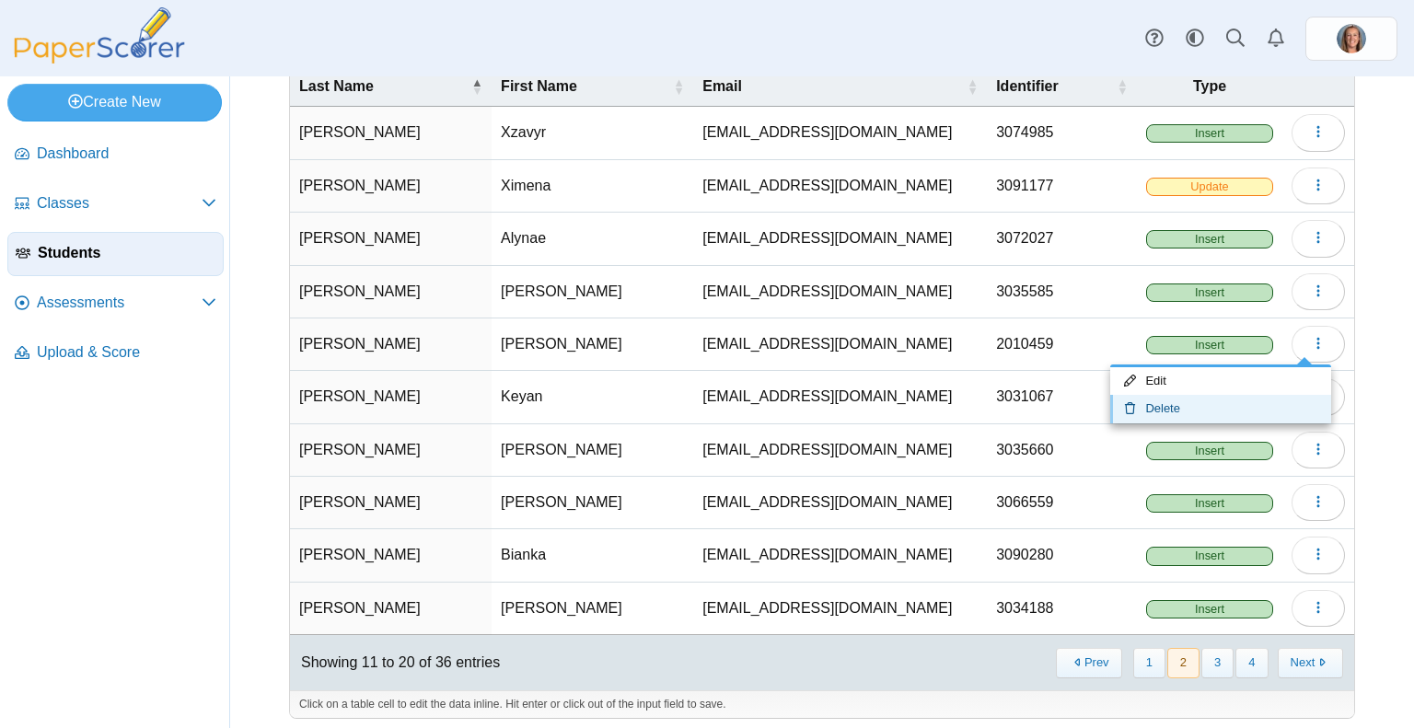
click at [1185, 405] on link "Delete" at bounding box center [1220, 409] width 221 height 28
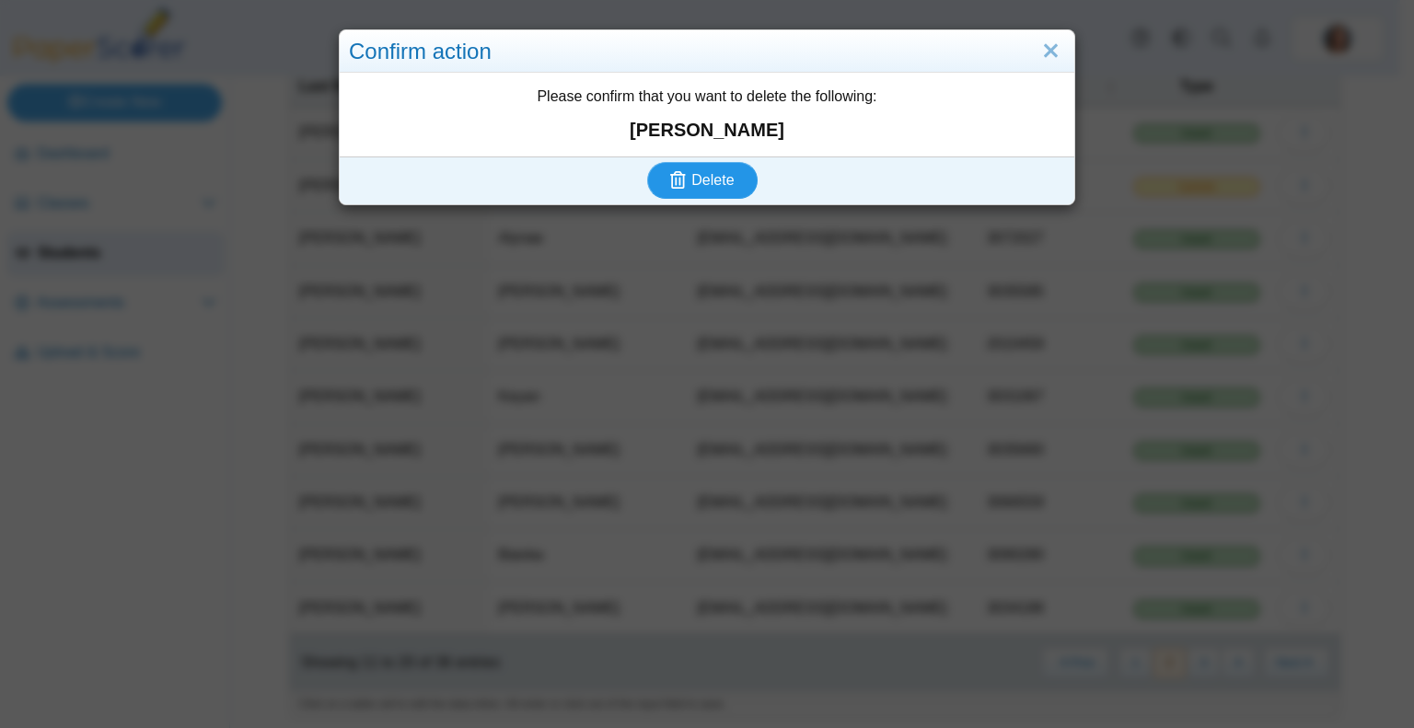
click at [664, 167] on button "Delete" at bounding box center [702, 180] width 110 height 37
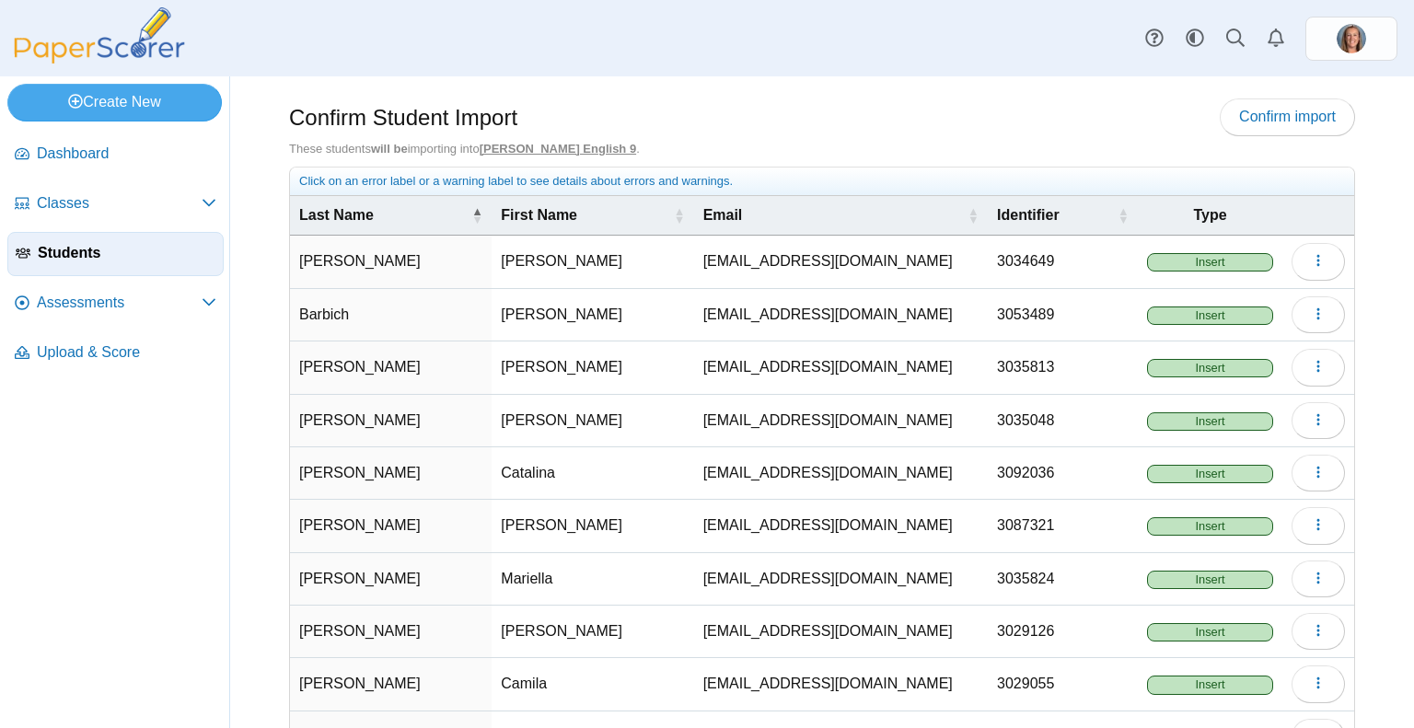
scroll to position [129, 0]
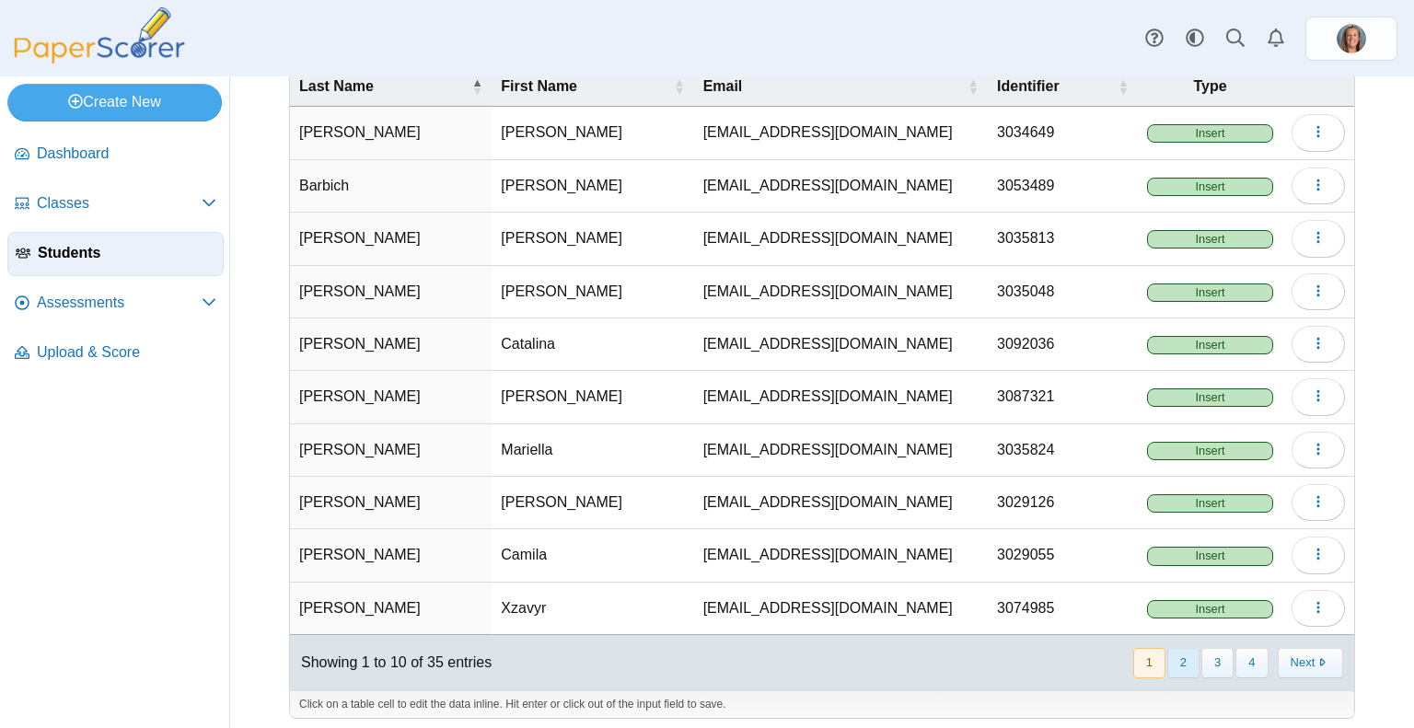
click at [1172, 648] on button "2" at bounding box center [1183, 663] width 32 height 30
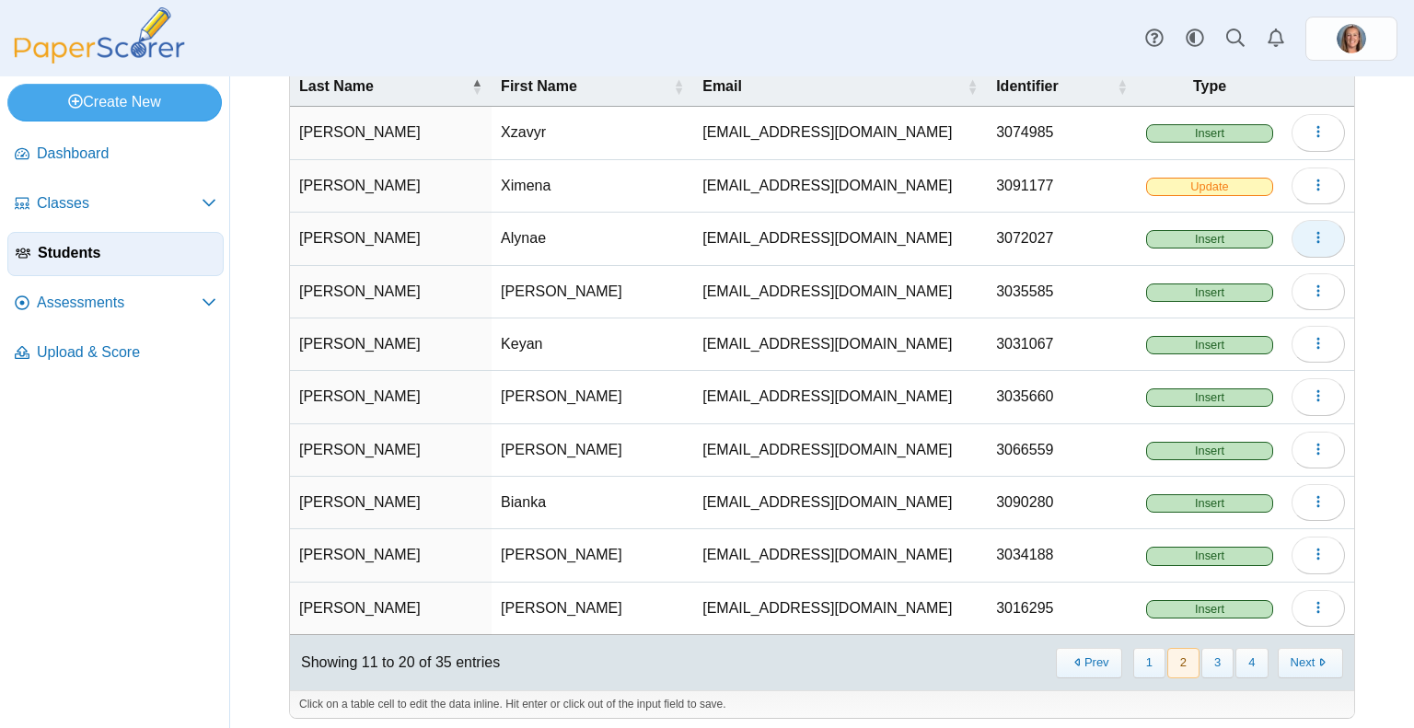
click at [1321, 246] on button "button" at bounding box center [1317, 238] width 53 height 37
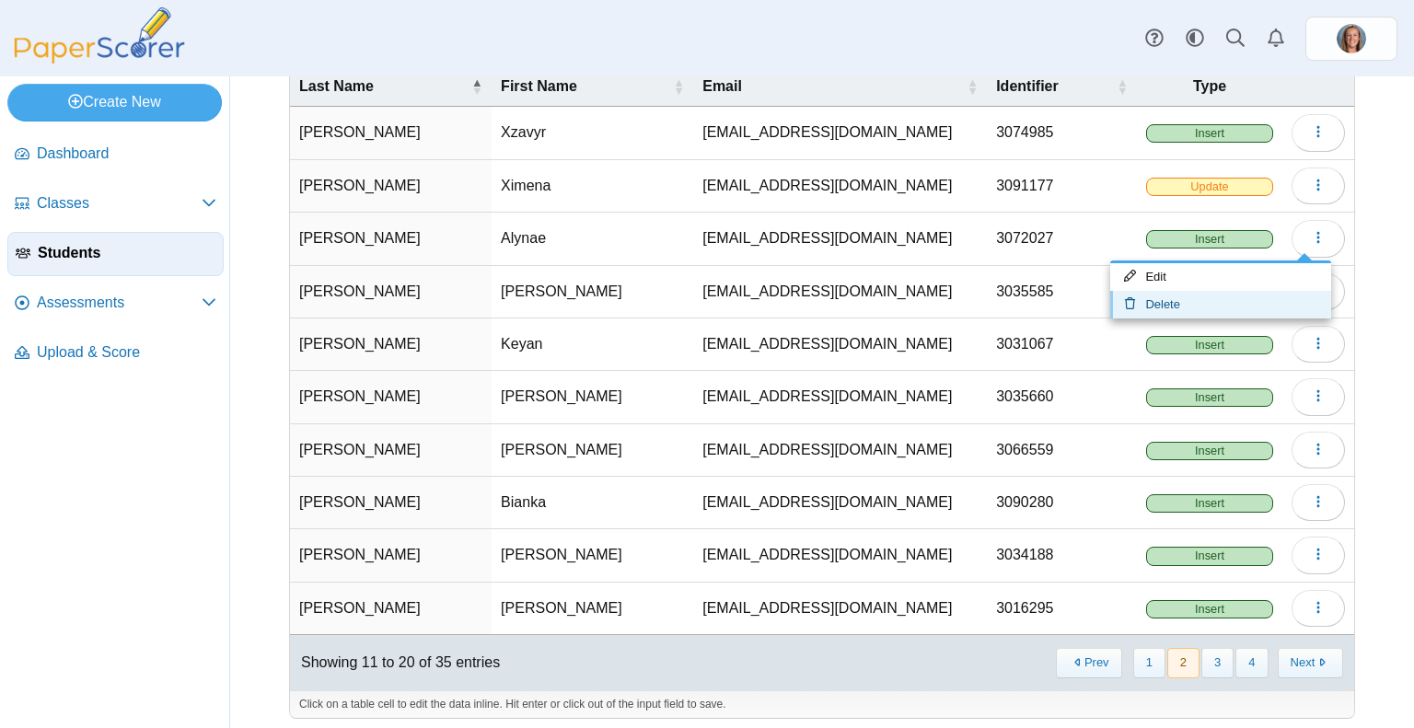
click at [1221, 299] on link "Delete" at bounding box center [1220, 305] width 221 height 28
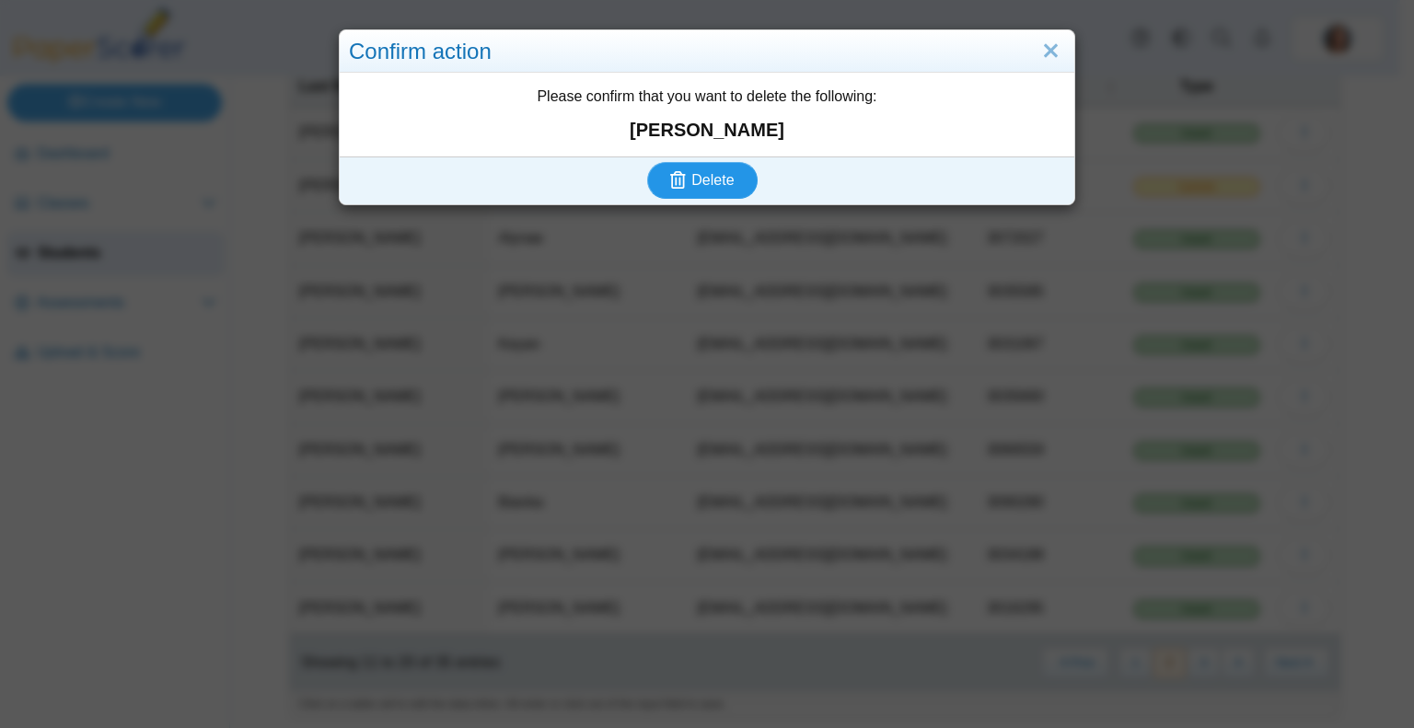
click at [674, 180] on use "submit" at bounding box center [678, 179] width 16 height 17
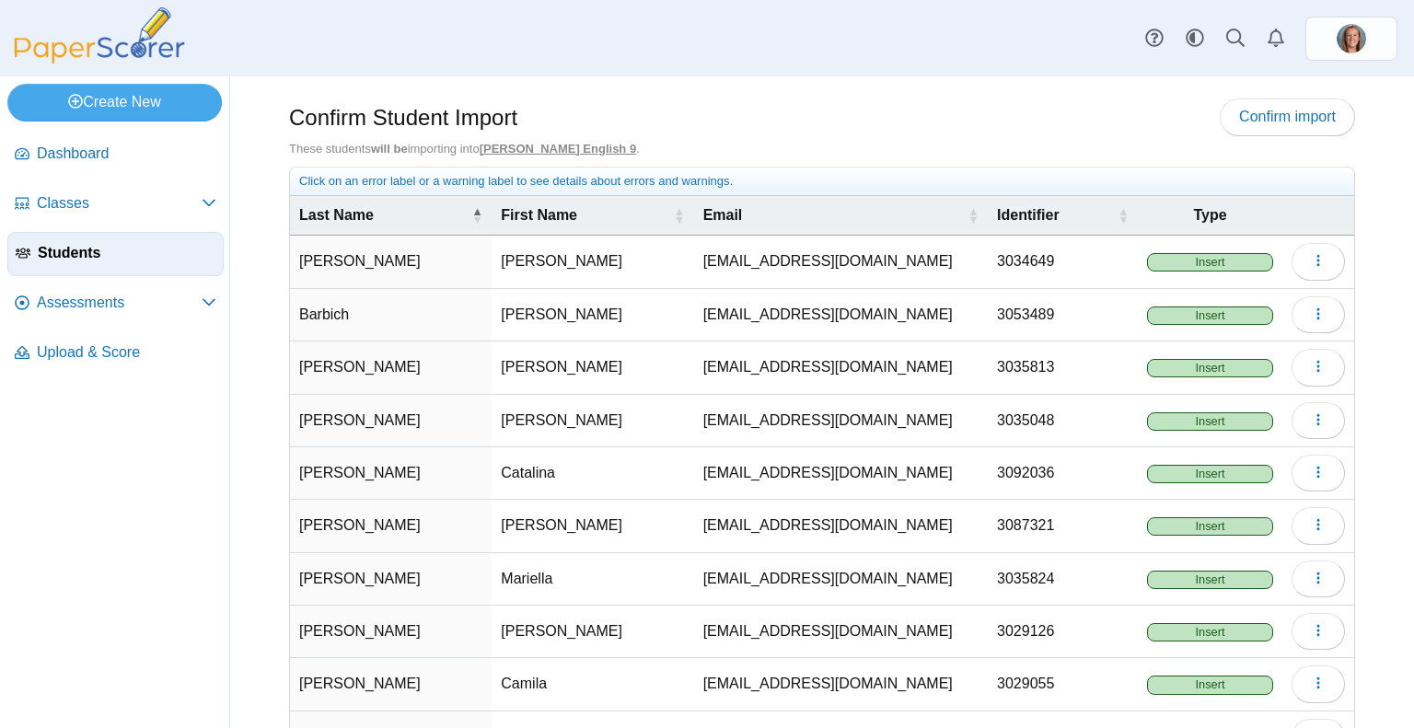
scroll to position [129, 0]
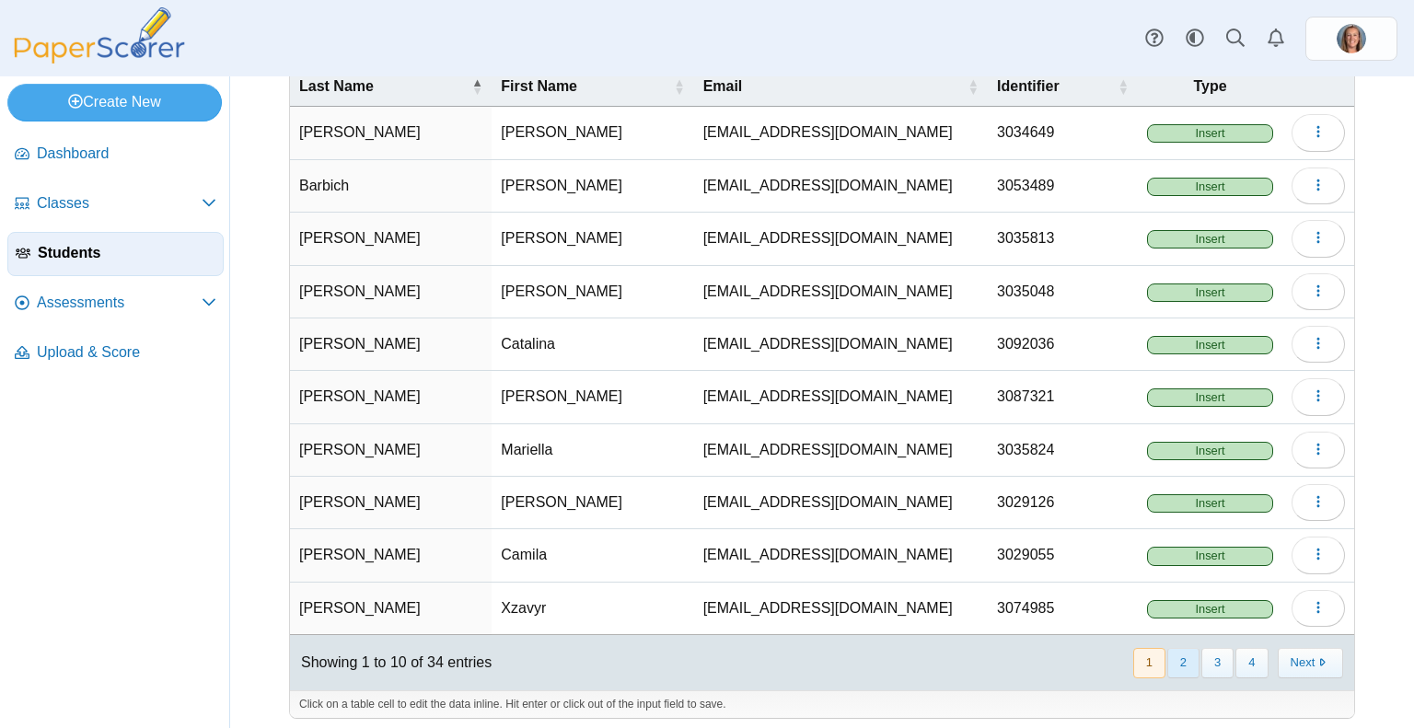
click at [1171, 654] on button "2" at bounding box center [1183, 663] width 32 height 30
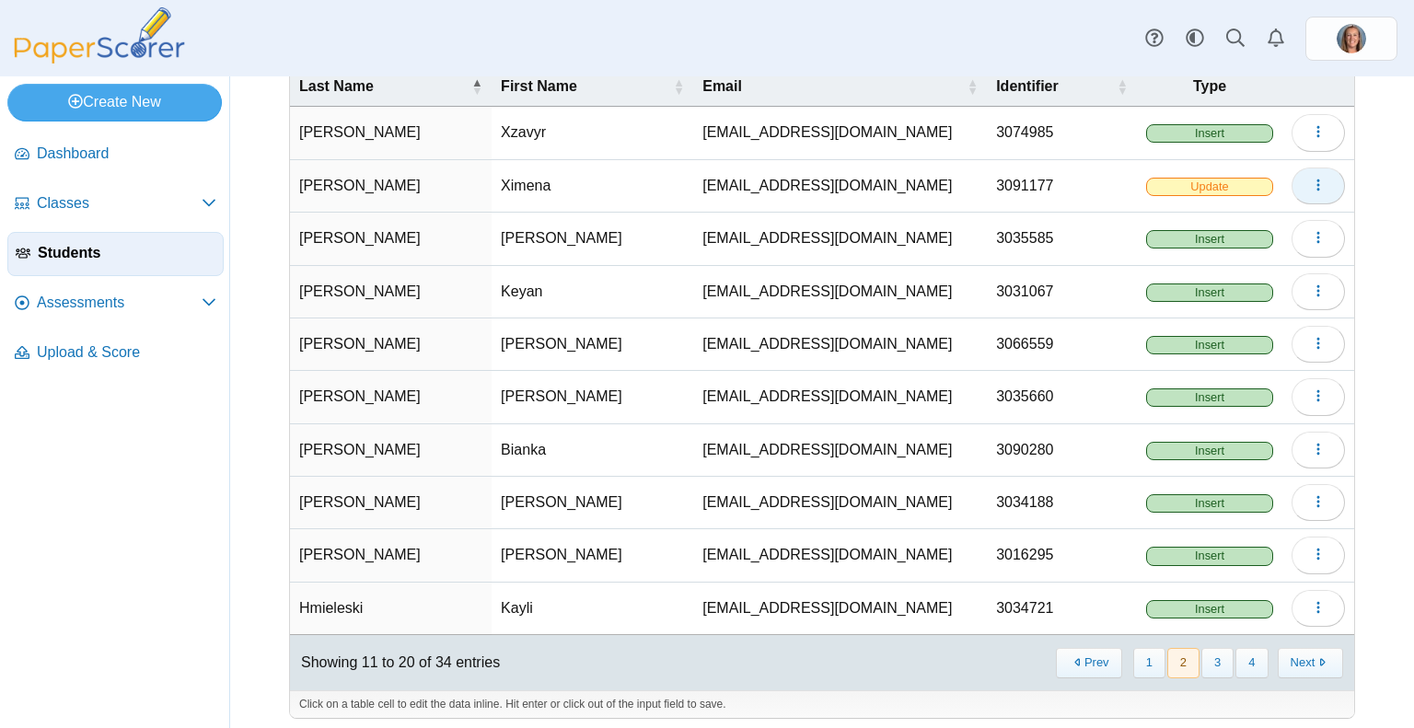
click at [1295, 198] on button "button" at bounding box center [1317, 186] width 53 height 37
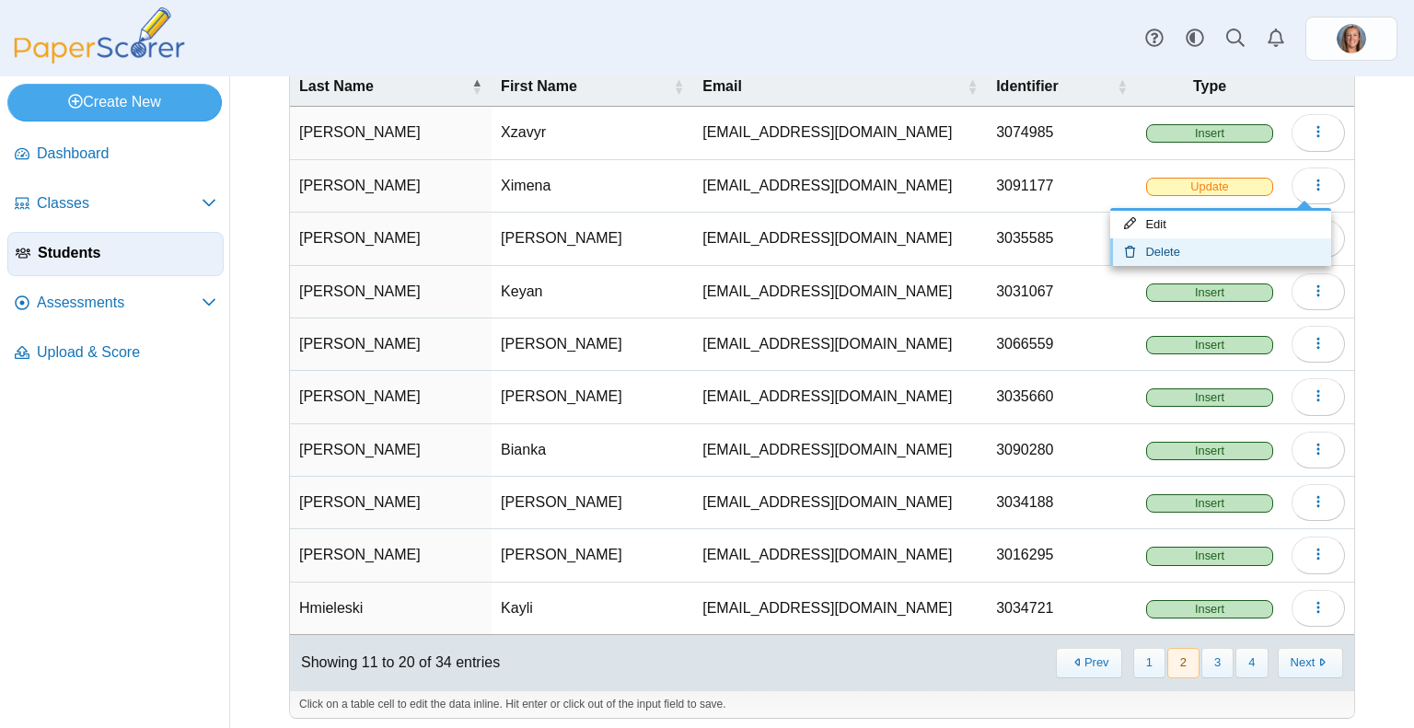
click at [1212, 247] on link "Delete" at bounding box center [1220, 252] width 221 height 28
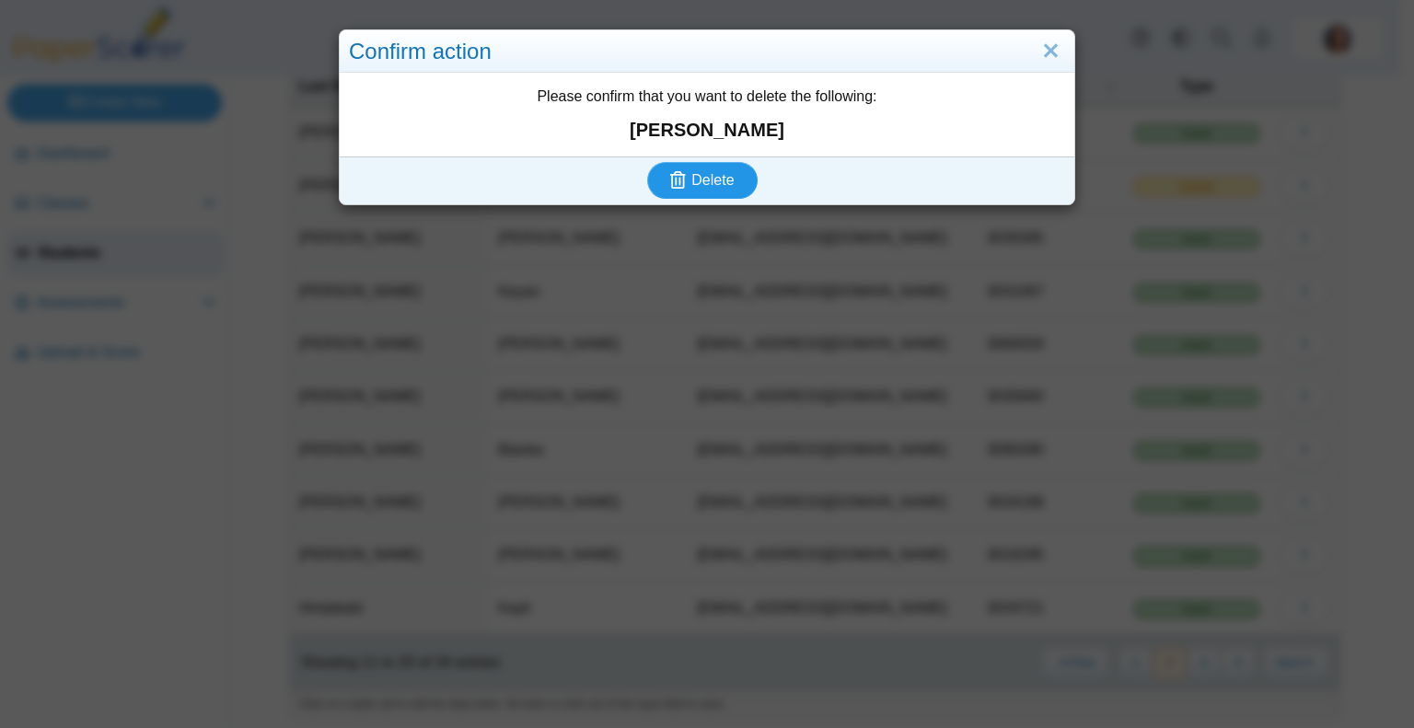
click at [724, 166] on button "Delete" at bounding box center [702, 180] width 110 height 37
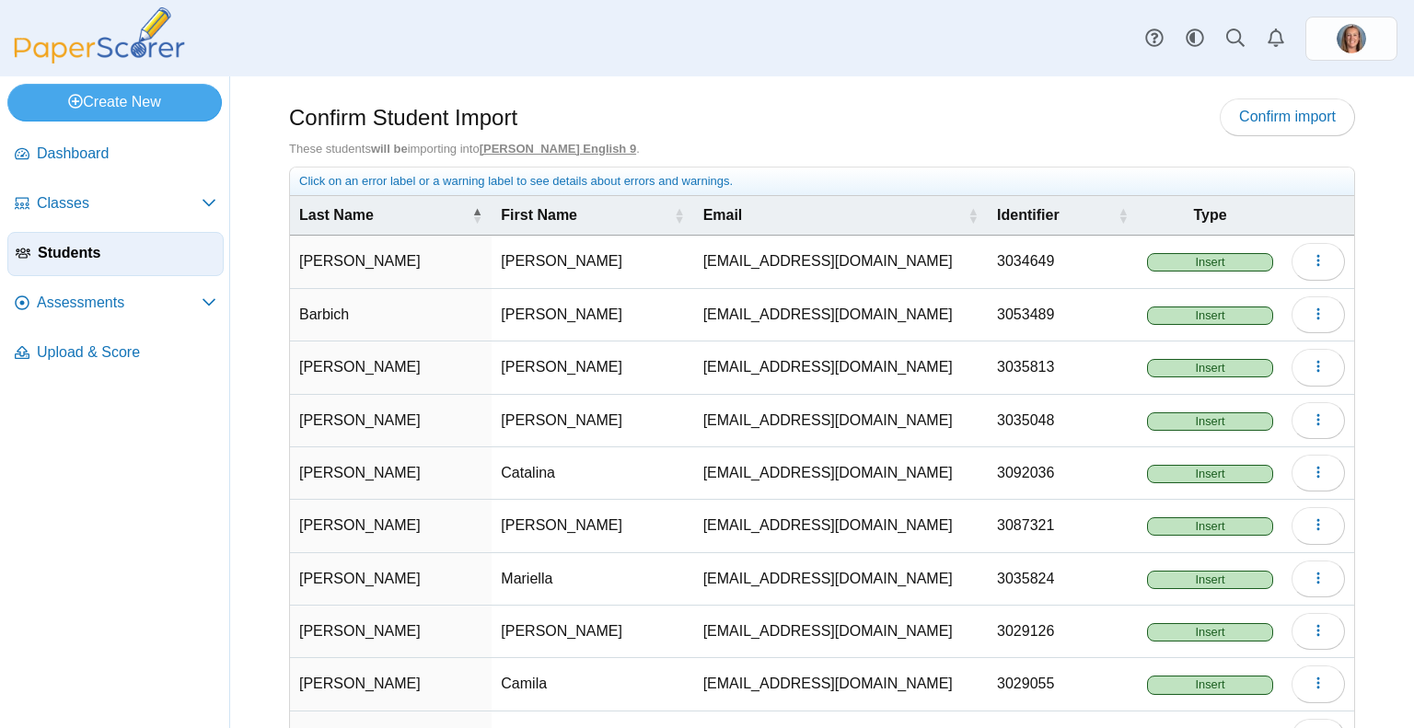
scroll to position [129, 0]
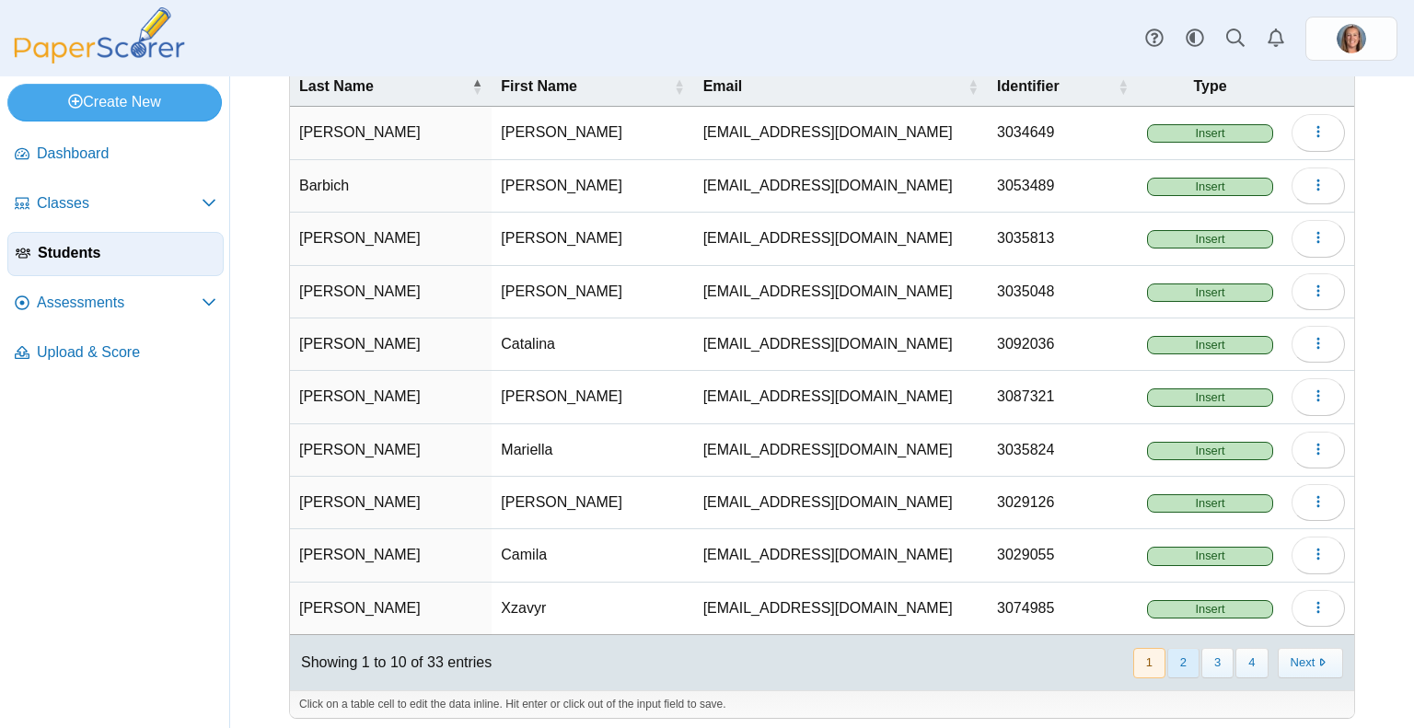
click at [1167, 658] on button "2" at bounding box center [1183, 663] width 32 height 30
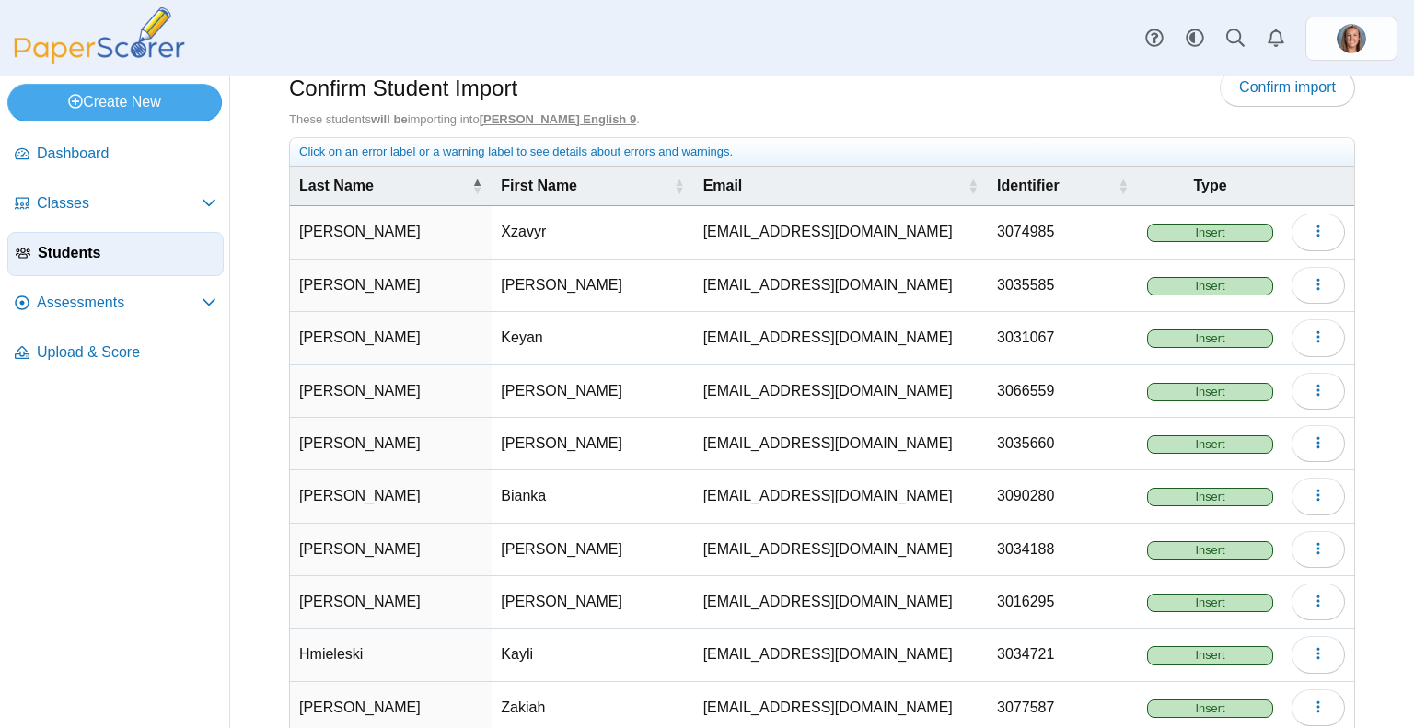
scroll to position [0, 0]
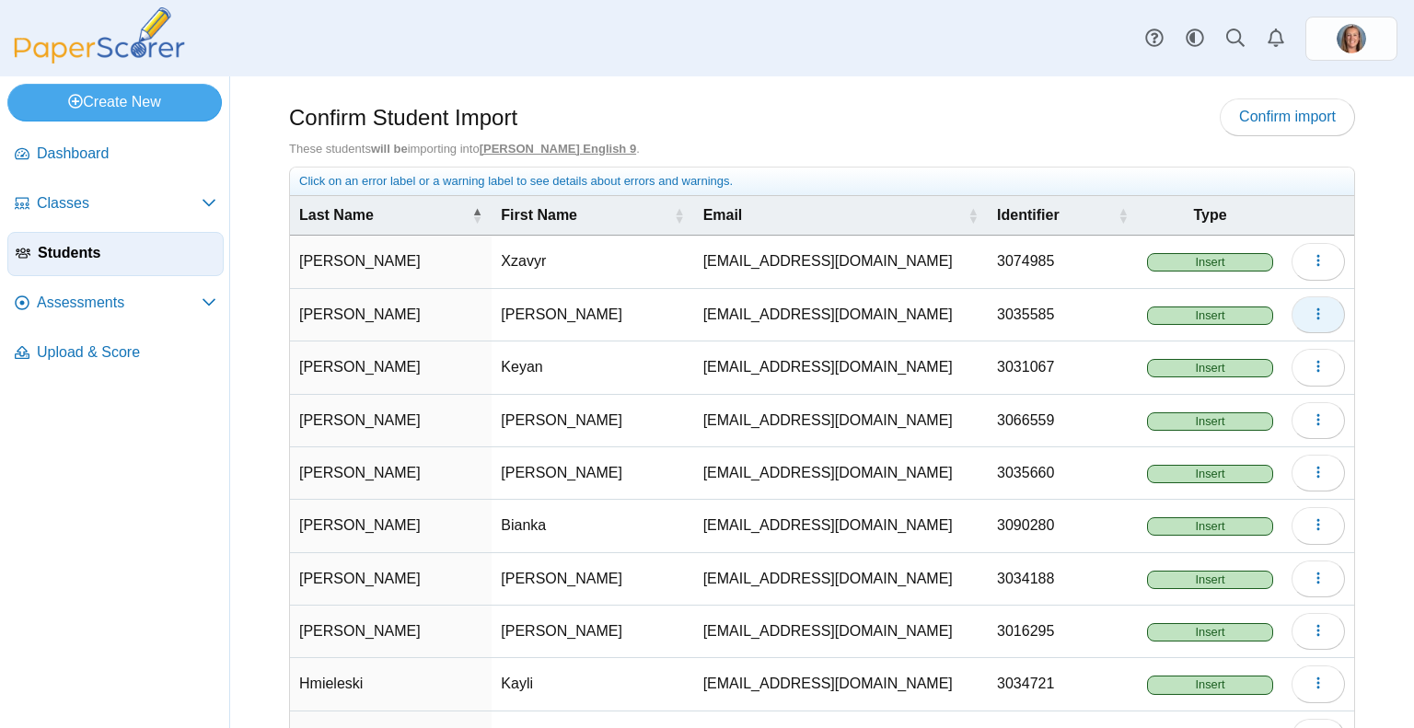
click at [1314, 316] on button "button" at bounding box center [1317, 314] width 53 height 37
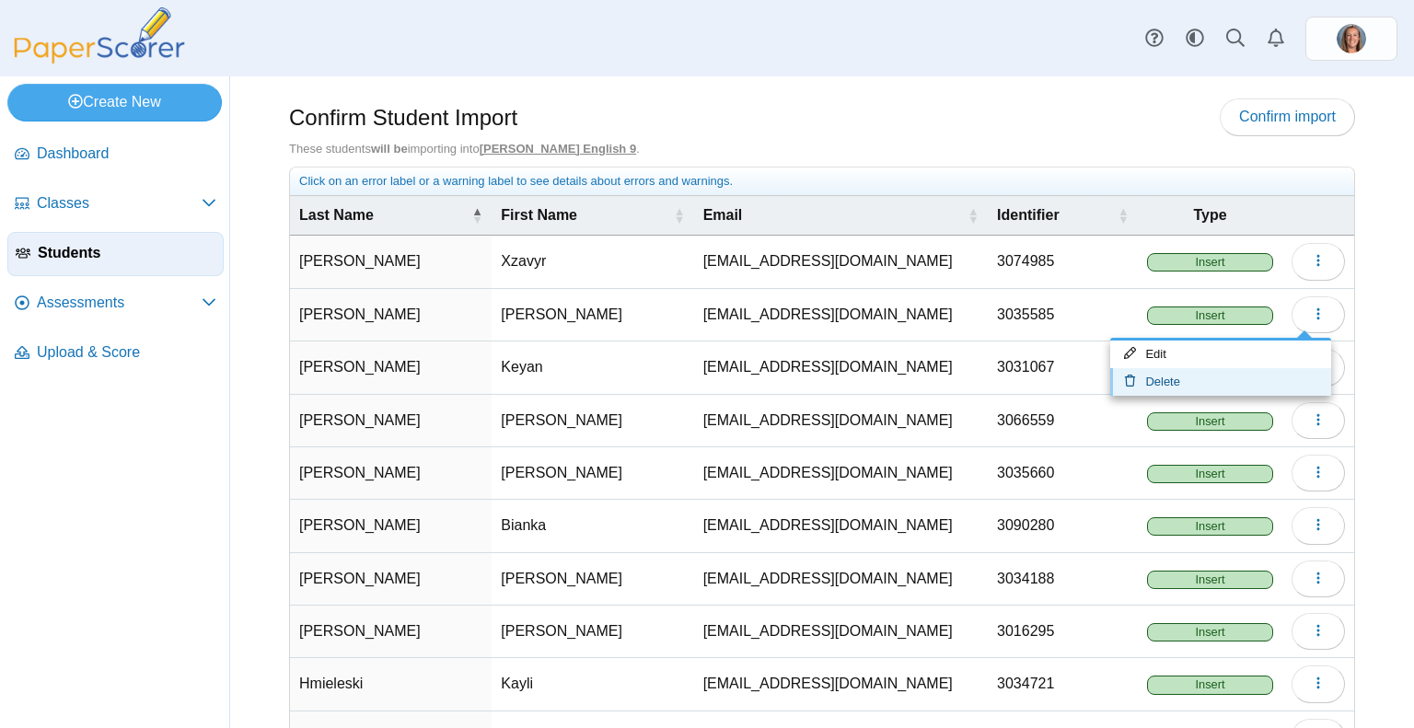
click at [1231, 376] on link "Delete" at bounding box center [1220, 382] width 221 height 28
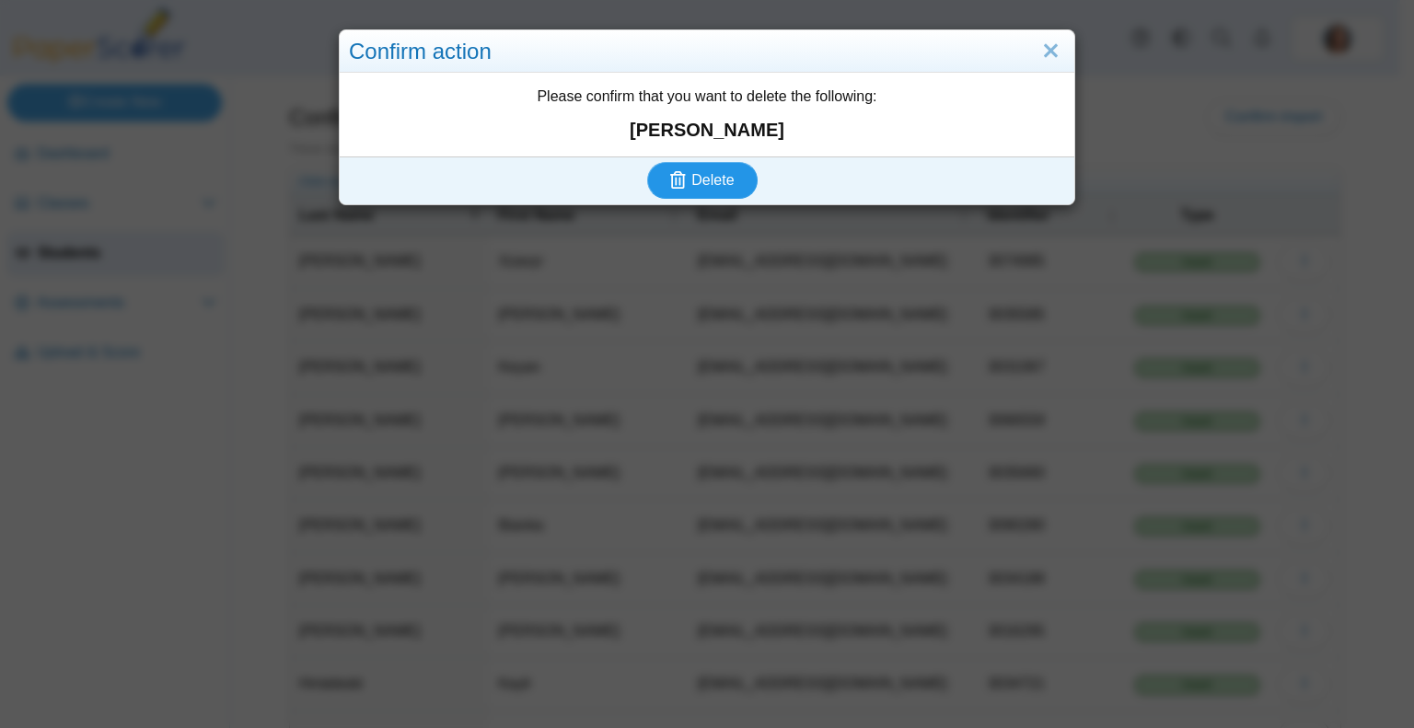
click at [714, 183] on span "Delete" at bounding box center [712, 180] width 42 height 16
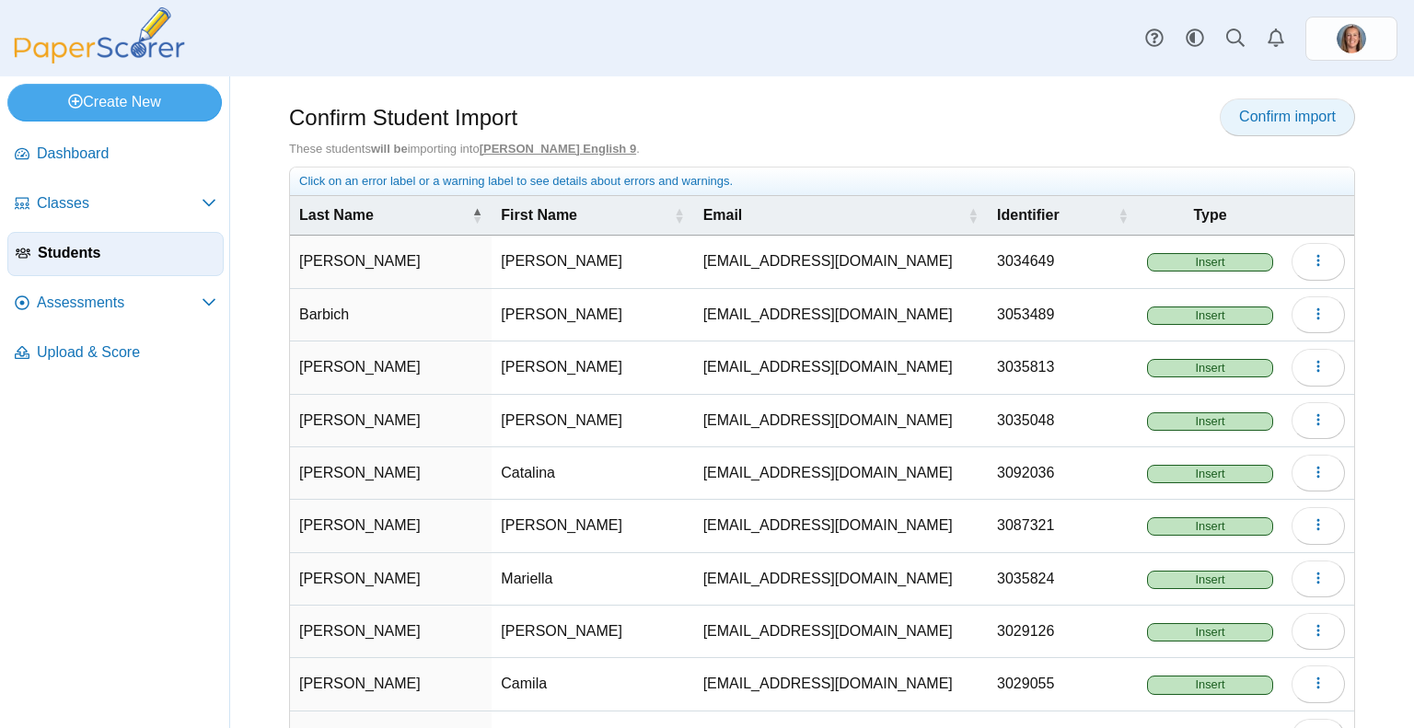
click at [1239, 120] on span "Confirm import" at bounding box center [1287, 117] width 97 height 16
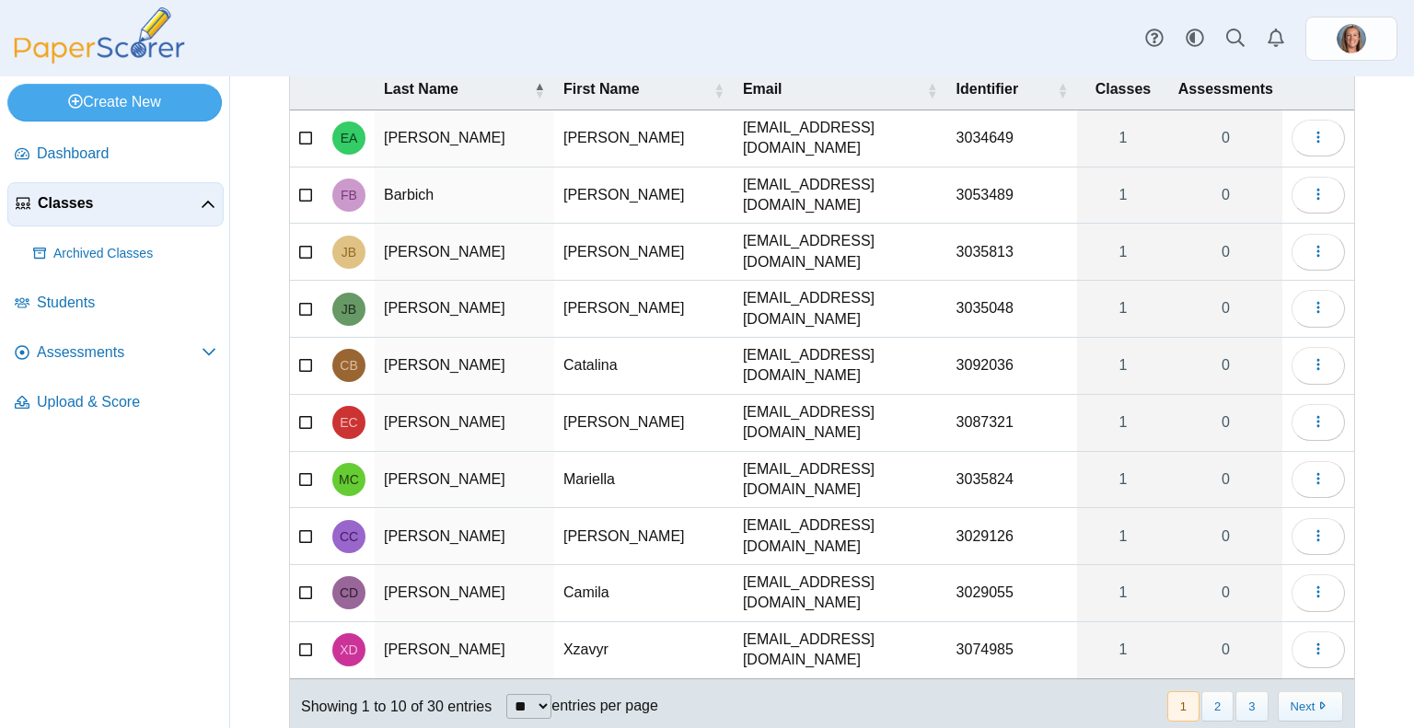
scroll to position [154, 0]
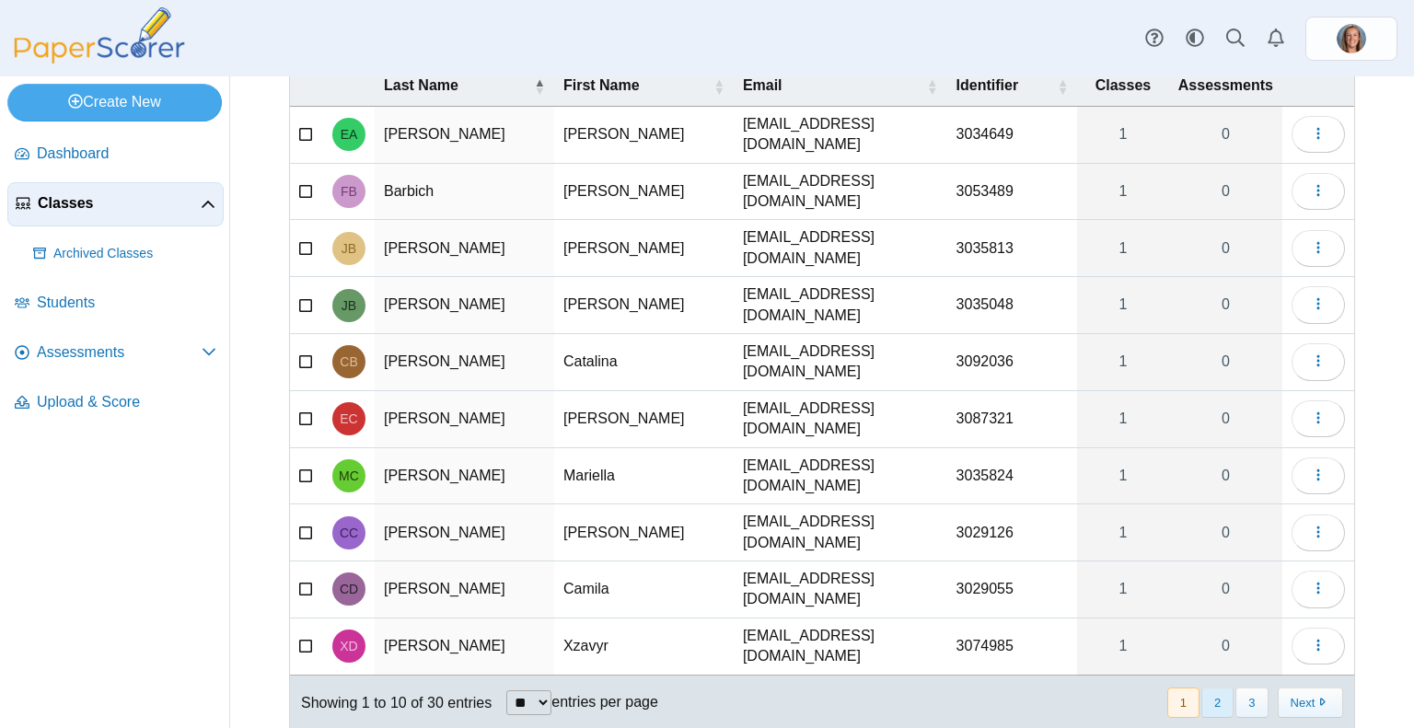
click at [1201, 688] on button "2" at bounding box center [1217, 703] width 32 height 30
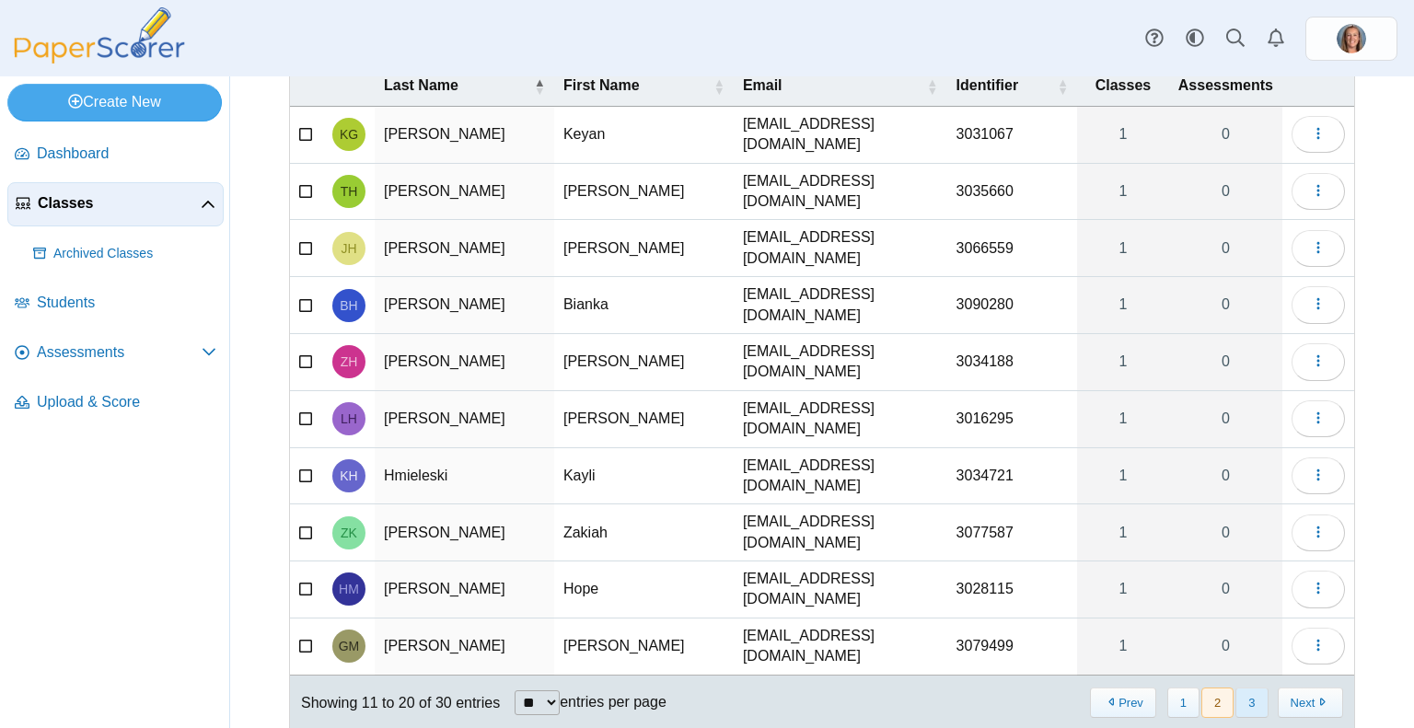
click at [1245, 688] on button "3" at bounding box center [1251, 703] width 32 height 30
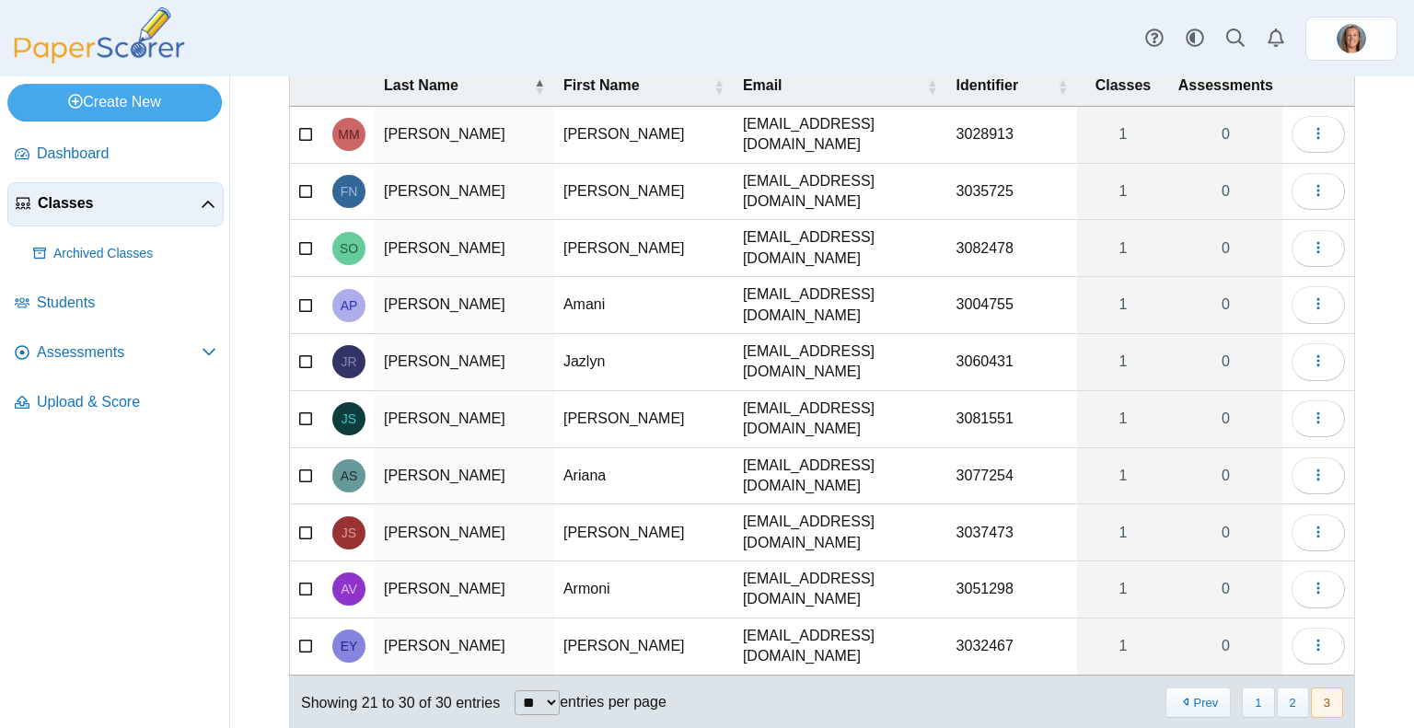
scroll to position [0, 0]
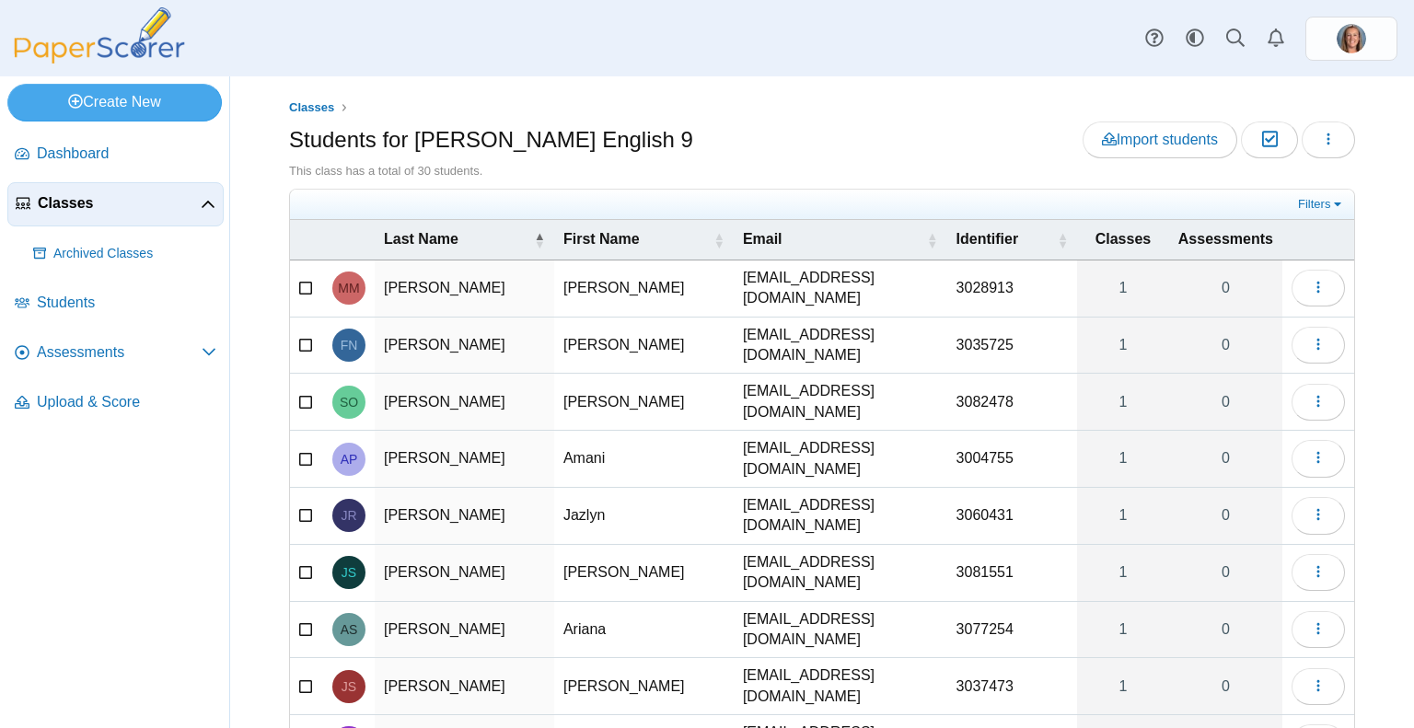
click at [106, 203] on span "Classes" at bounding box center [119, 203] width 163 height 20
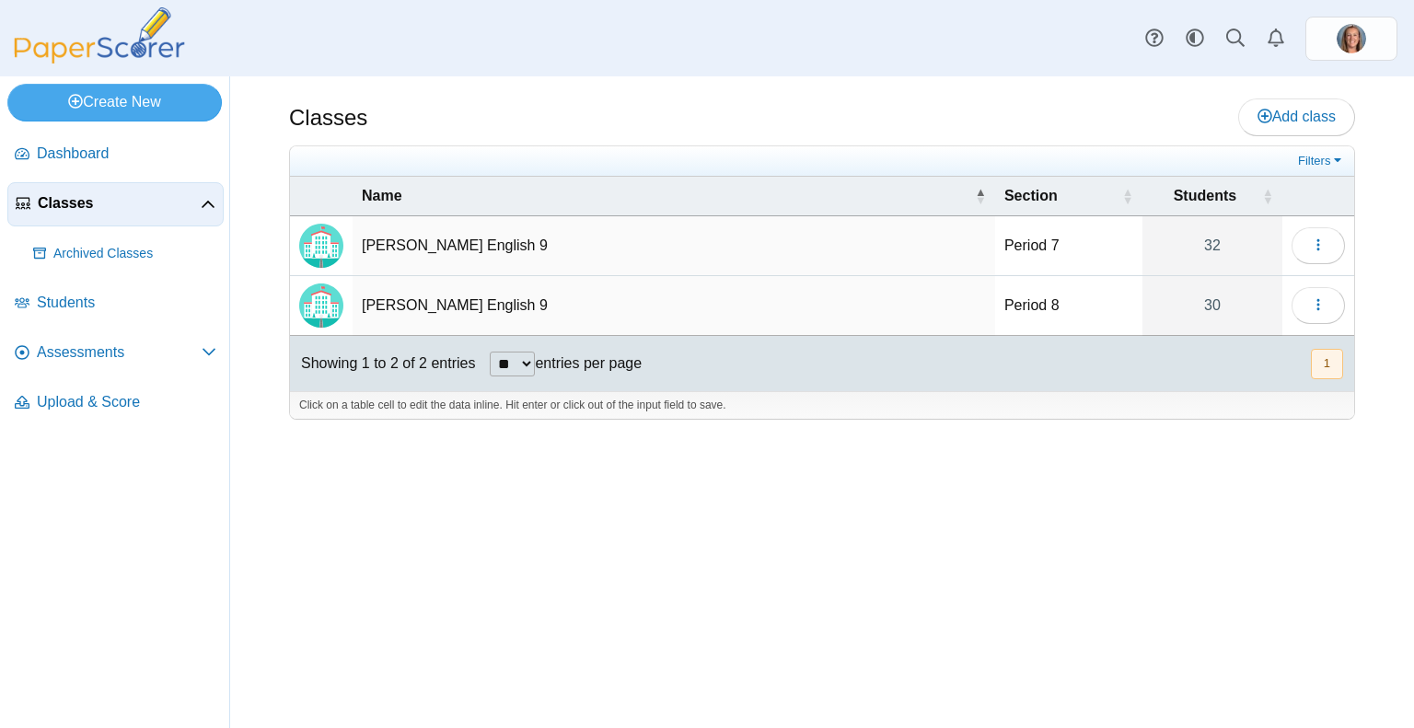
click at [479, 298] on td "[PERSON_NAME] English 9" at bounding box center [674, 306] width 643 height 60
click at [77, 351] on span "Assessments" at bounding box center [119, 352] width 165 height 20
